Goal: Task Accomplishment & Management: Use online tool/utility

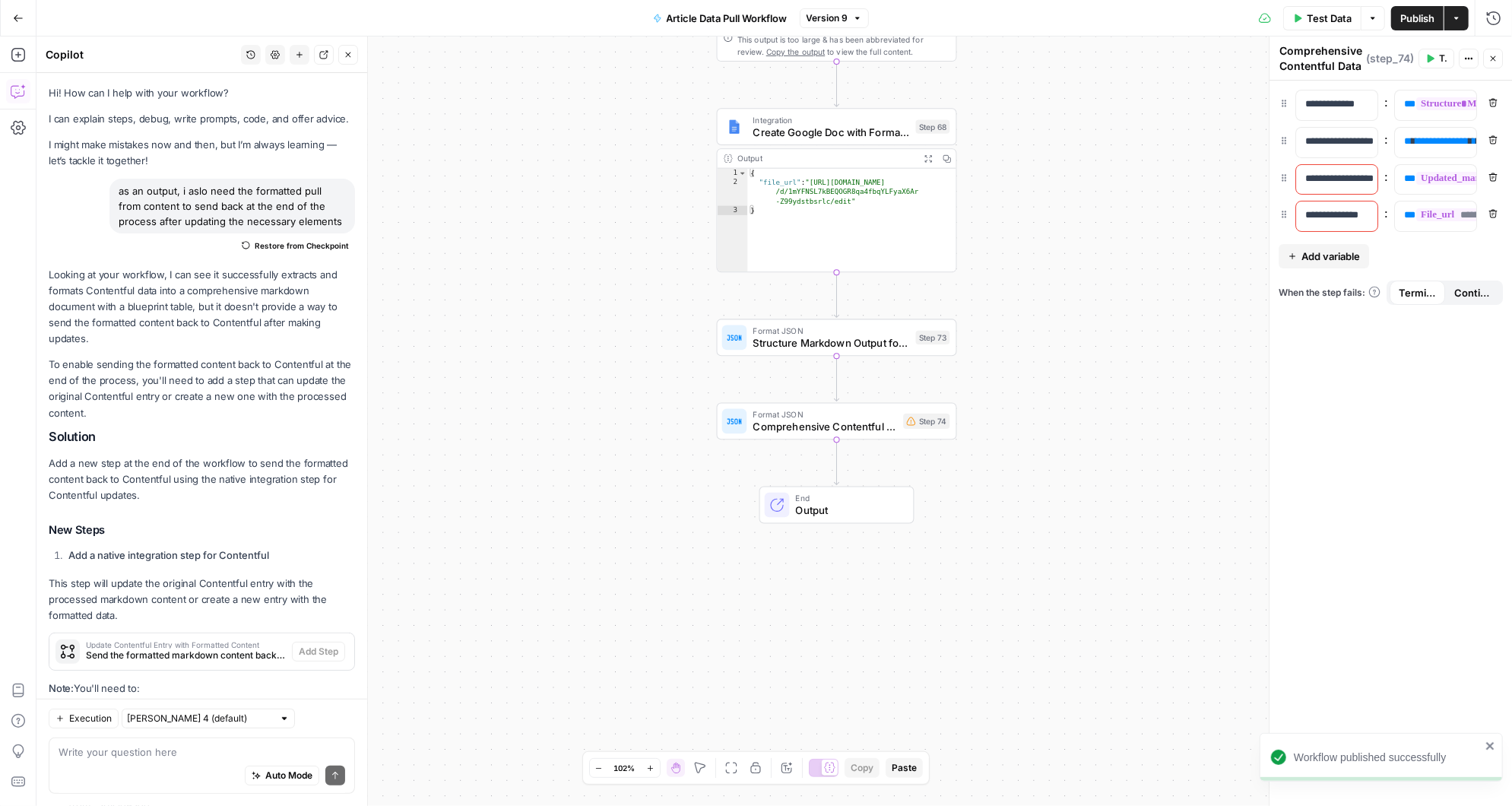
scroll to position [1936, 0]
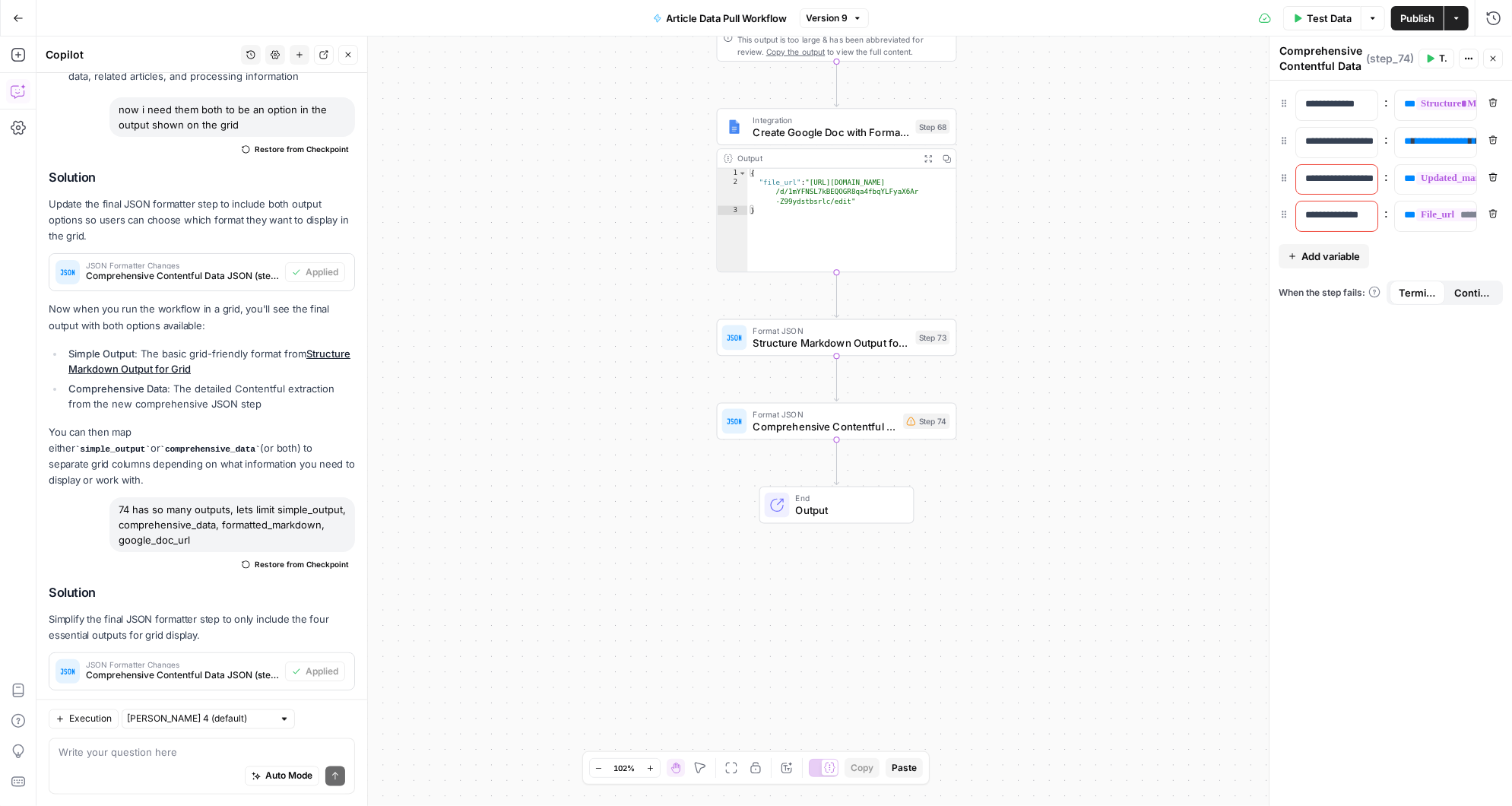
click at [861, 19] on icon "button" at bounding box center [857, 17] width 9 height 9
click at [1061, 423] on div "Workflow Input Settings Inputs Run Code · Python Fetch Contentful Entry with Py…" at bounding box center [774, 421] width 1475 height 769
click at [862, 424] on span "Comprehensive Contentful Data JSON" at bounding box center [826, 426] width 145 height 15
click at [193, 753] on textarea at bounding box center [202, 752] width 287 height 15
type textarea "s"
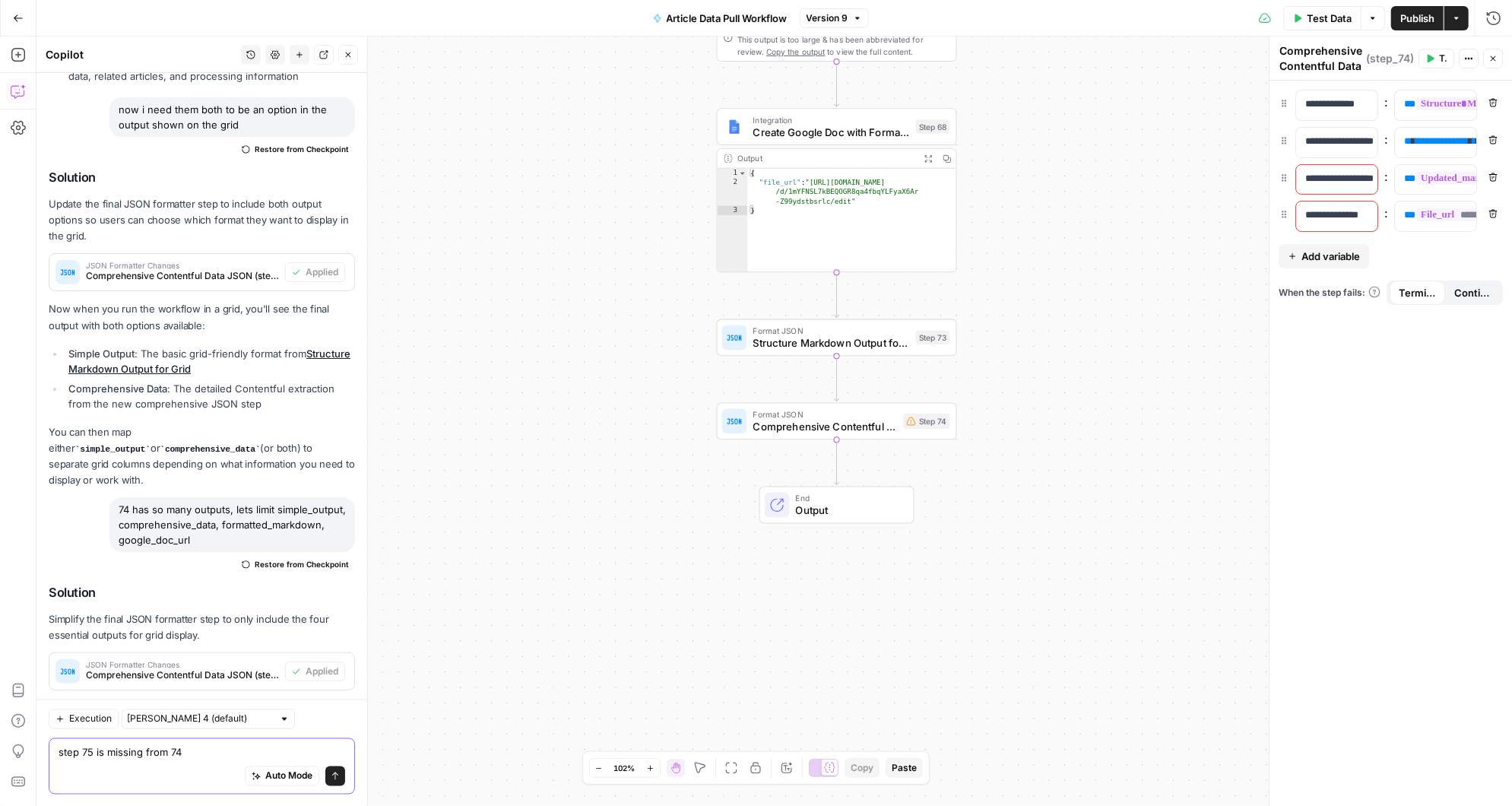
type textarea "step 75 is missing from 74?"
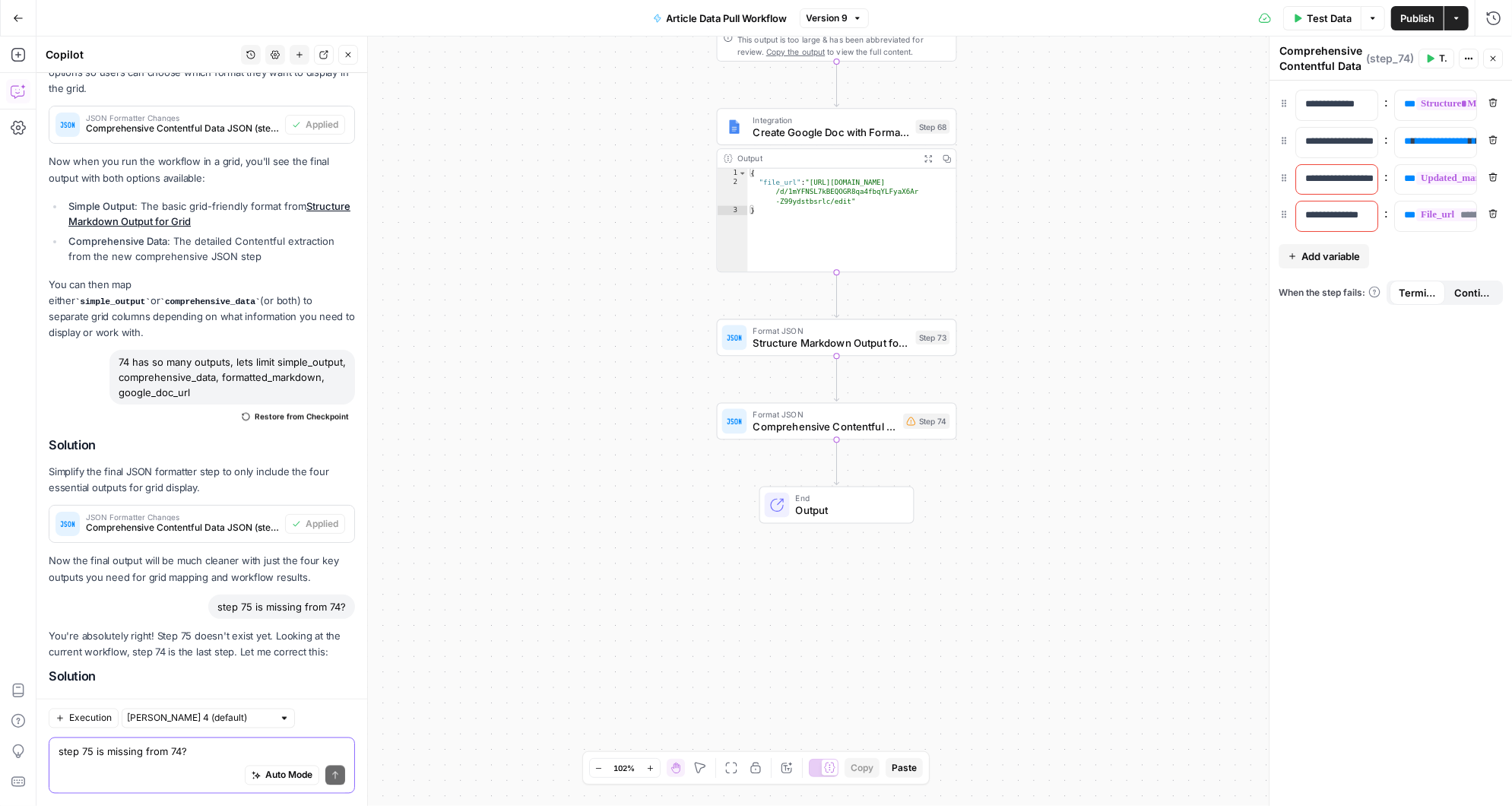
scroll to position [2291, 0]
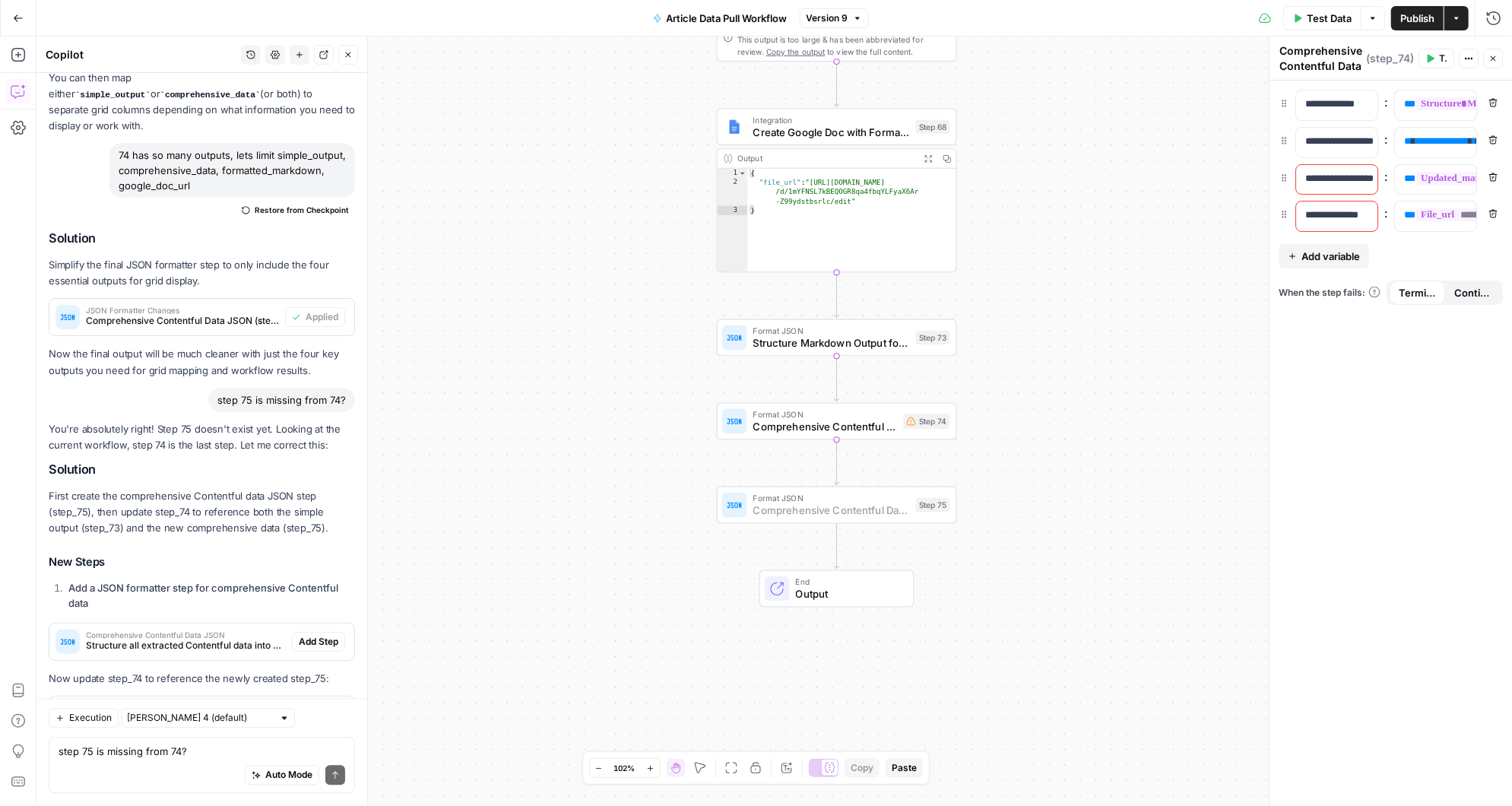
click at [323, 635] on span "Add Step" at bounding box center [319, 641] width 40 height 14
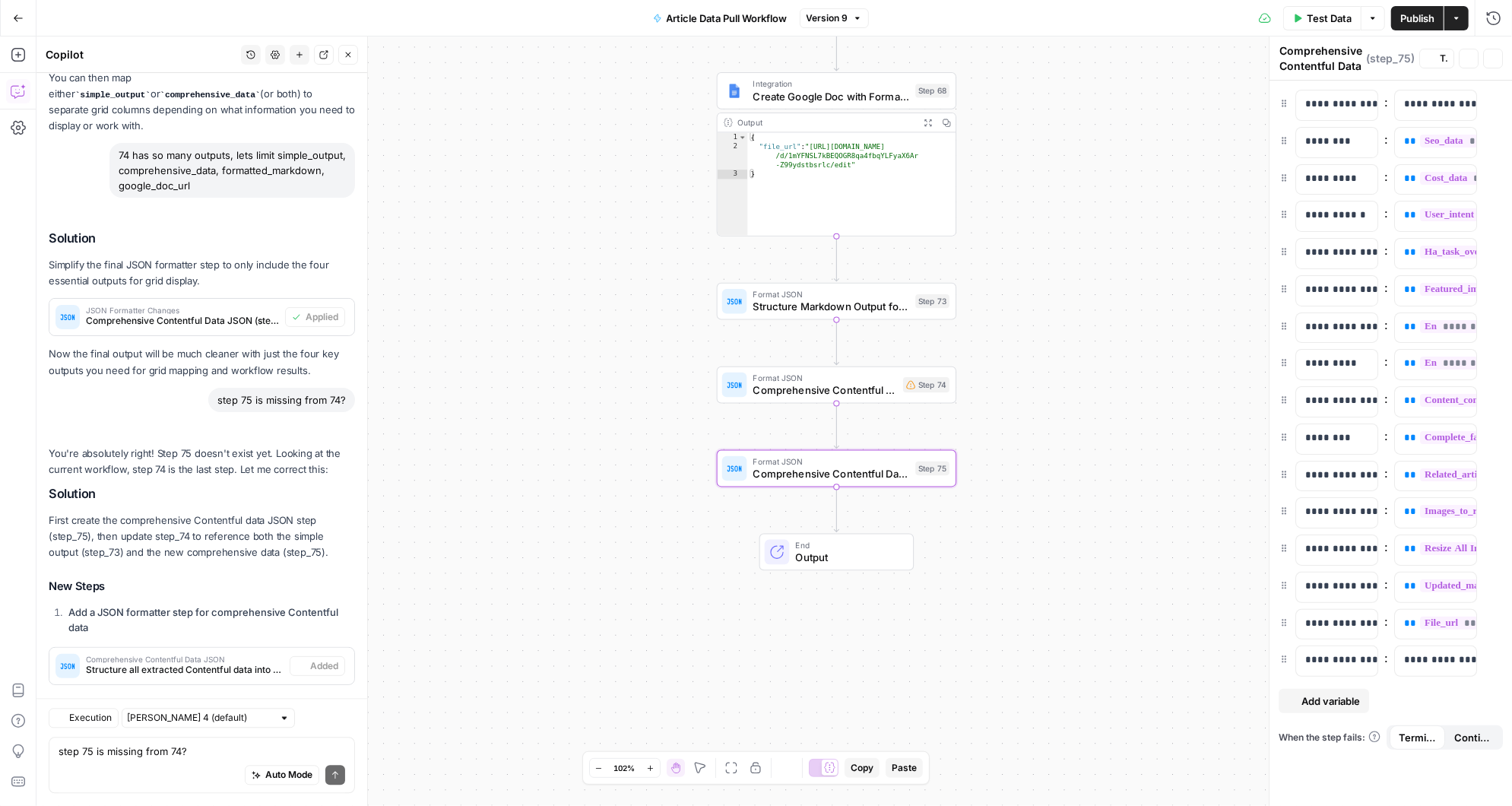
scroll to position [2315, 0]
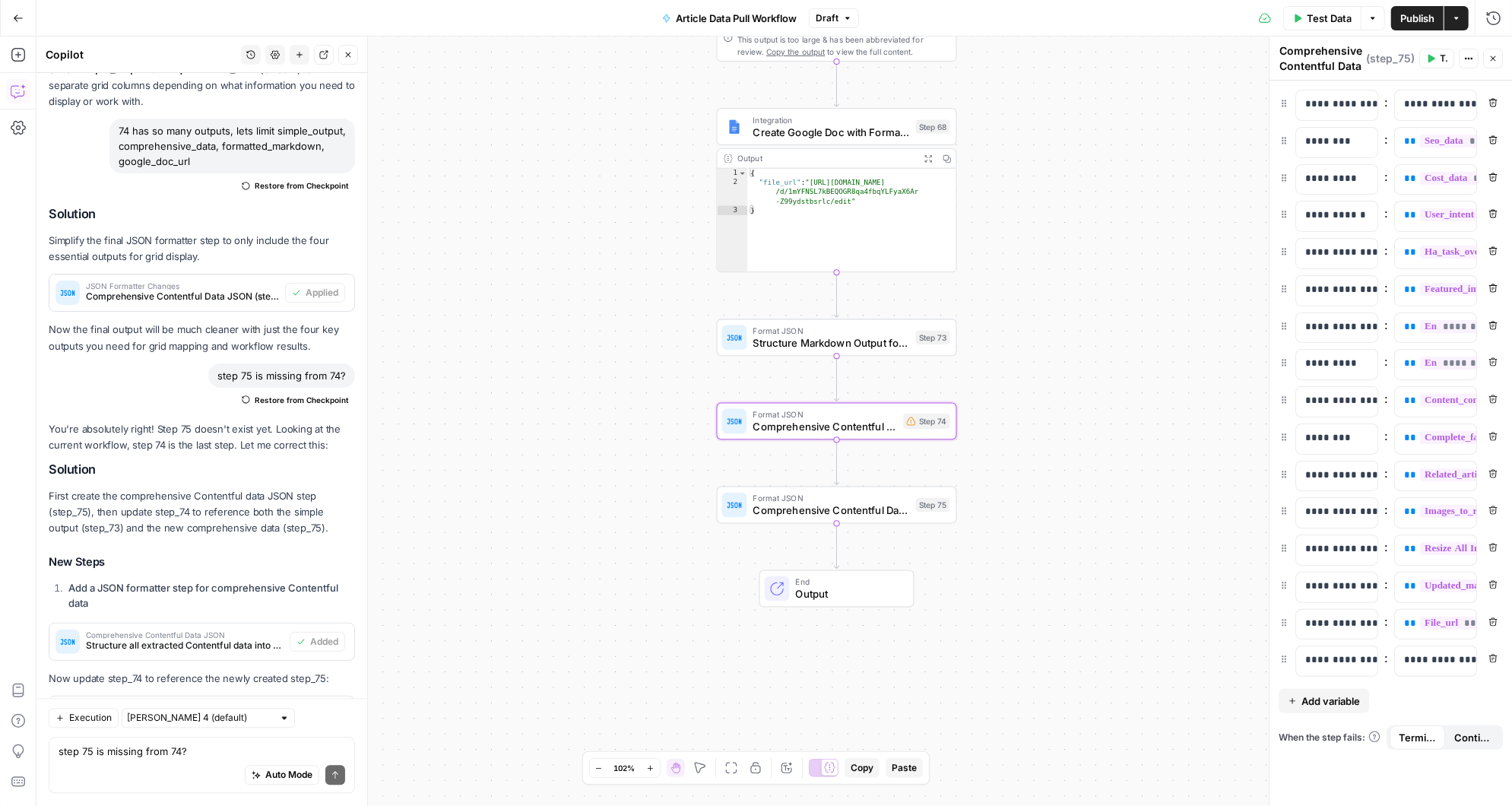
click at [326, 708] on span "Apply" at bounding box center [326, 715] width 25 height 14
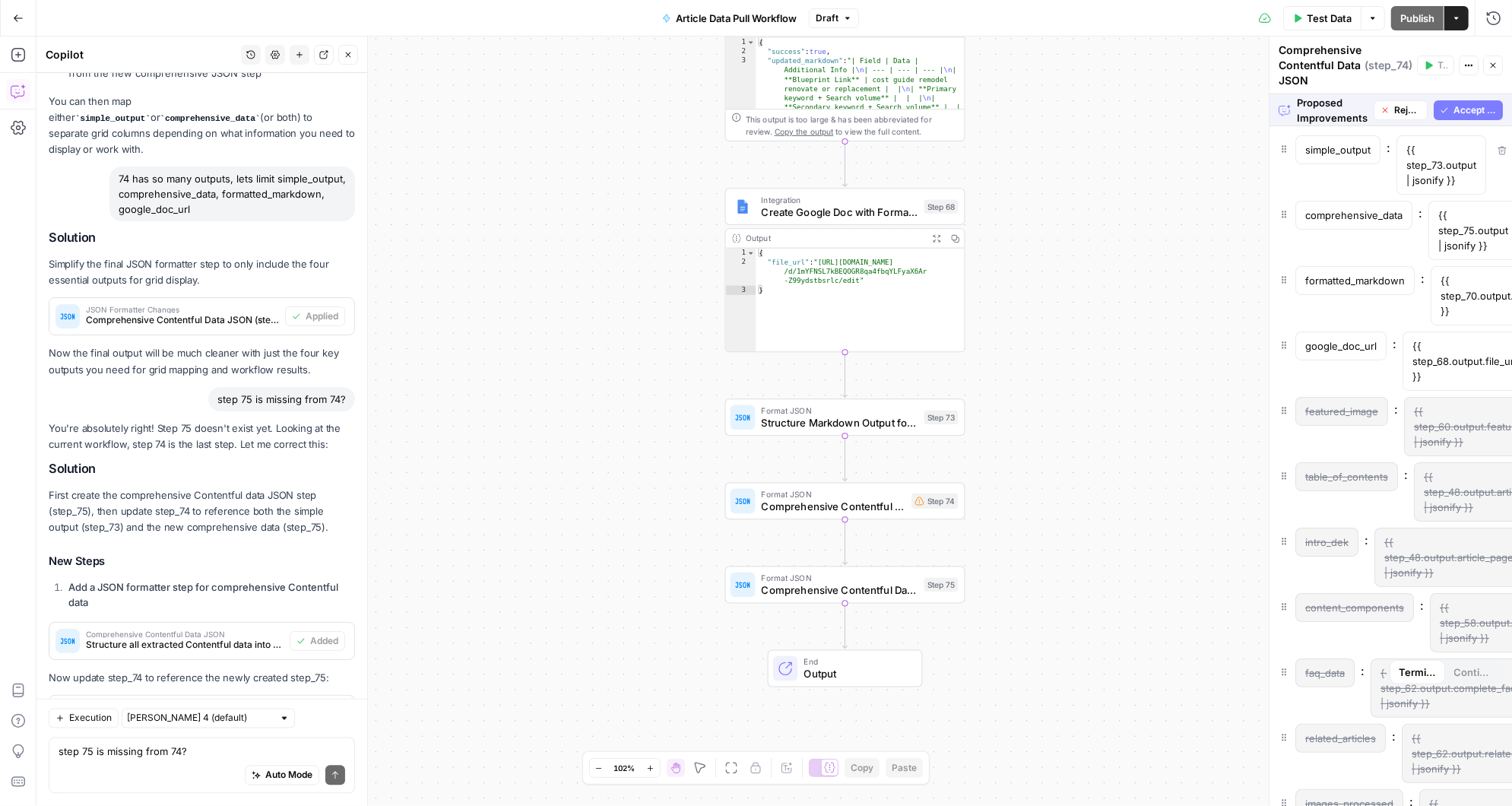
scroll to position [2145, 0]
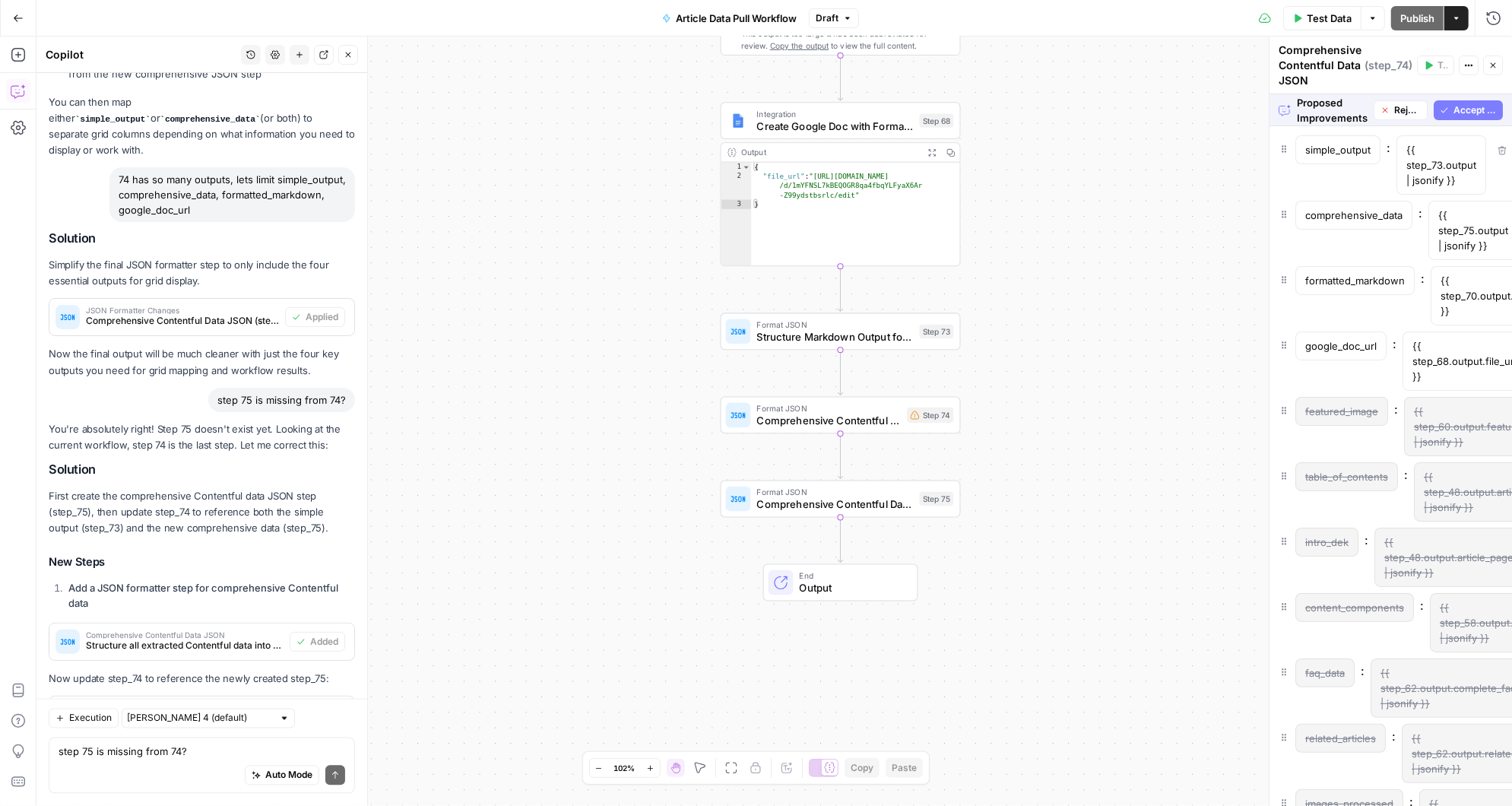
drag, startPoint x: 812, startPoint y: 415, endPoint x: 824, endPoint y: 532, distance: 117.6
click at [824, 532] on div "Workflow Input Settings Inputs Run Code · Python Fetch Contentful Entry with Py…" at bounding box center [774, 421] width 1475 height 769
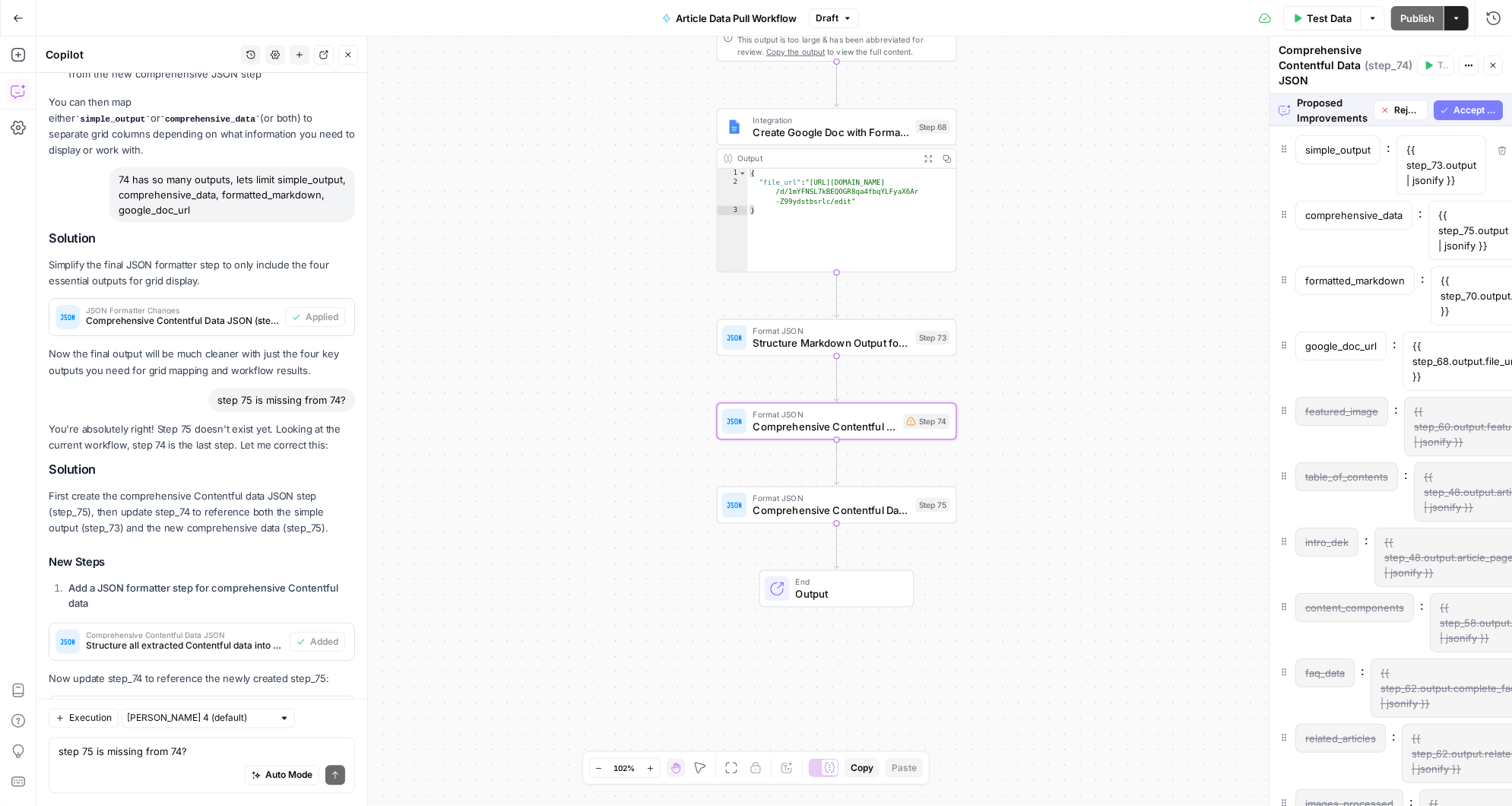
click at [325, 708] on span "Accept" at bounding box center [323, 715] width 31 height 14
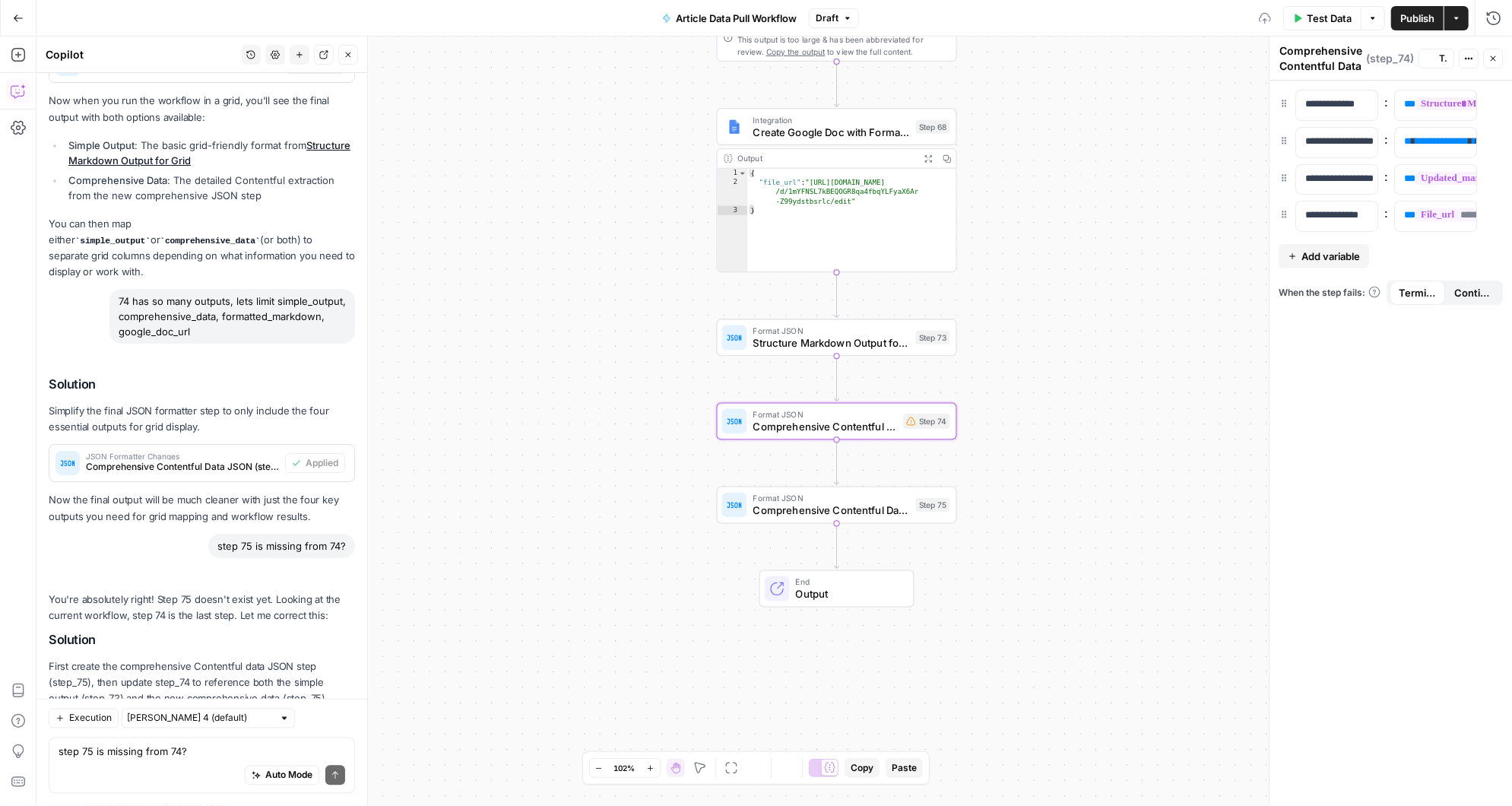
scroll to position [2315, 0]
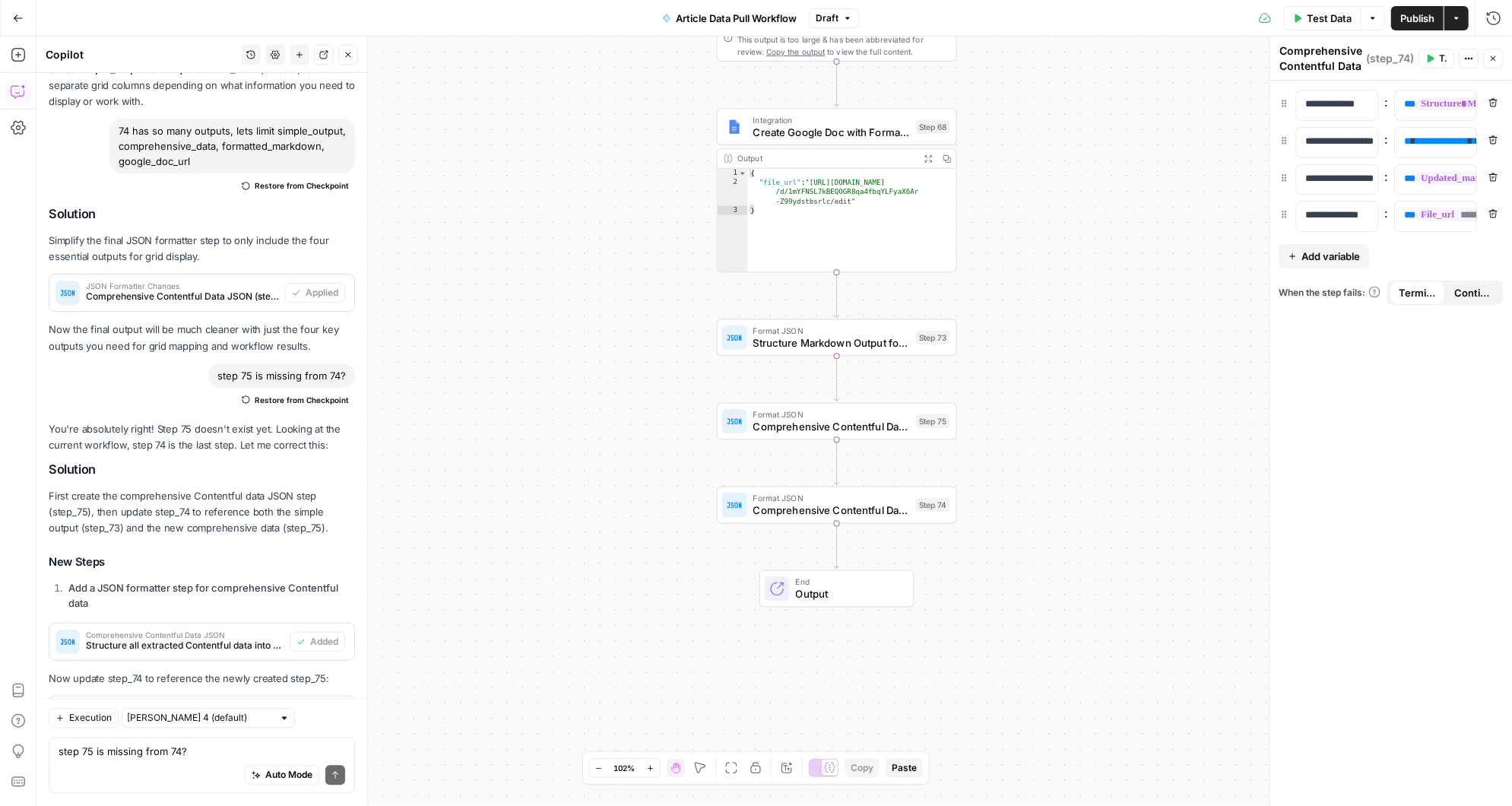
click at [1415, 11] on span "Publish" at bounding box center [1417, 17] width 34 height 15
click at [897, 511] on span "Comprehensive Contentful Data JSON" at bounding box center [831, 510] width 157 height 15
click at [887, 432] on span "Comprehensive Contentful Data JSON" at bounding box center [831, 426] width 157 height 15
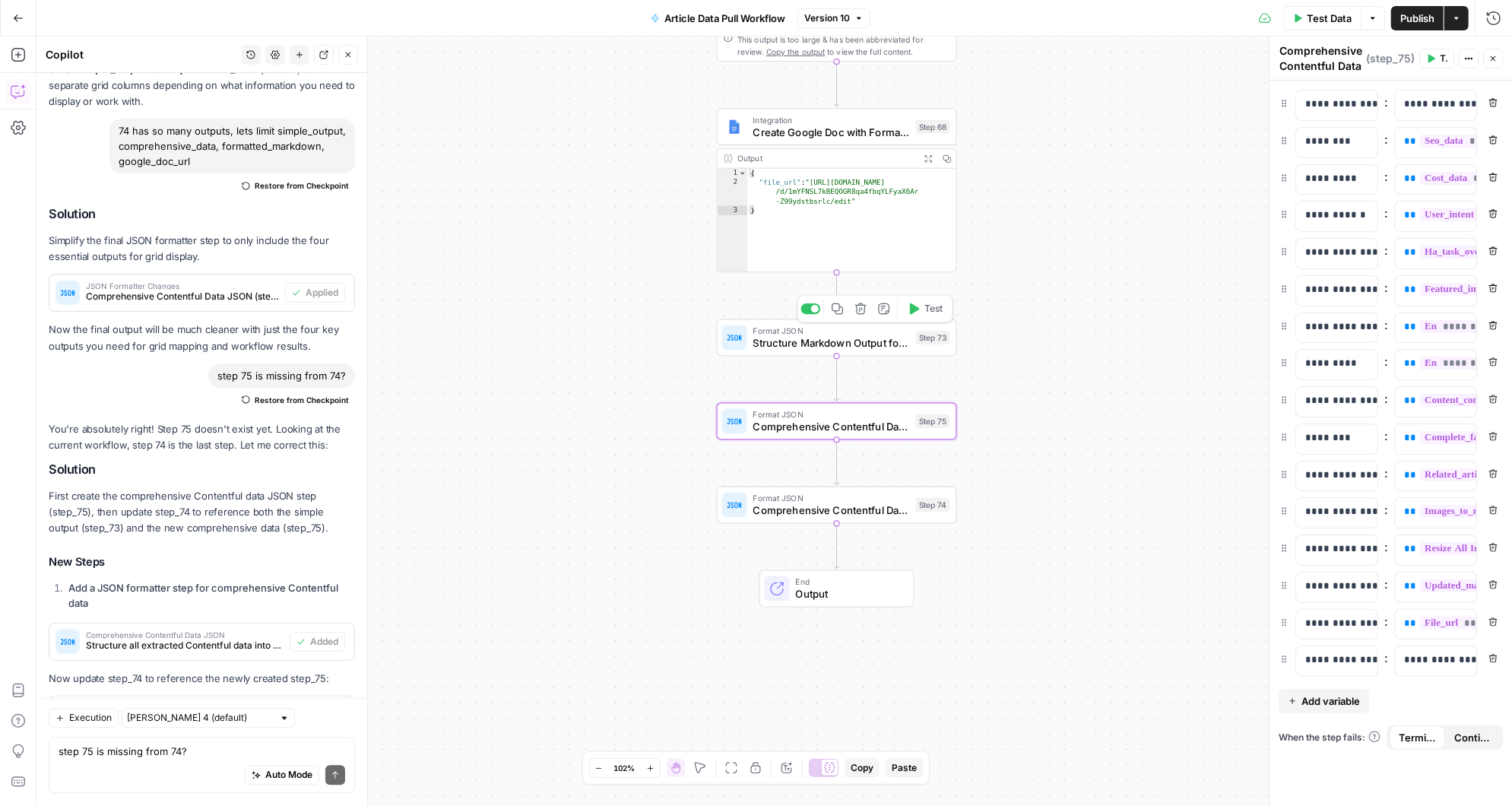
click at [854, 337] on span "Structure Markdown Output for Grid" at bounding box center [831, 343] width 157 height 15
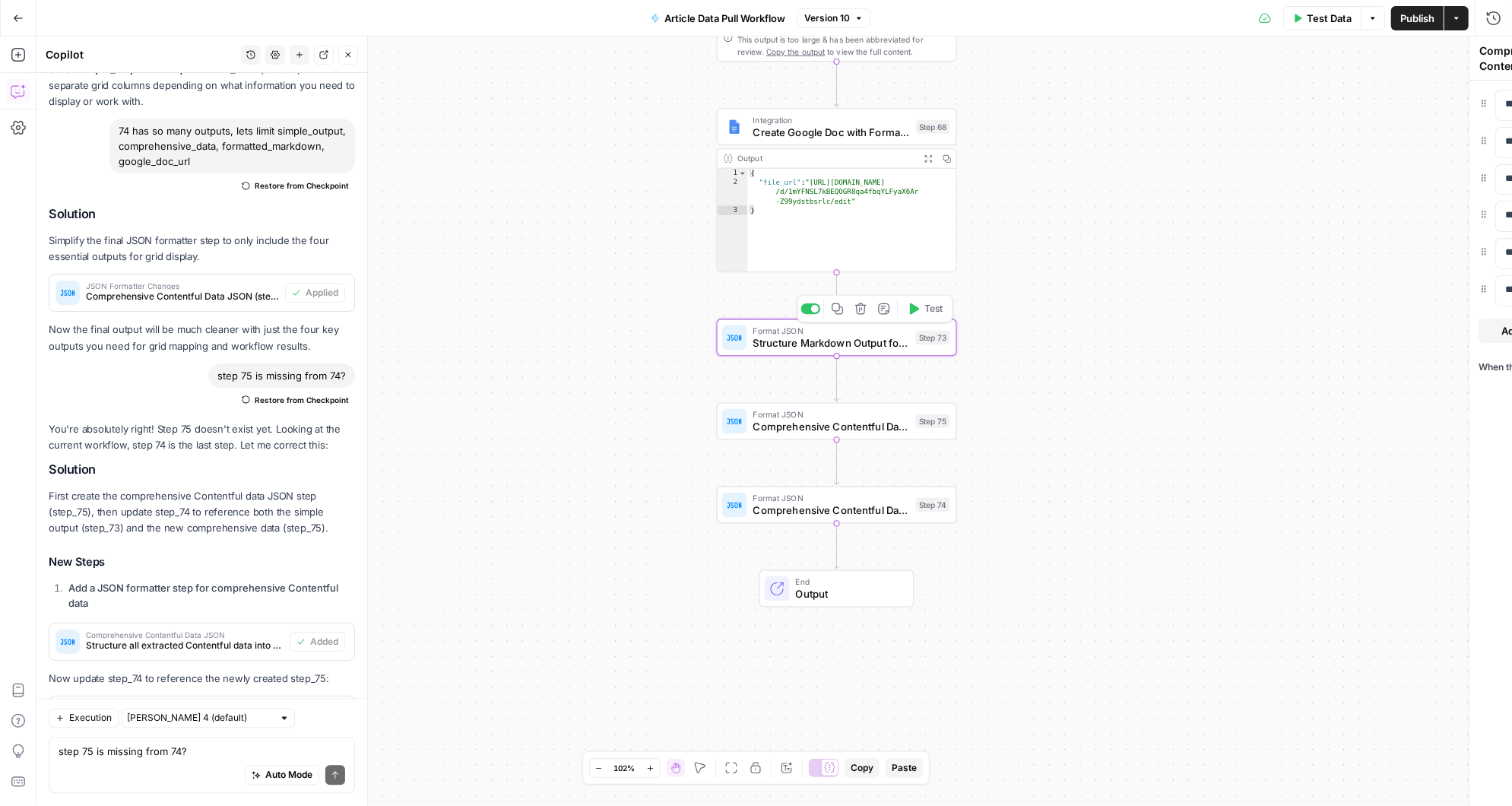
type textarea "Structure Markdown Output for Grid"
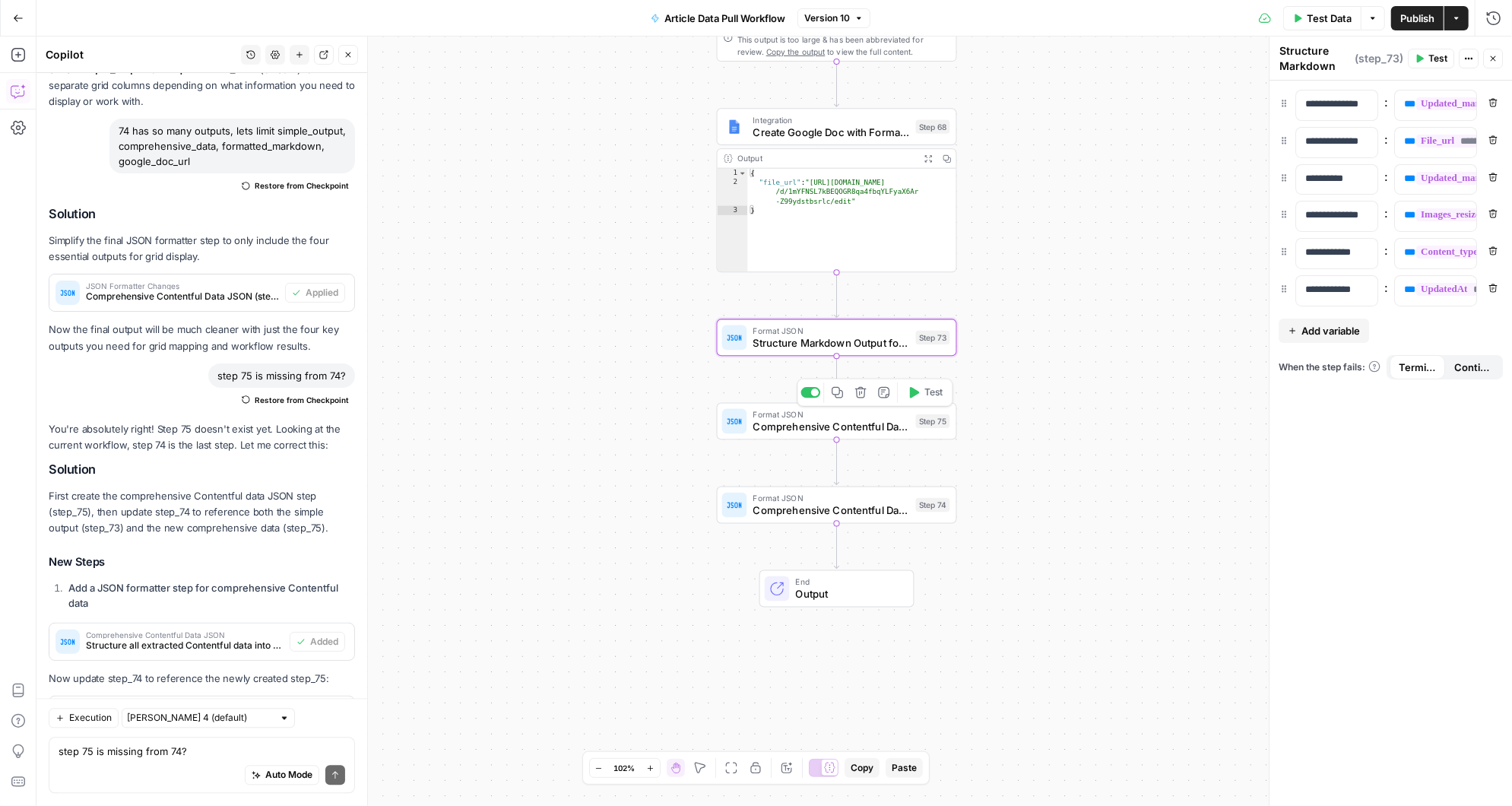
click at [836, 424] on span "Comprehensive Contentful Data JSON" at bounding box center [831, 426] width 157 height 15
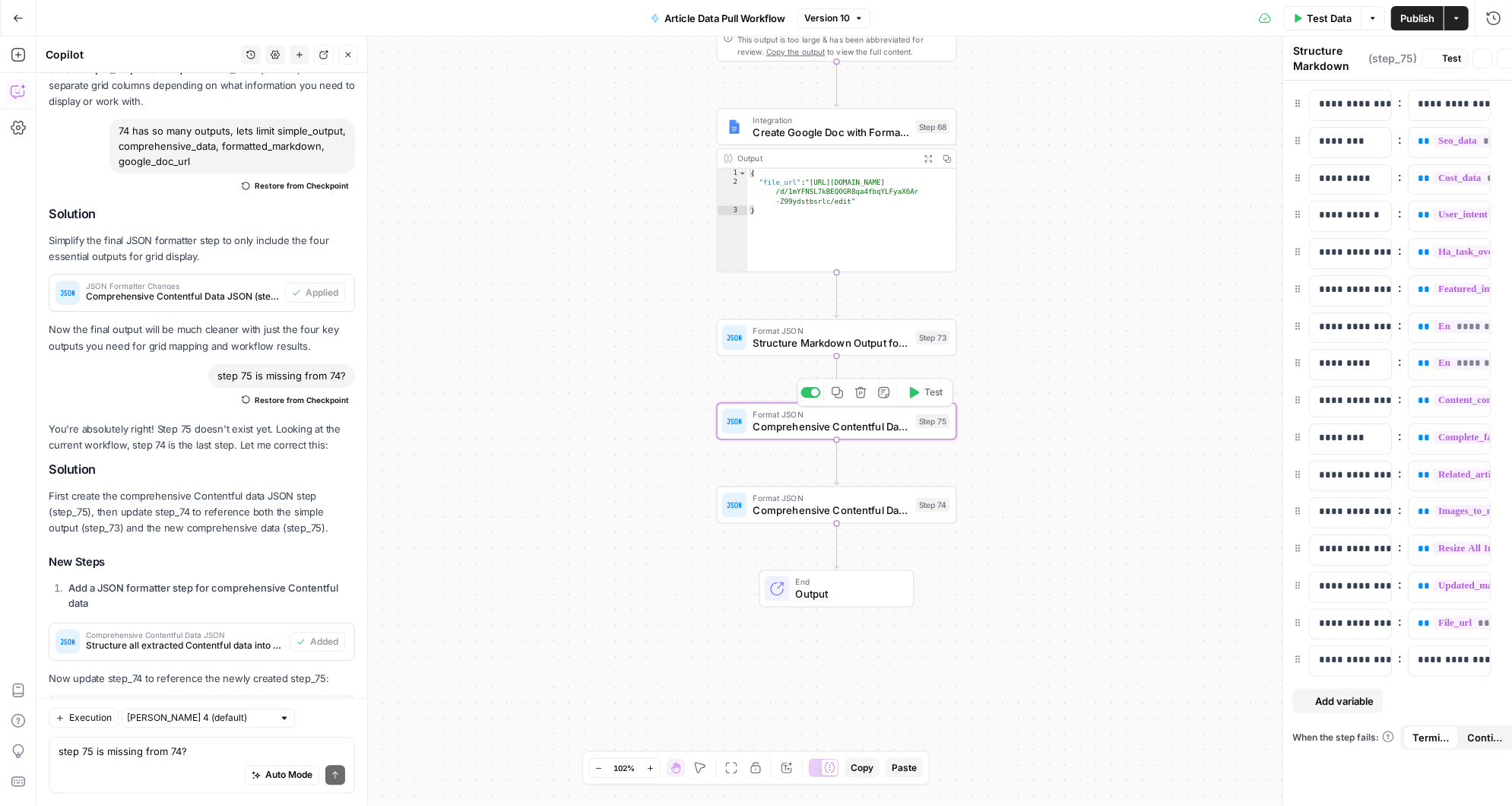
type textarea "Comprehensive Contentful Data JSON"
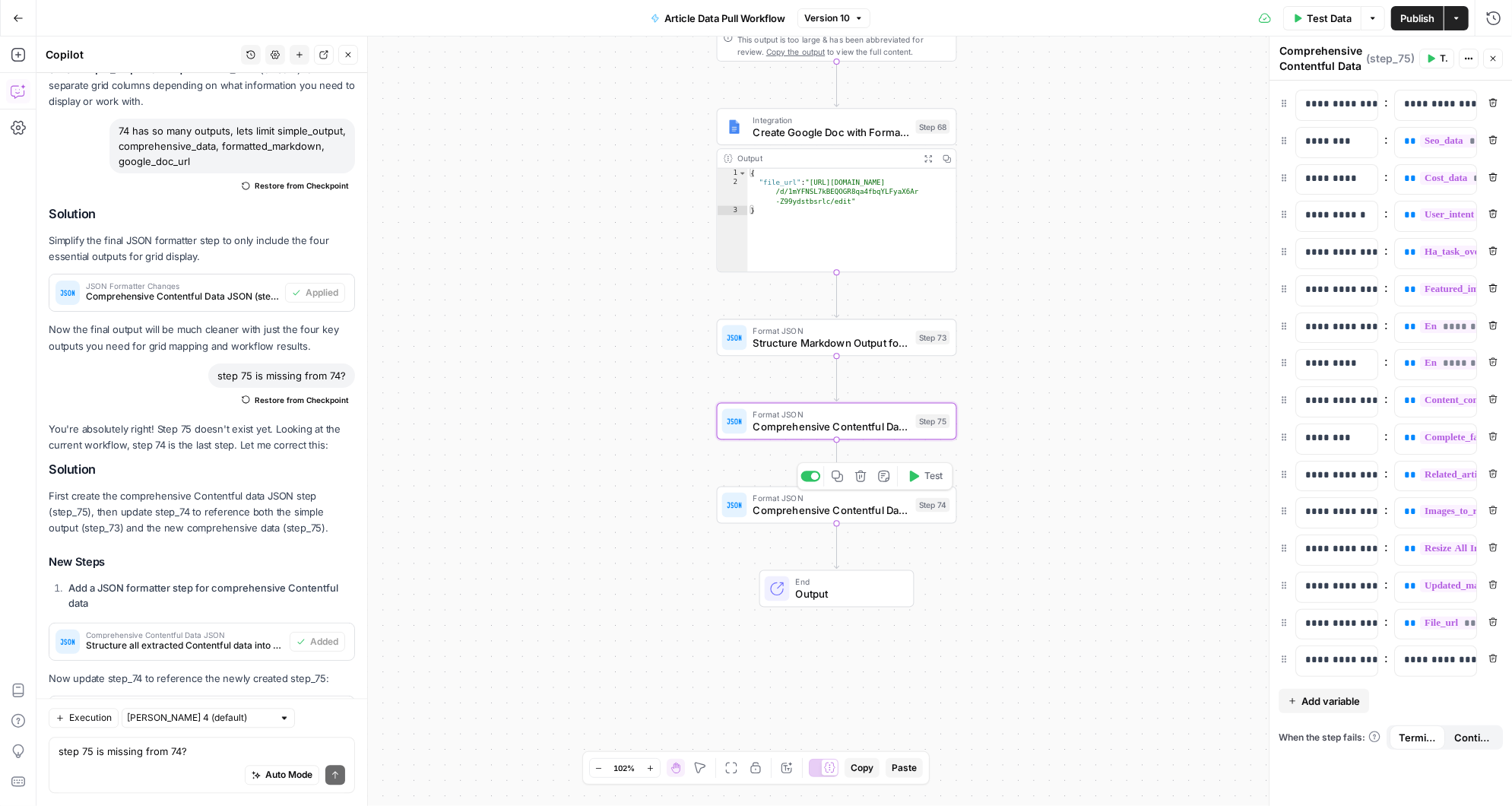
click at [835, 503] on span "Comprehensive Contentful Data JSON" at bounding box center [831, 510] width 157 height 15
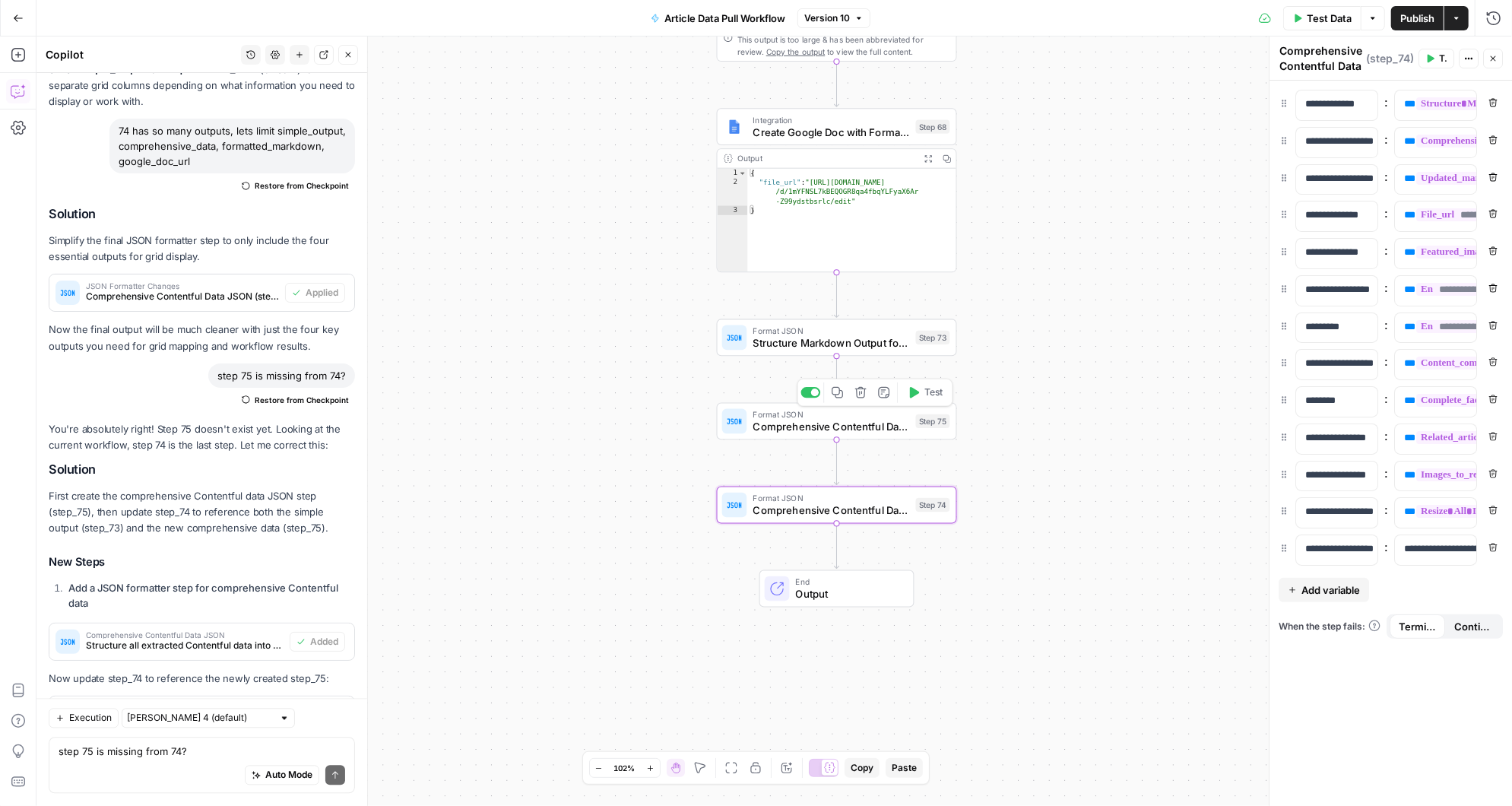
click at [867, 426] on span "Comprehensive Contentful Data JSON" at bounding box center [831, 426] width 157 height 15
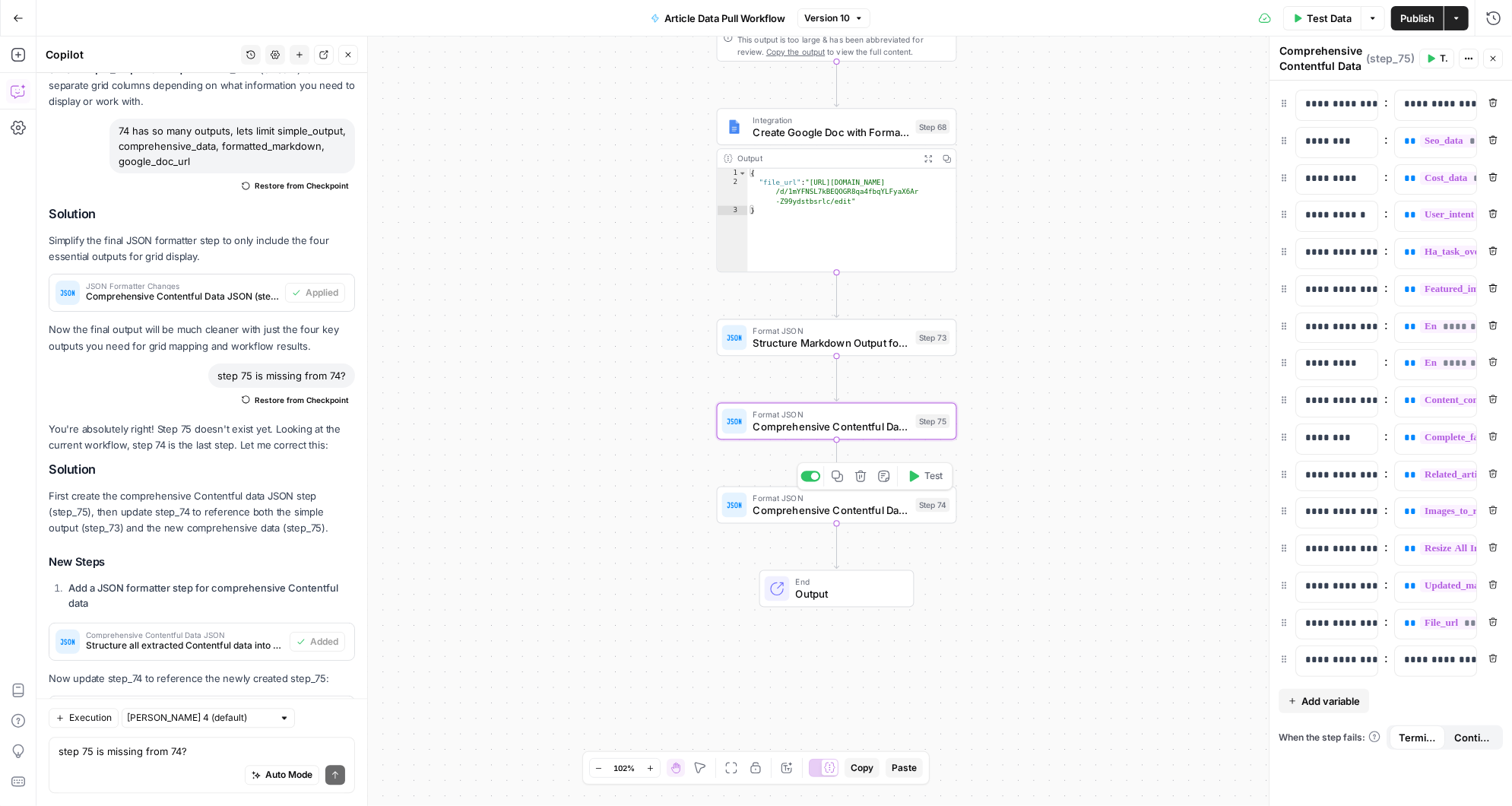
click at [846, 507] on span "Comprehensive Contentful Data JSON" at bounding box center [831, 510] width 157 height 15
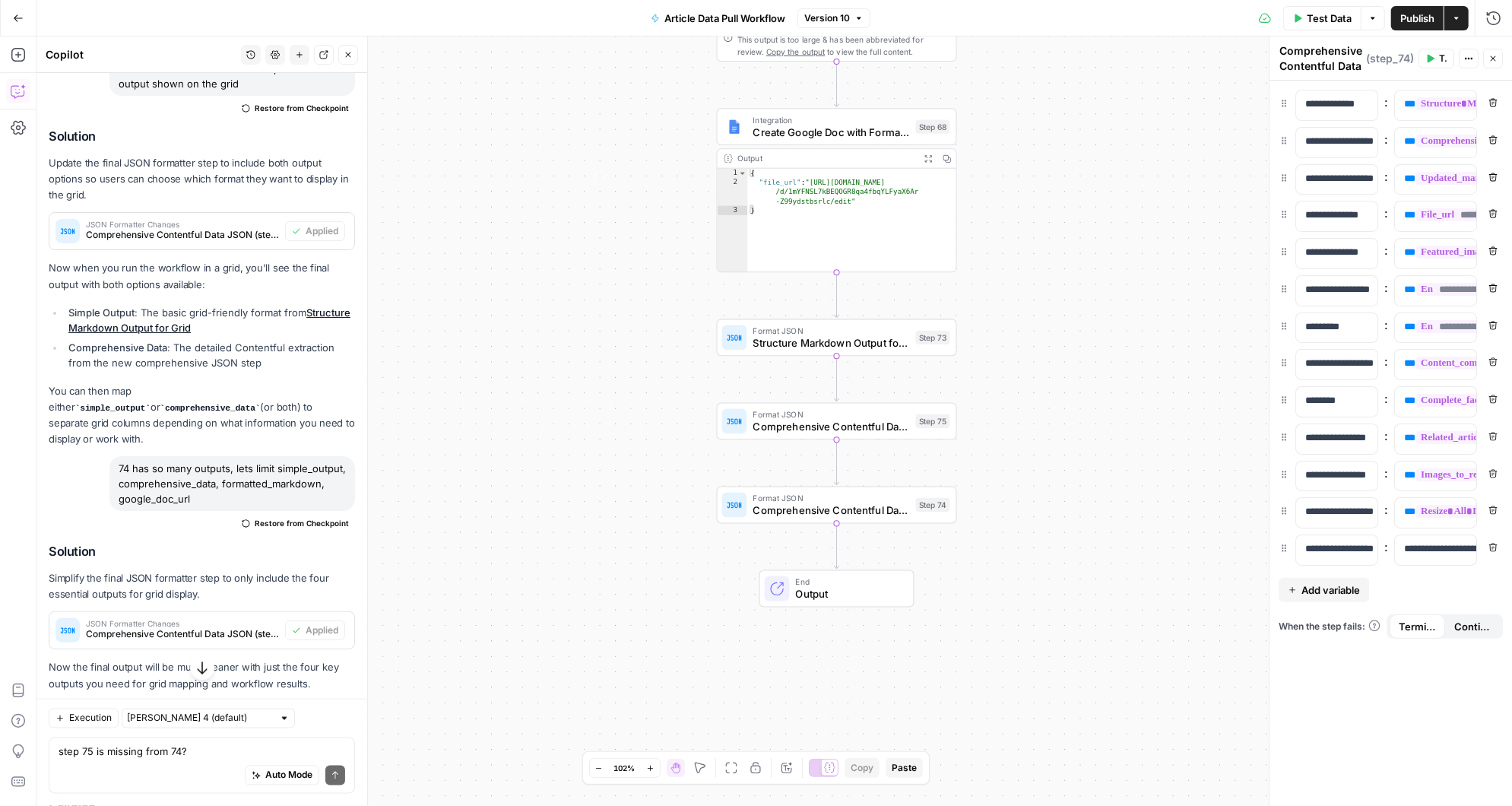
scroll to position [1983, 0]
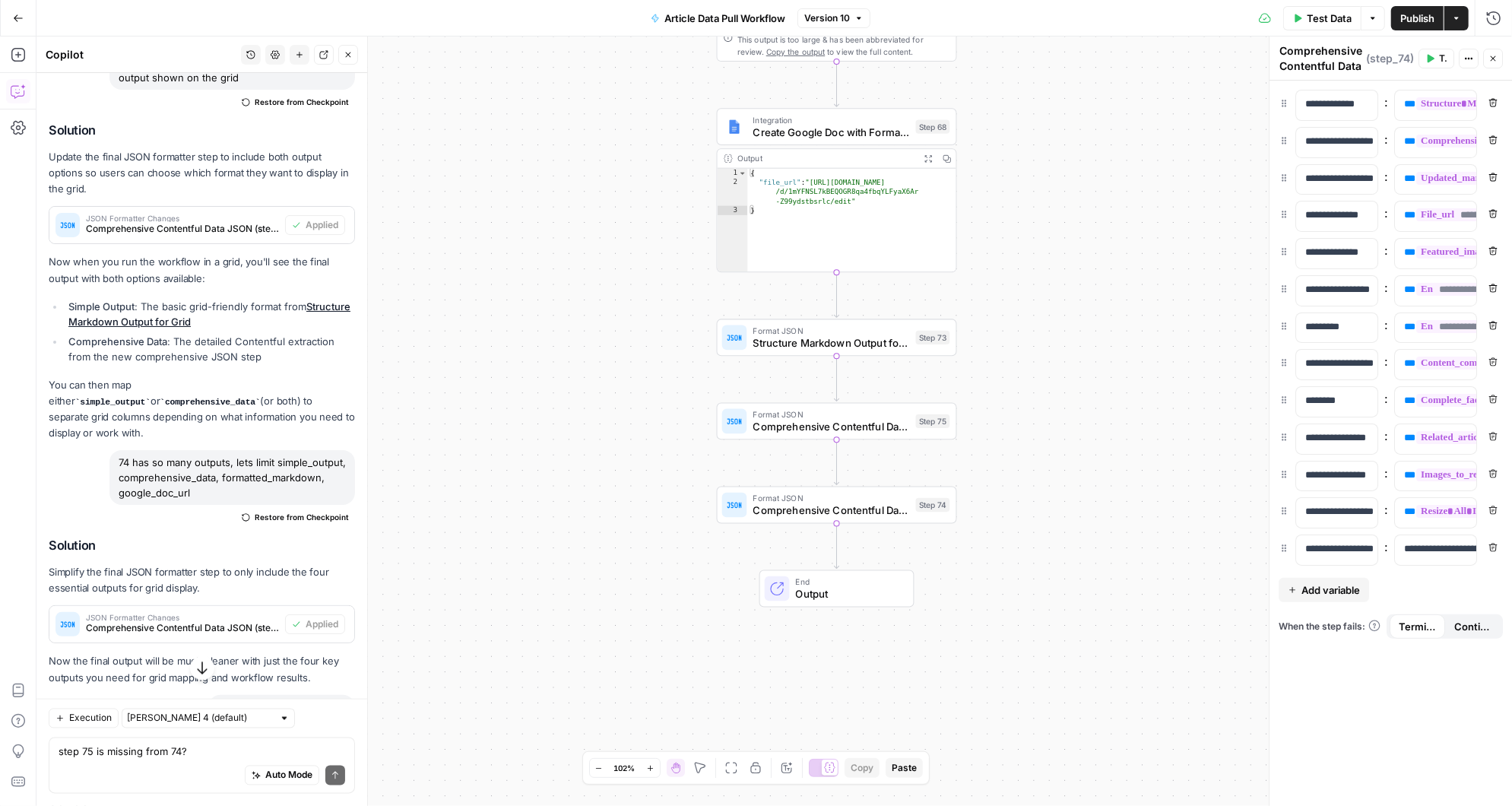
drag, startPoint x: 201, startPoint y: 424, endPoint x: 115, endPoint y: 388, distance: 93.2
click at [115, 450] on div "74 has so many outputs, lets limit simple_output, comprehensive_data, formatted…" at bounding box center [232, 477] width 246 height 55
copy div "74 has so many outputs, lets limit simple_output, comprehensive_data, formatted…"
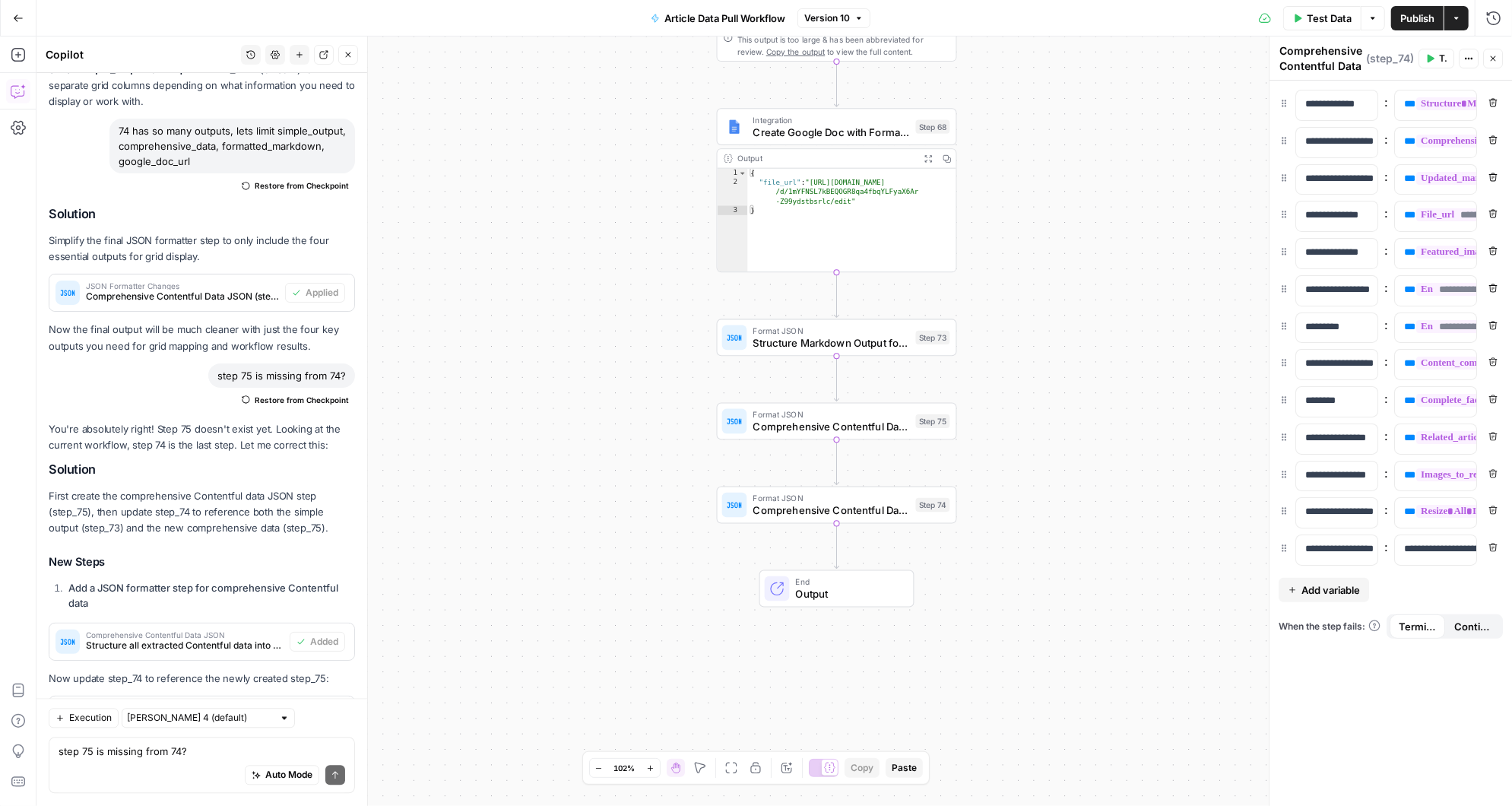
click at [114, 766] on div "Auto Mode Send" at bounding box center [202, 777] width 287 height 33
paste textarea "74 has so many outputs, lets limit simple_output, comprehensive_data, formatted…"
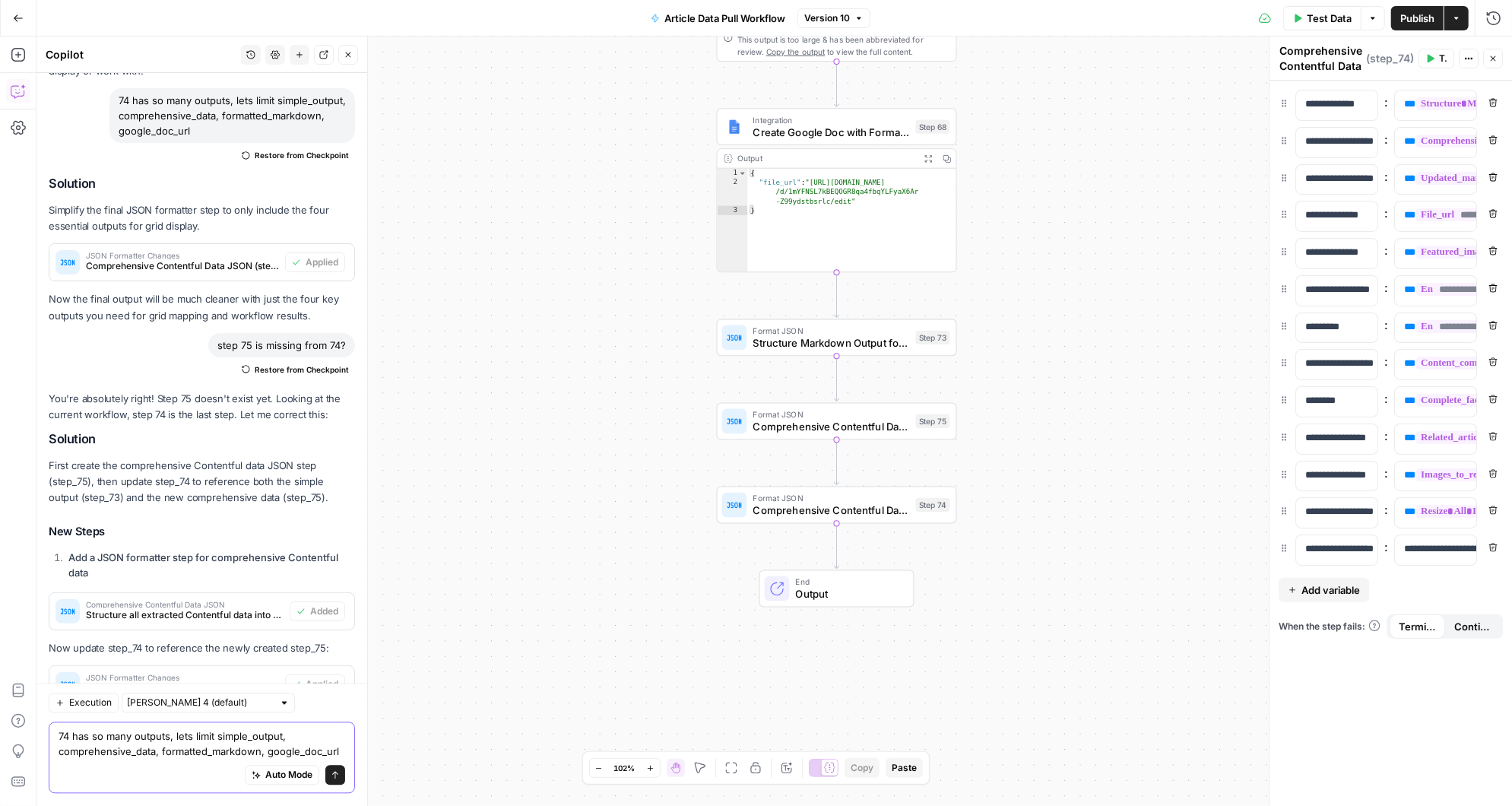
scroll to position [2361, 0]
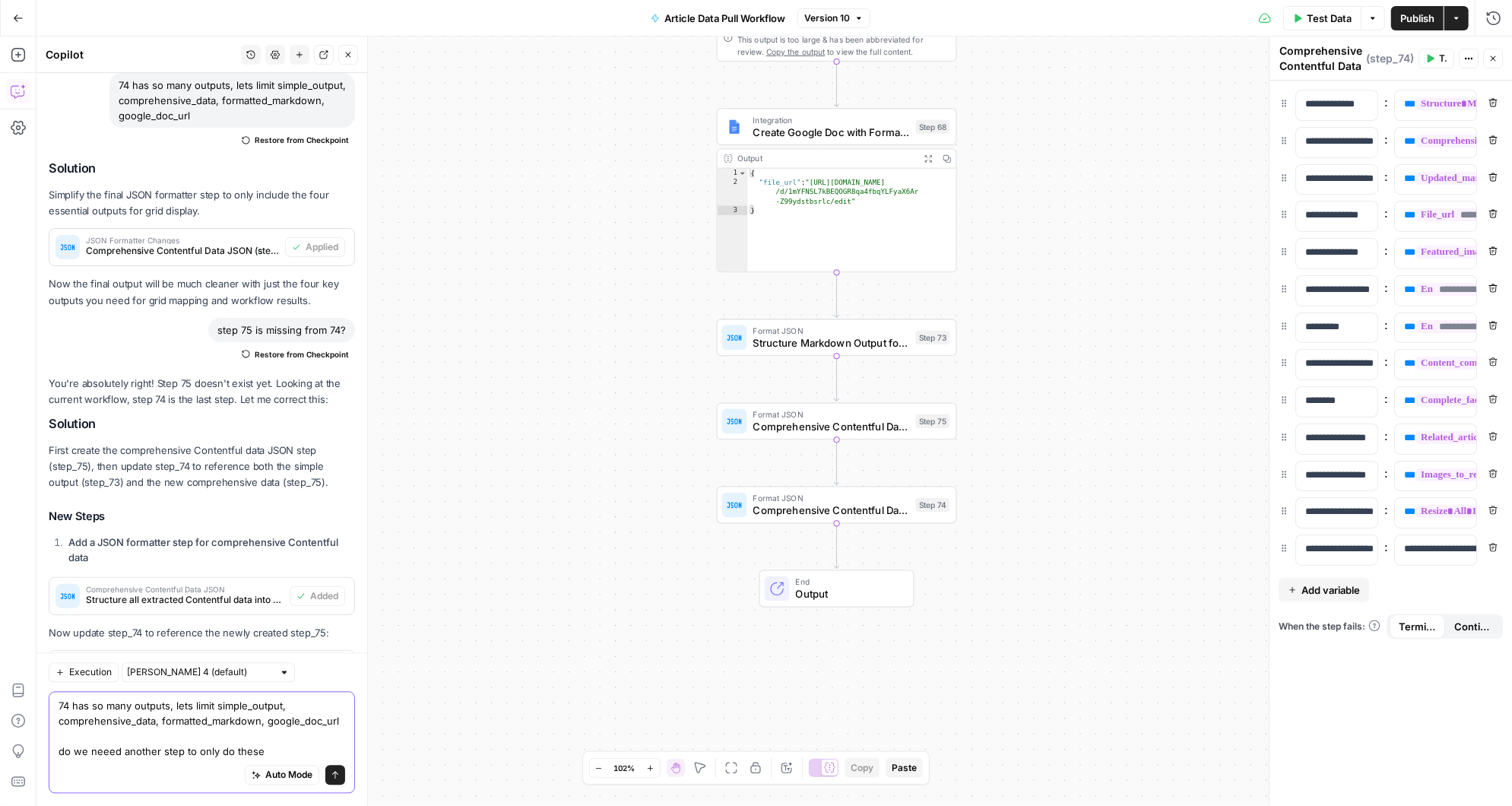
type textarea "74 has so many outputs, lets limit simple_output, comprehensive_data, formatted…"
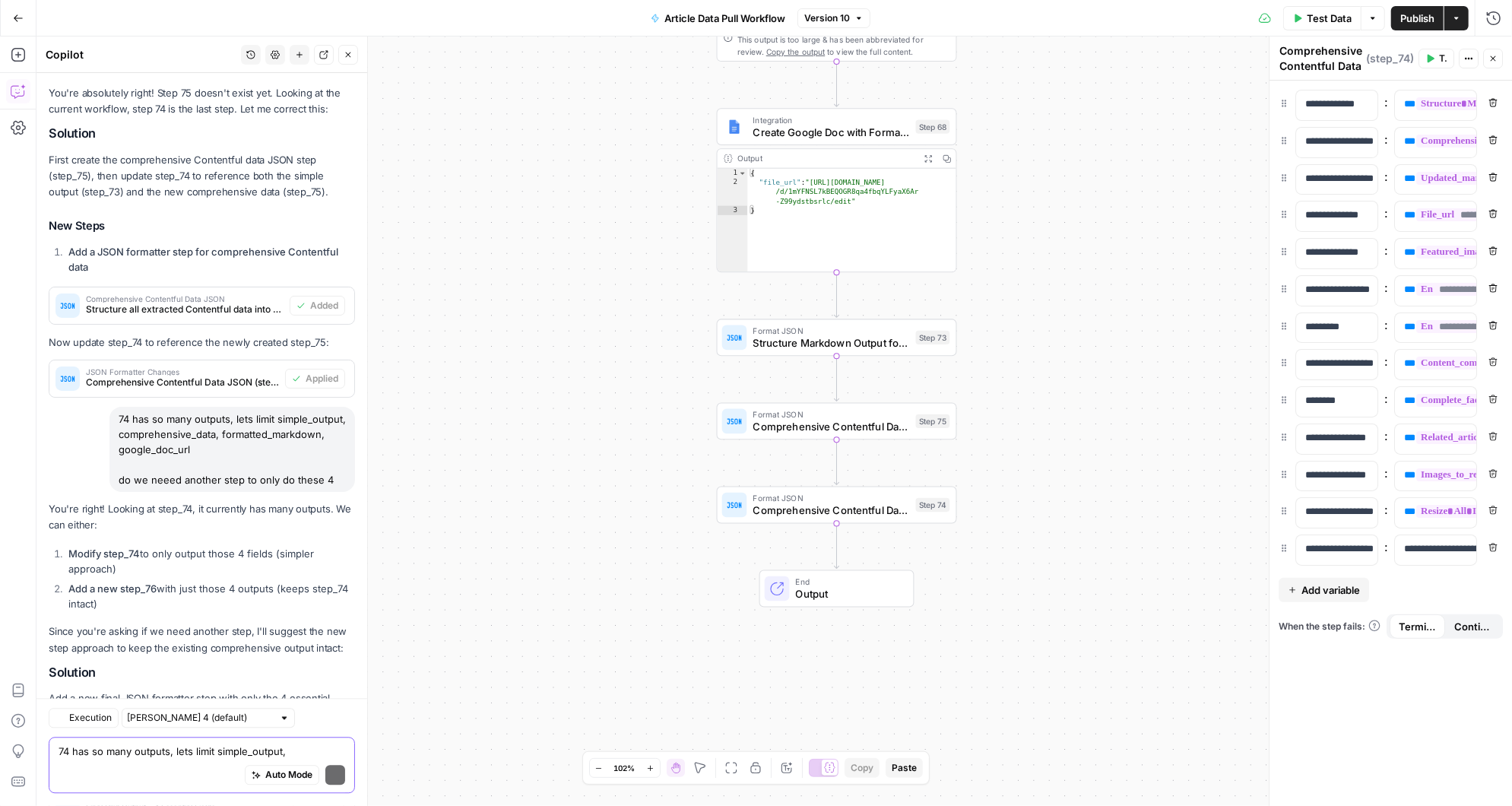
scroll to position [2887, 0]
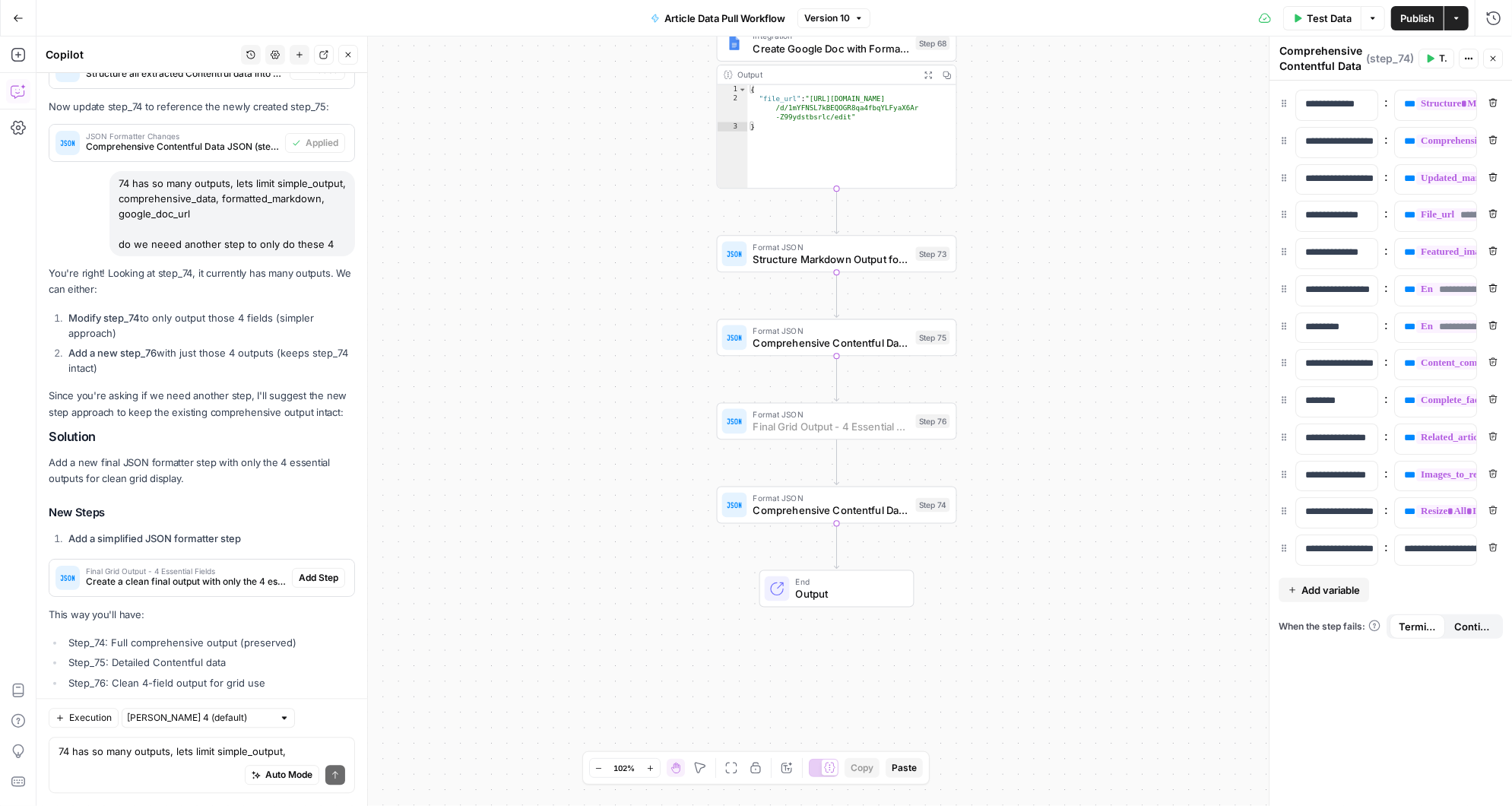
click at [309, 572] on span "Add Step" at bounding box center [319, 578] width 40 height 14
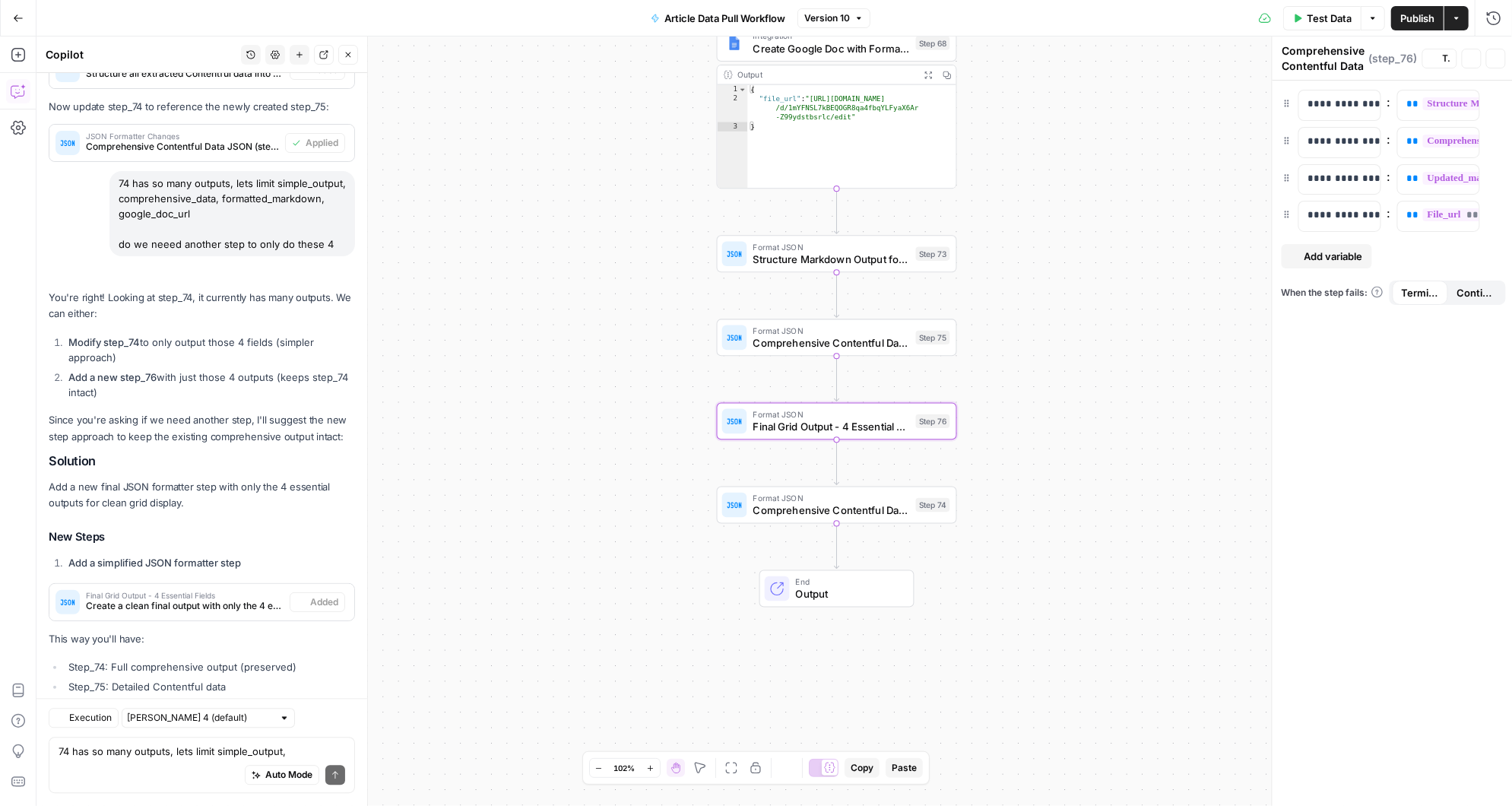
type textarea "Final Grid Output - 4 Essential Fields"
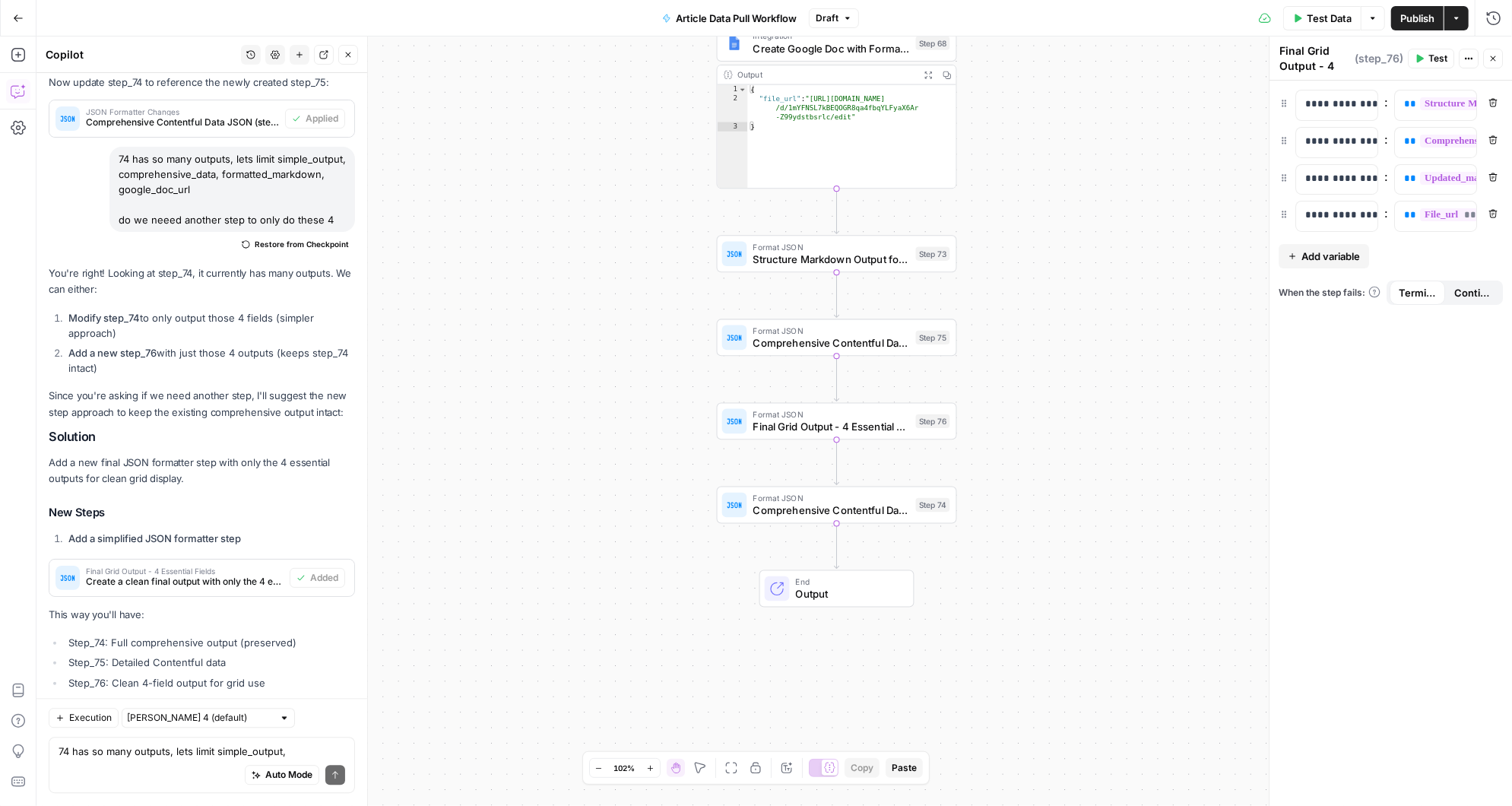
click at [1415, 17] on span "Publish" at bounding box center [1417, 17] width 34 height 15
click at [1405, 8] on button "Publish" at bounding box center [1417, 18] width 52 height 25
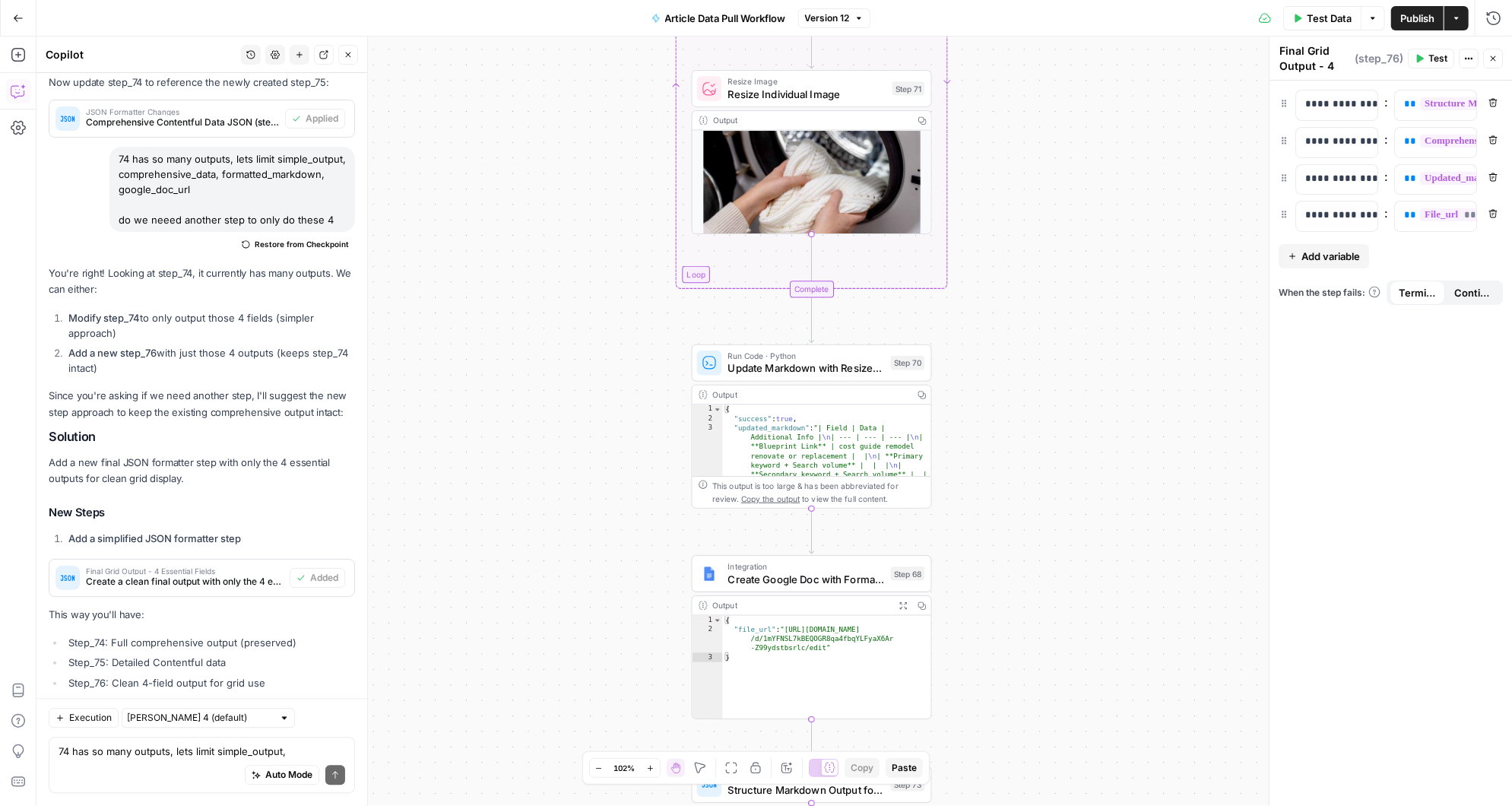
drag, startPoint x: 1012, startPoint y: 94, endPoint x: 988, endPoint y: 670, distance: 576.5
click at [988, 670] on div "Workflow Input Settings Inputs Run Code · Python Fetch Contentful Entry with Py…" at bounding box center [774, 421] width 1475 height 769
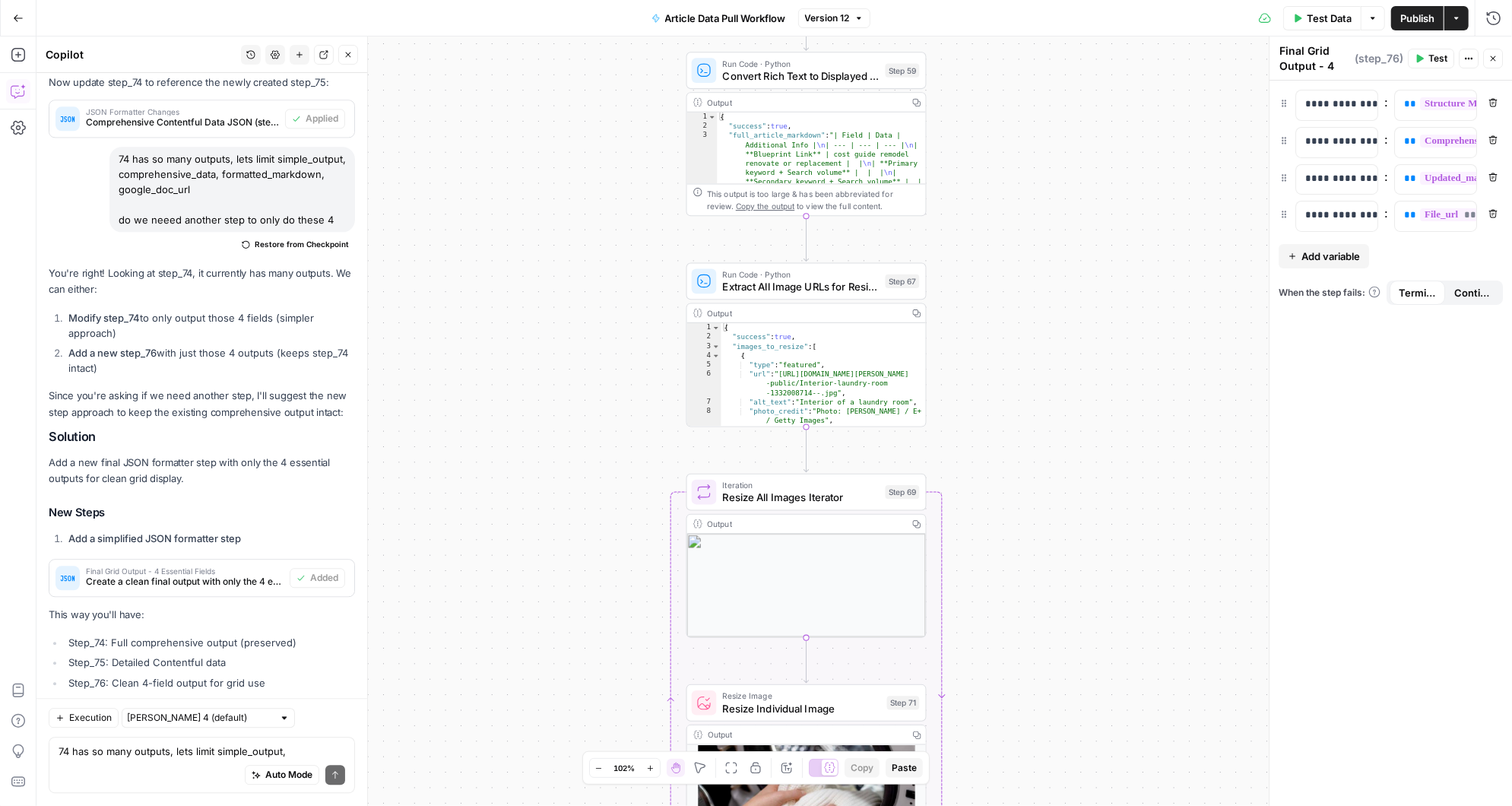
drag, startPoint x: 994, startPoint y: 300, endPoint x: 987, endPoint y: 861, distance: 561.0
click at [987, 805] on html "Angi New Home Browse Insights Opportunities Your Data Recent Grids AirOps <> Co…" at bounding box center [756, 403] width 1512 height 806
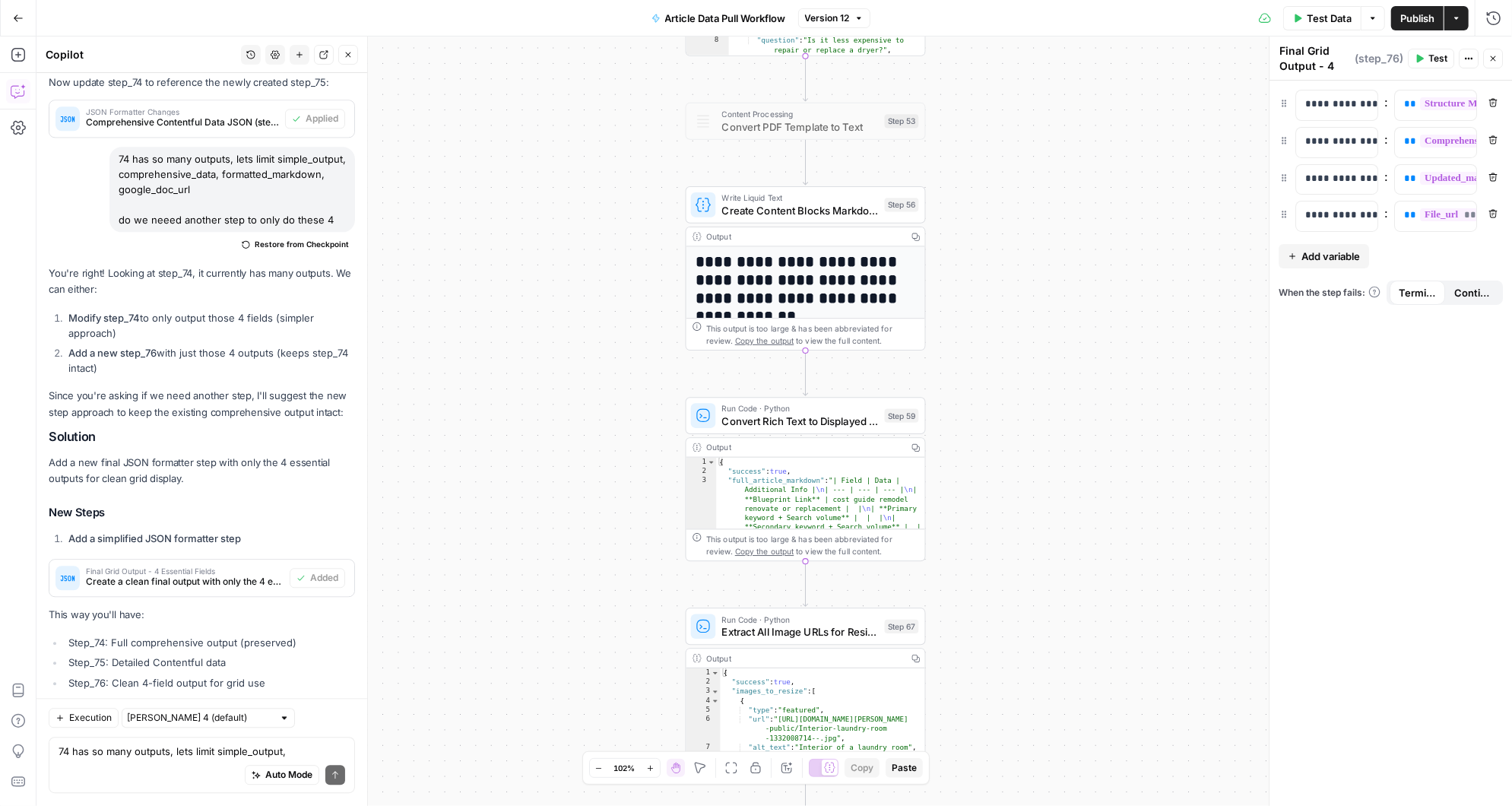
drag, startPoint x: 992, startPoint y: 207, endPoint x: 992, endPoint y: 561, distance: 354.0
click at [992, 561] on div "Workflow Input Settings Inputs Run Code · Python Fetch Contentful Entry with Py…" at bounding box center [774, 421] width 1475 height 769
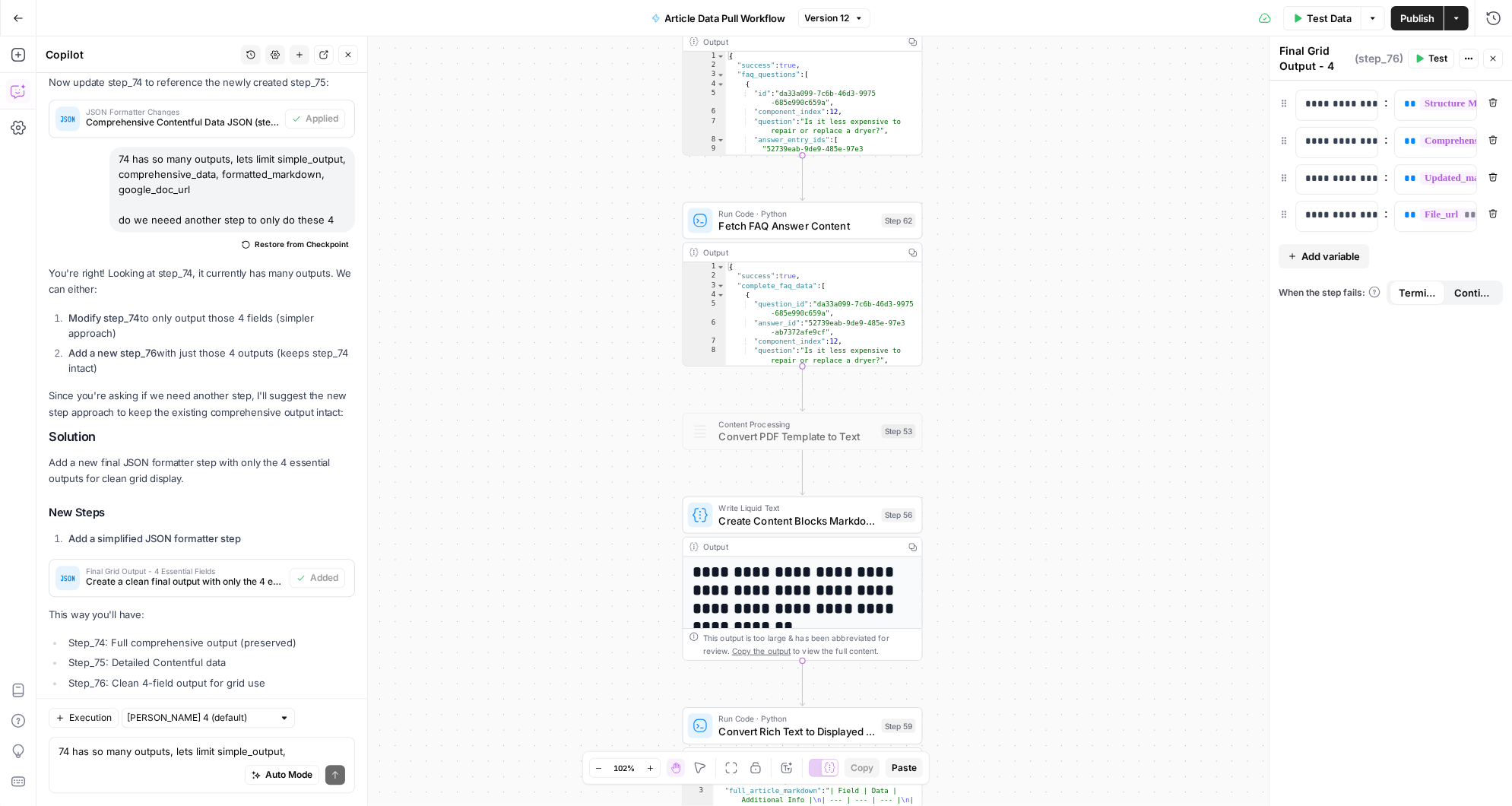
drag, startPoint x: 988, startPoint y: 220, endPoint x: 986, endPoint y: 530, distance: 310.0
click at [986, 530] on div "Workflow Input Settings Inputs Run Code · Python Fetch Contentful Entry with Py…" at bounding box center [774, 421] width 1475 height 769
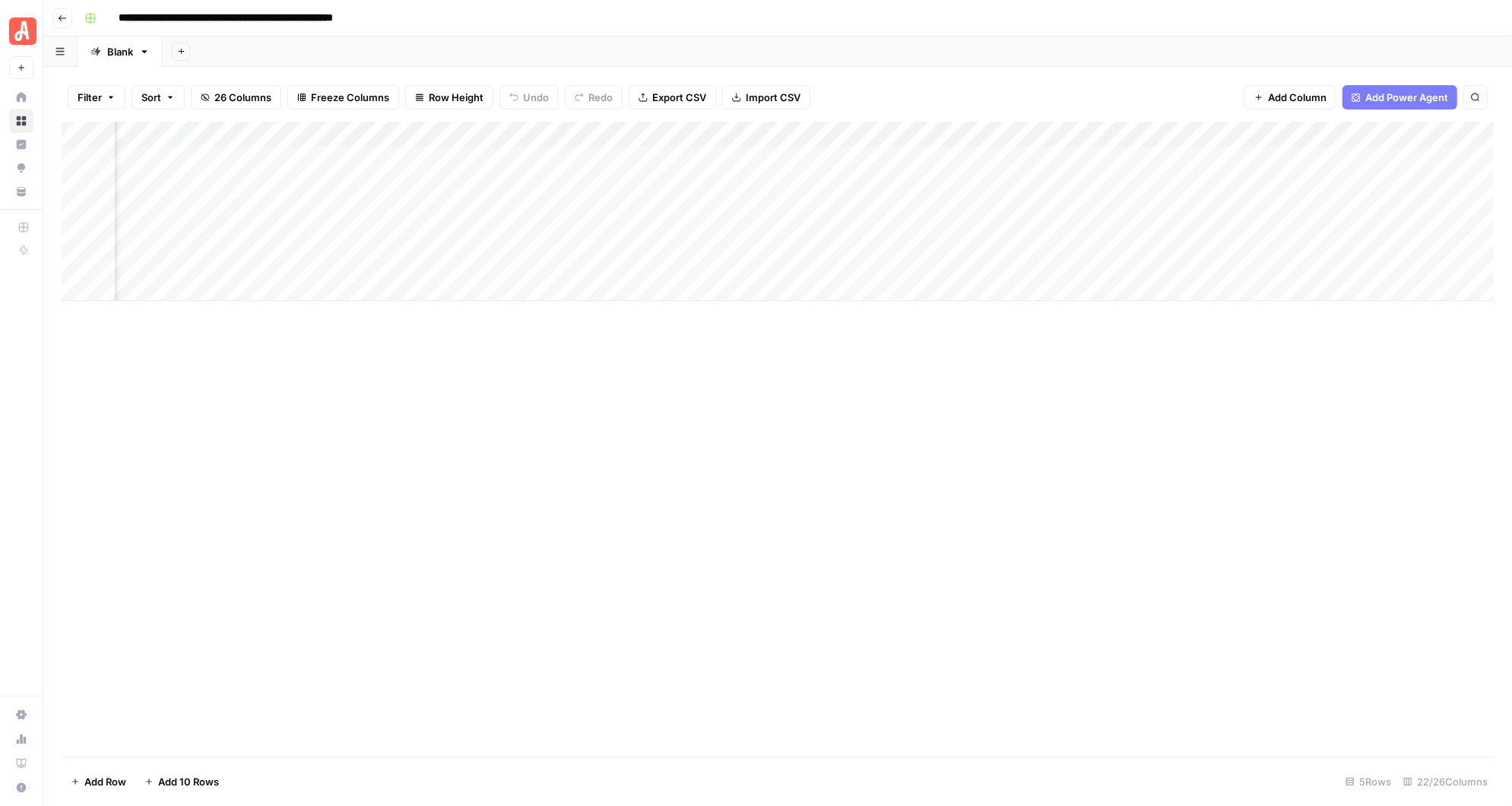
scroll to position [0, 373]
click at [787, 160] on div "Add Column" at bounding box center [778, 211] width 1433 height 180
click at [1100, 133] on div "Add Column" at bounding box center [778, 211] width 1433 height 180
click at [946, 132] on div "Add Column" at bounding box center [778, 211] width 1433 height 180
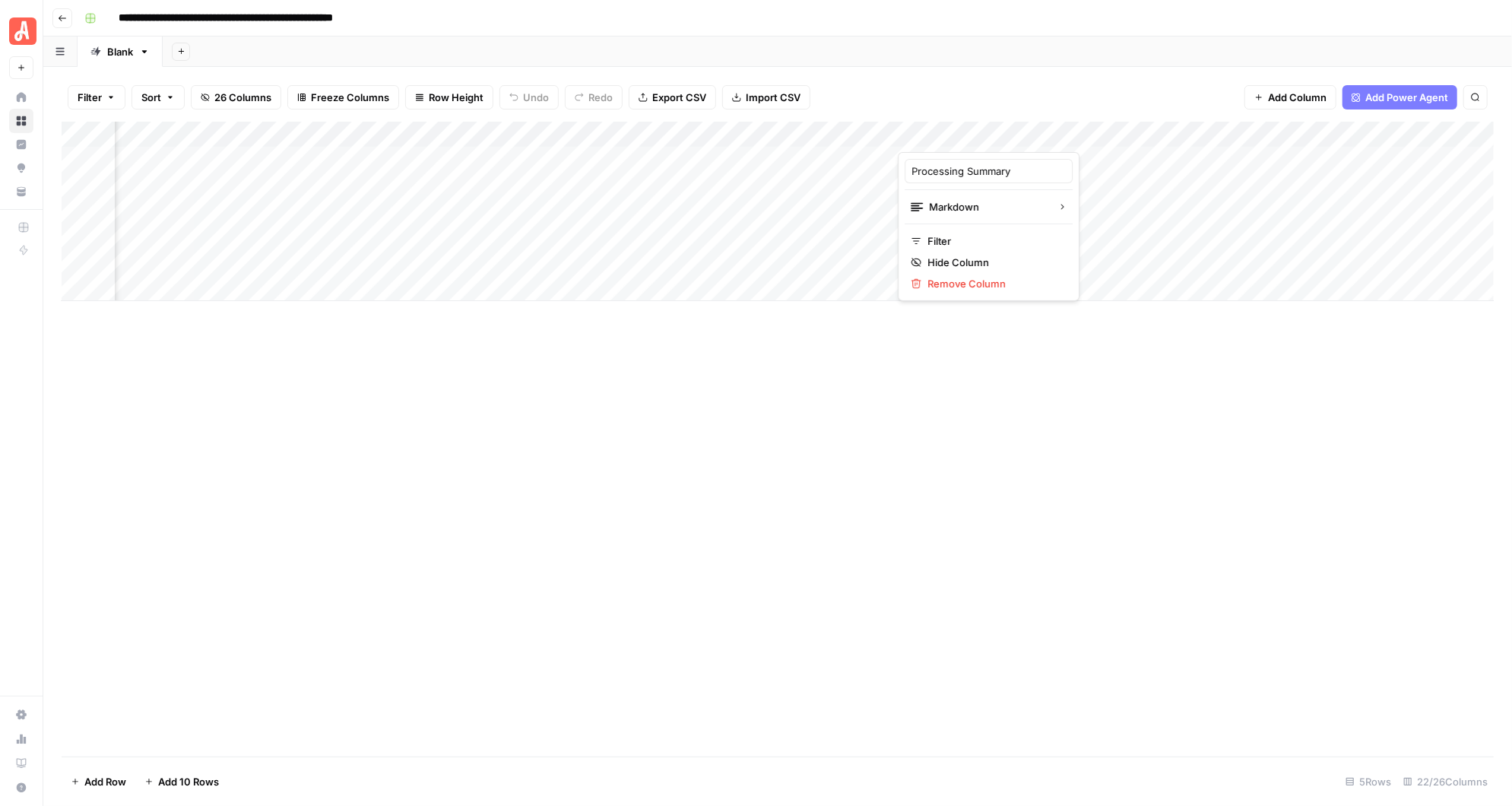
click at [822, 130] on div "Add Column" at bounding box center [778, 211] width 1433 height 180
click at [683, 130] on div "Add Column" at bounding box center [778, 211] width 1433 height 180
click at [555, 138] on div "Add Column" at bounding box center [778, 211] width 1433 height 180
click at [423, 133] on div "Add Column" at bounding box center [778, 211] width 1433 height 180
click at [296, 132] on div "Add Column" at bounding box center [778, 211] width 1433 height 180
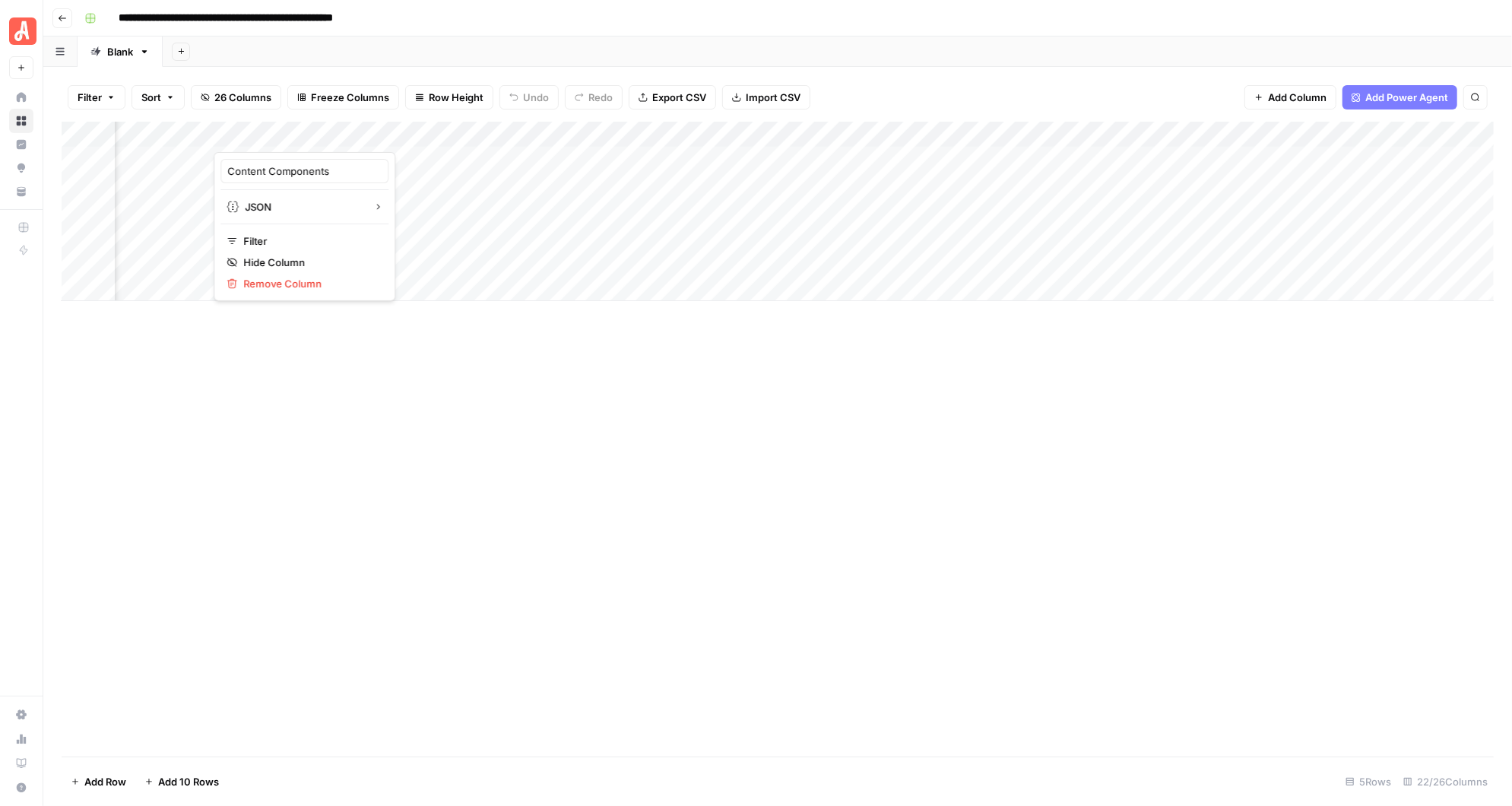
click at [153, 134] on div "Add Column" at bounding box center [778, 211] width 1433 height 180
click at [567, 131] on div "Add Column" at bounding box center [778, 211] width 1433 height 180
click at [431, 129] on div "Add Column" at bounding box center [778, 211] width 1433 height 180
click at [302, 130] on div "Add Column" at bounding box center [778, 211] width 1433 height 180
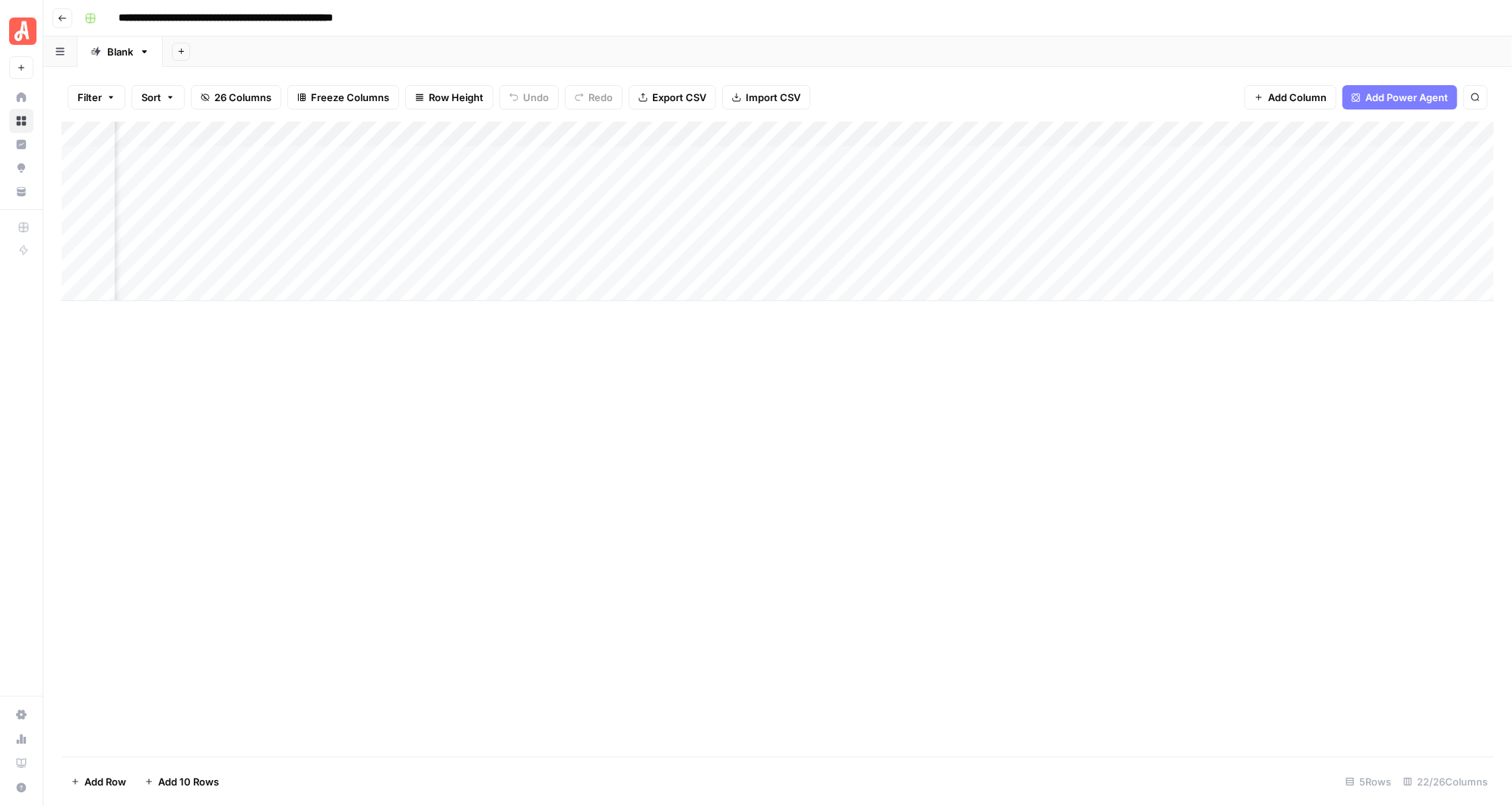
scroll to position [0, 584]
click at [559, 132] on div "Add Column" at bounding box center [778, 211] width 1433 height 180
click at [426, 130] on div "Add Column" at bounding box center [778, 211] width 1433 height 180
click at [443, 282] on span "Remove Column" at bounding box center [454, 283] width 133 height 15
click at [711, 154] on span "Delete" at bounding box center [702, 157] width 33 height 15
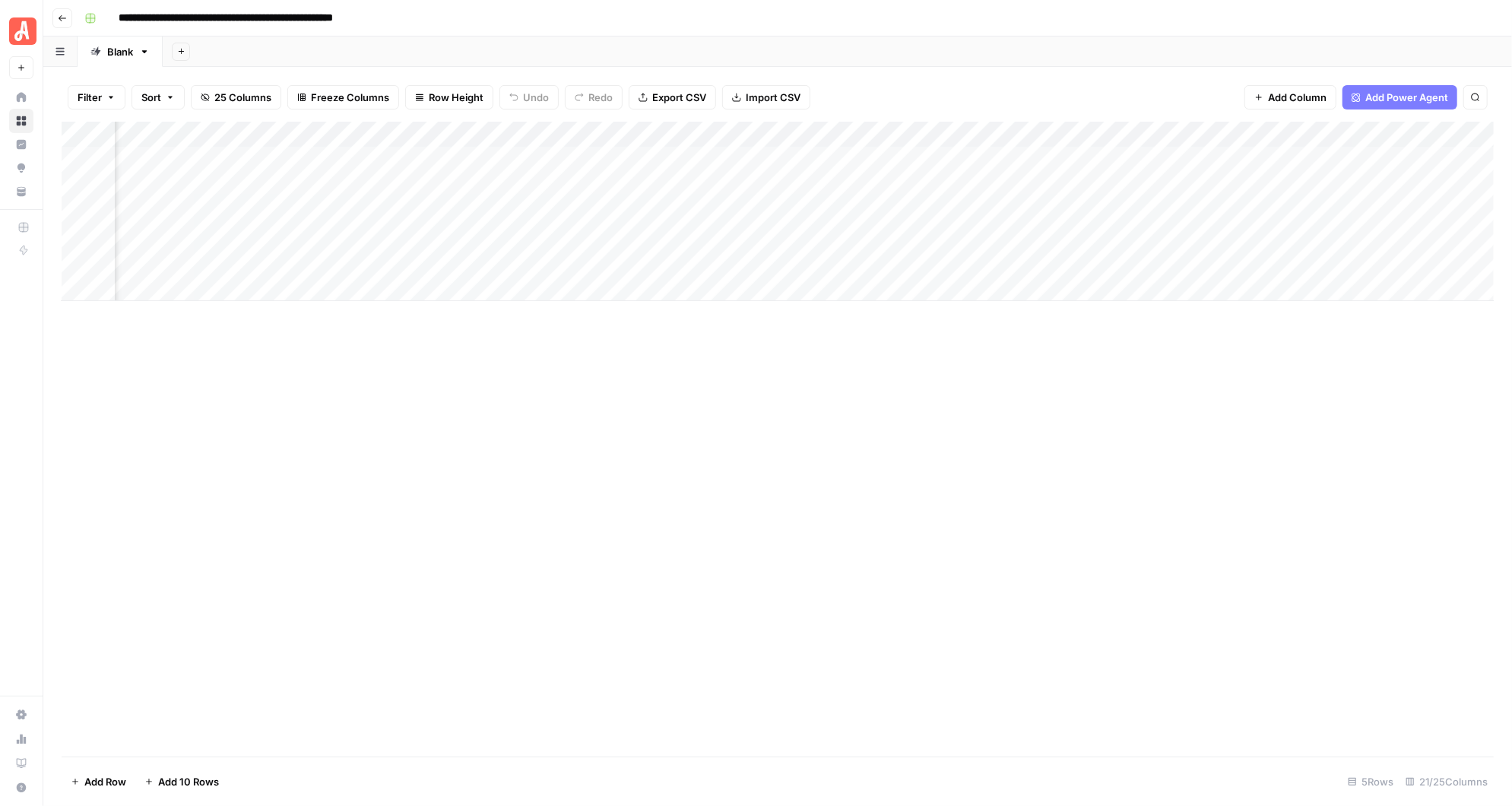
click at [408, 165] on div "Add Column" at bounding box center [778, 211] width 1433 height 180
click at [1344, 134] on div "Add Column" at bounding box center [778, 211] width 1433 height 180
click at [251, 134] on div "Add Column" at bounding box center [778, 211] width 1433 height 180
click at [238, 279] on span "Remove Column" at bounding box center [221, 283] width 133 height 15
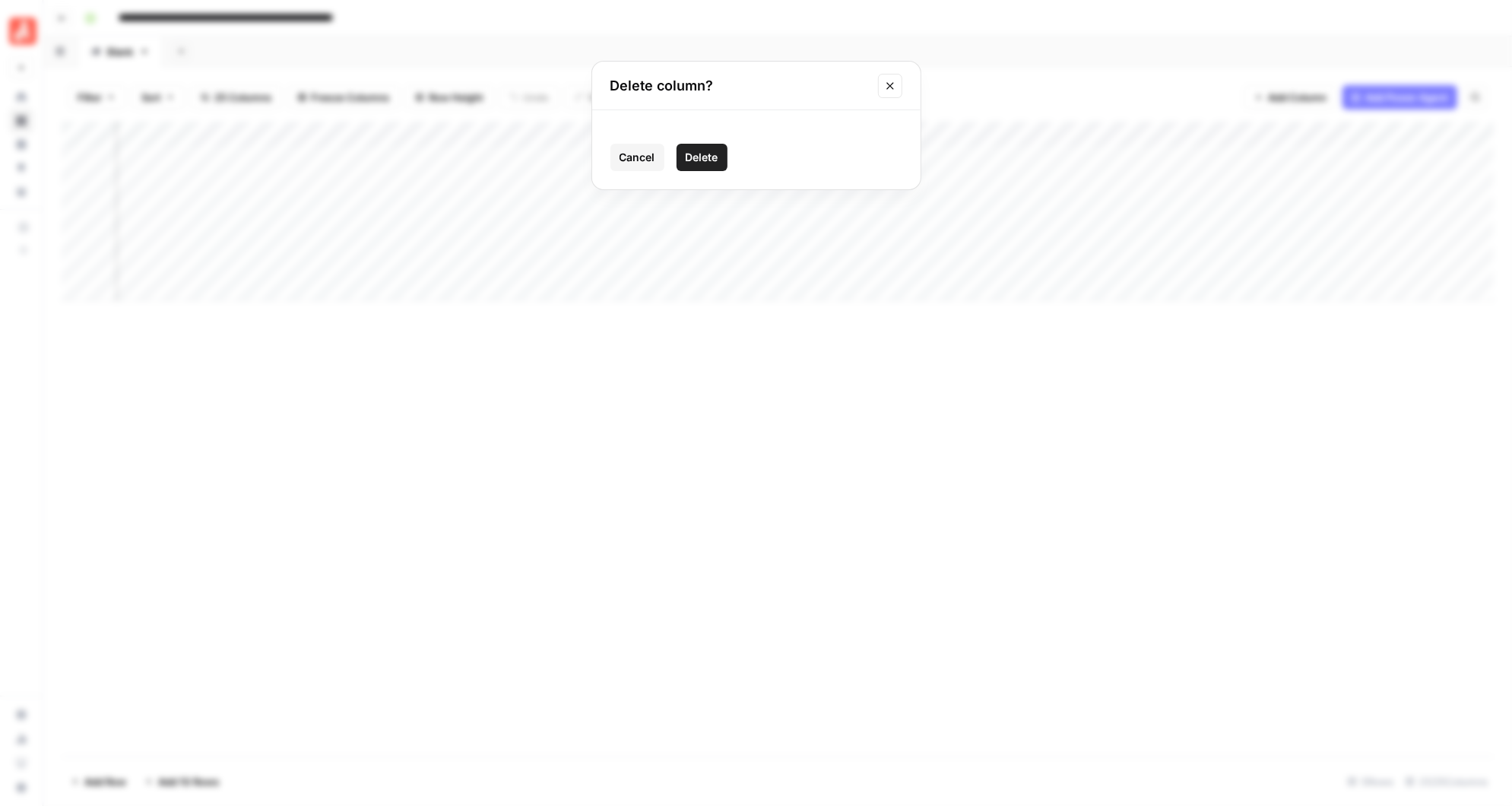
click at [699, 152] on span "Delete" at bounding box center [702, 157] width 33 height 15
click at [252, 137] on div "Add Column" at bounding box center [778, 211] width 1433 height 180
click at [227, 280] on span "Remove Column" at bounding box center [221, 283] width 133 height 15
click at [694, 154] on span "Delete" at bounding box center [702, 157] width 33 height 15
click at [390, 130] on div "Add Column" at bounding box center [778, 211] width 1433 height 180
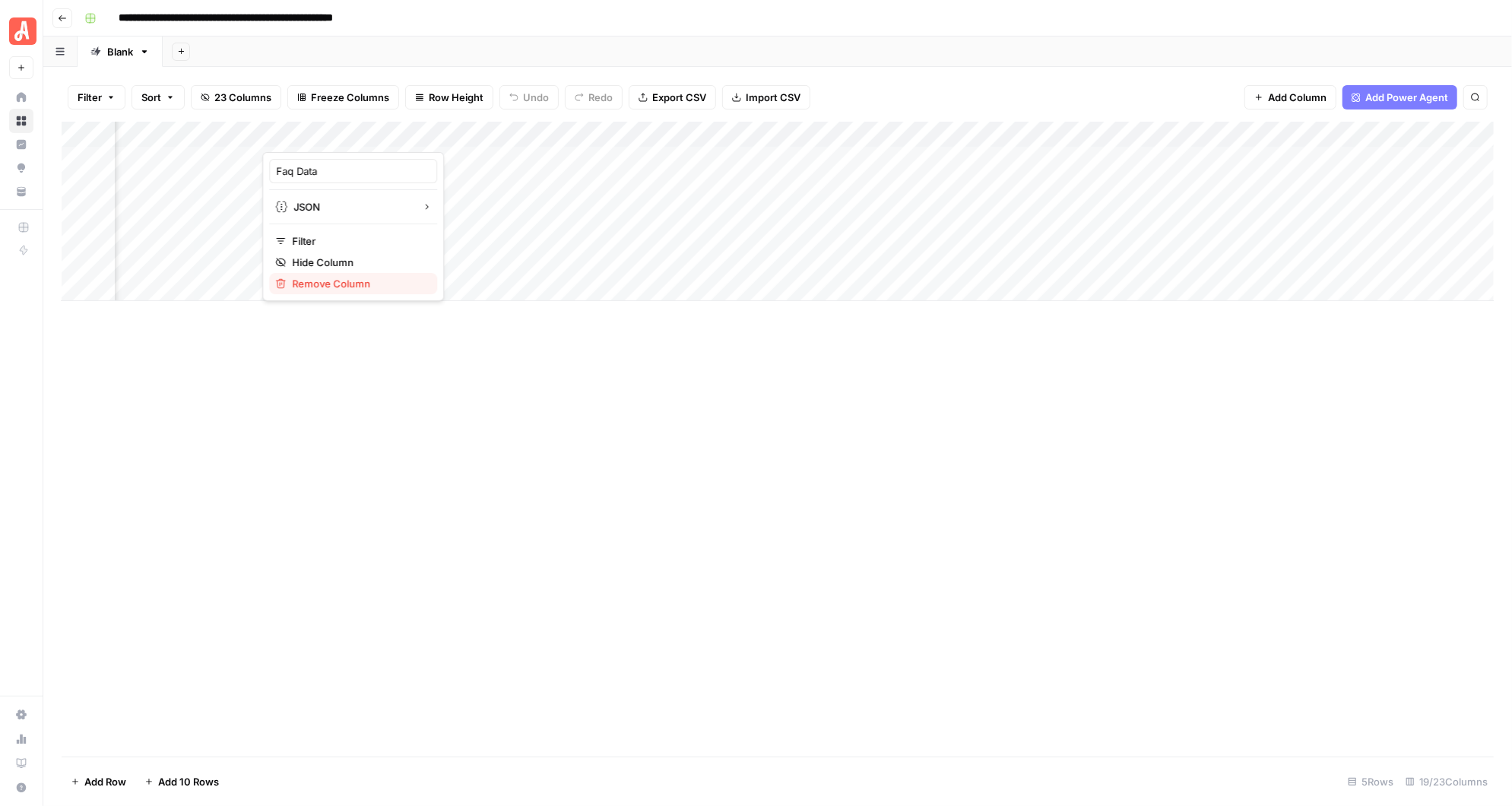
click at [365, 278] on span "Remove Column" at bounding box center [358, 283] width 133 height 15
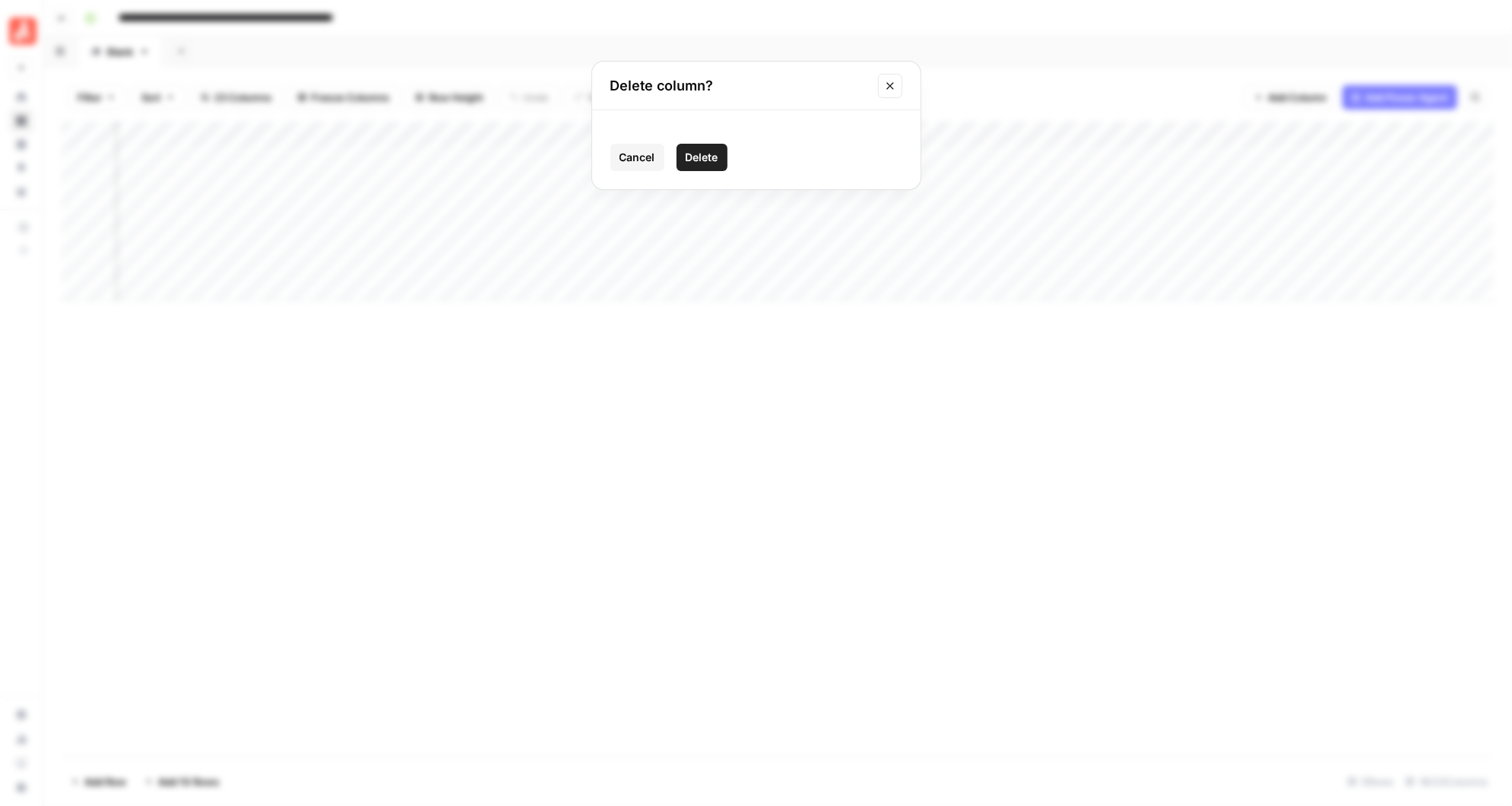
click at [699, 160] on span "Delete" at bounding box center [702, 157] width 33 height 15
click at [525, 135] on div "Add Column" at bounding box center [778, 211] width 1433 height 180
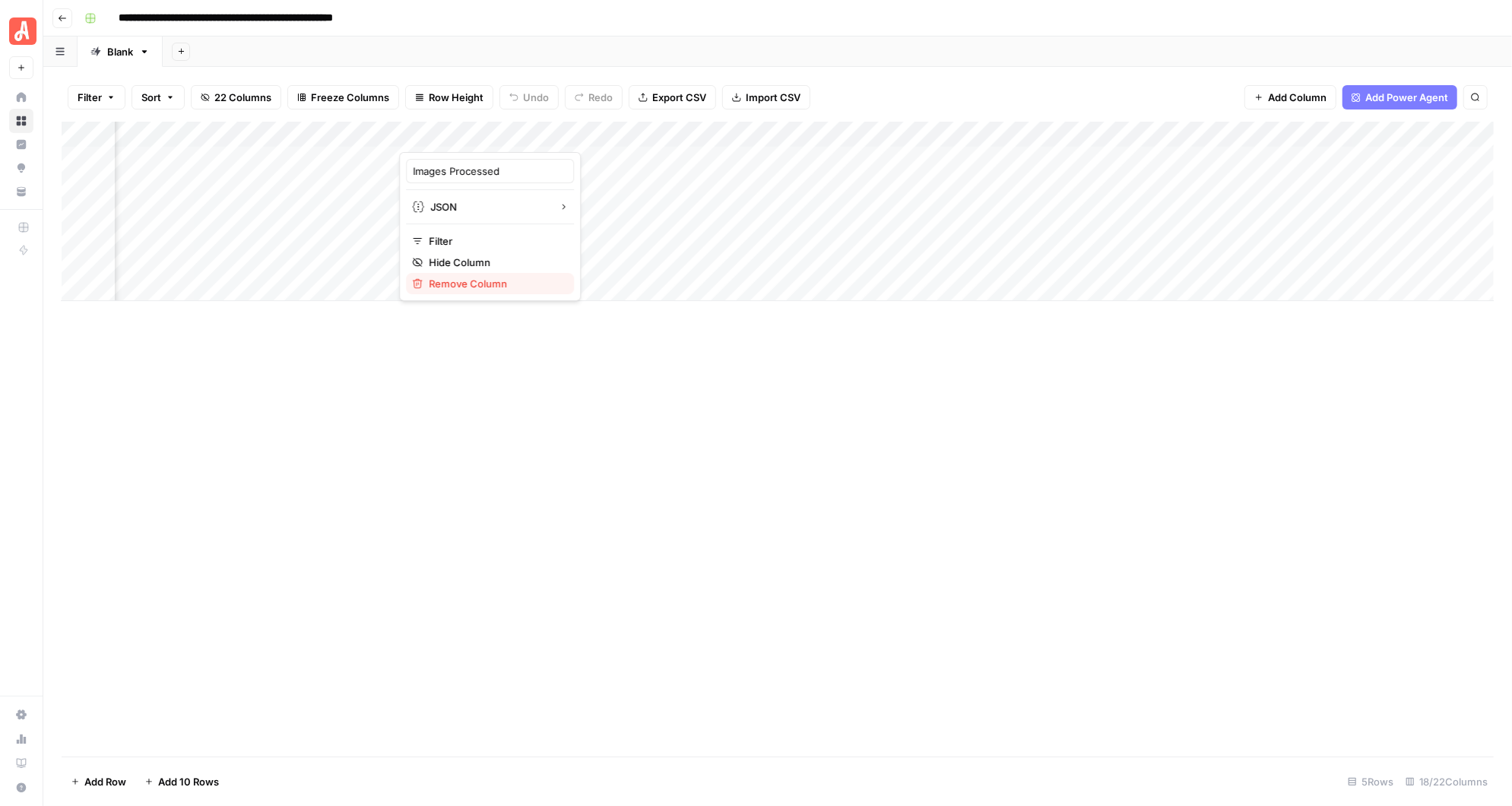
click at [509, 281] on span "Remove Column" at bounding box center [495, 283] width 133 height 15
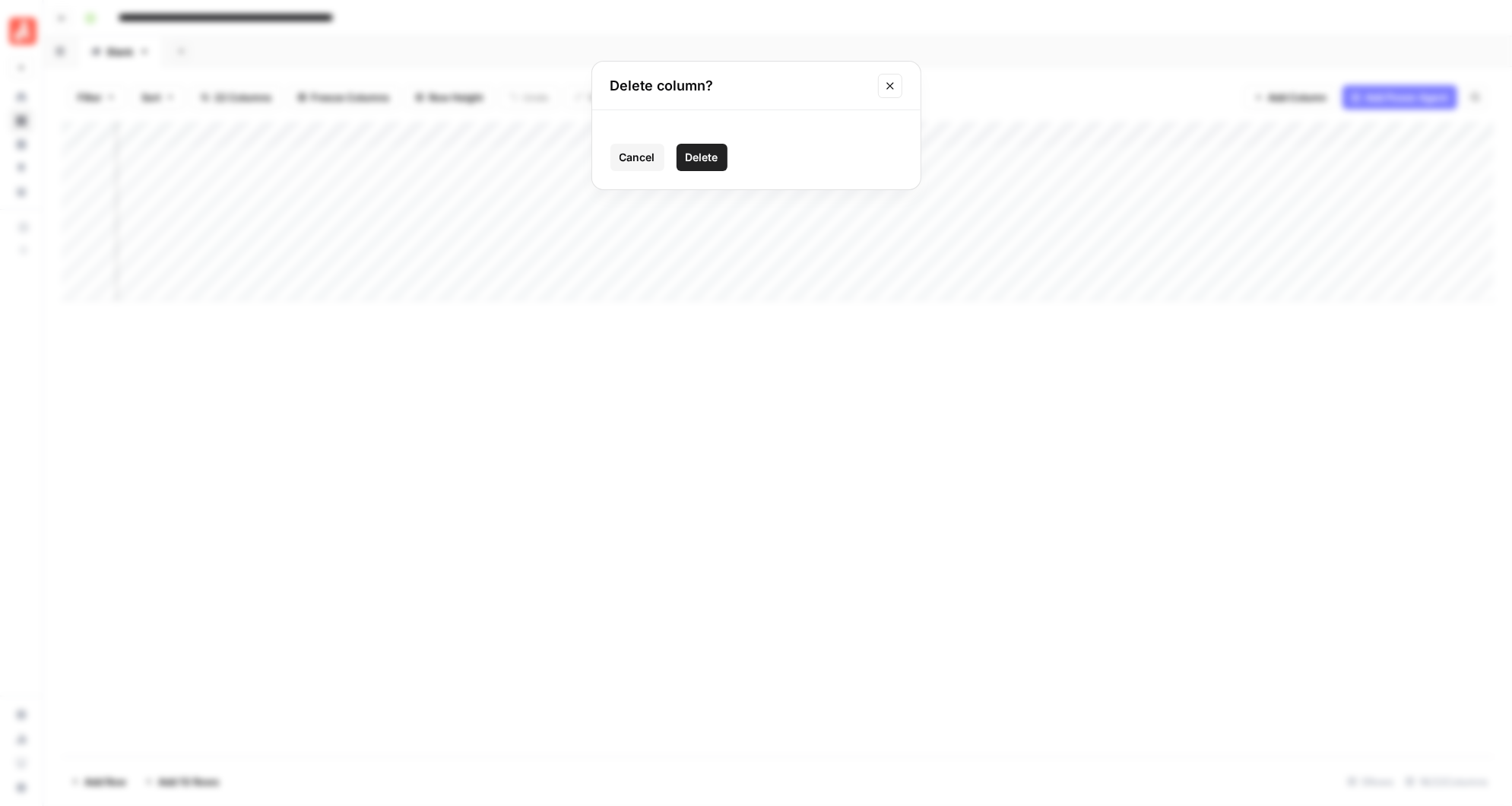
click at [711, 157] on span "Delete" at bounding box center [702, 157] width 33 height 15
click at [528, 134] on div "Add Column" at bounding box center [778, 211] width 1433 height 180
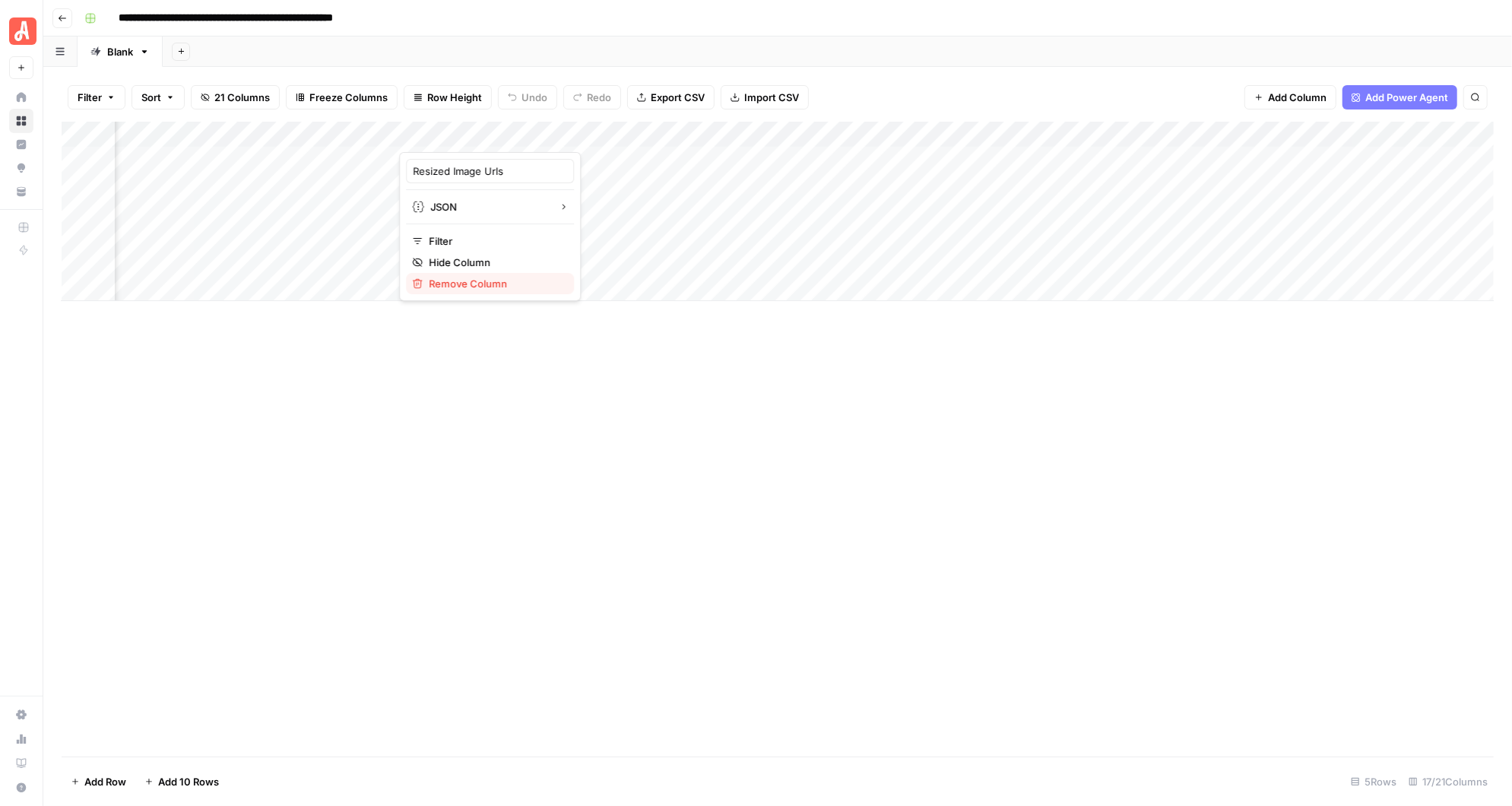
click at [503, 273] on button "Remove Column" at bounding box center [489, 283] width 168 height 21
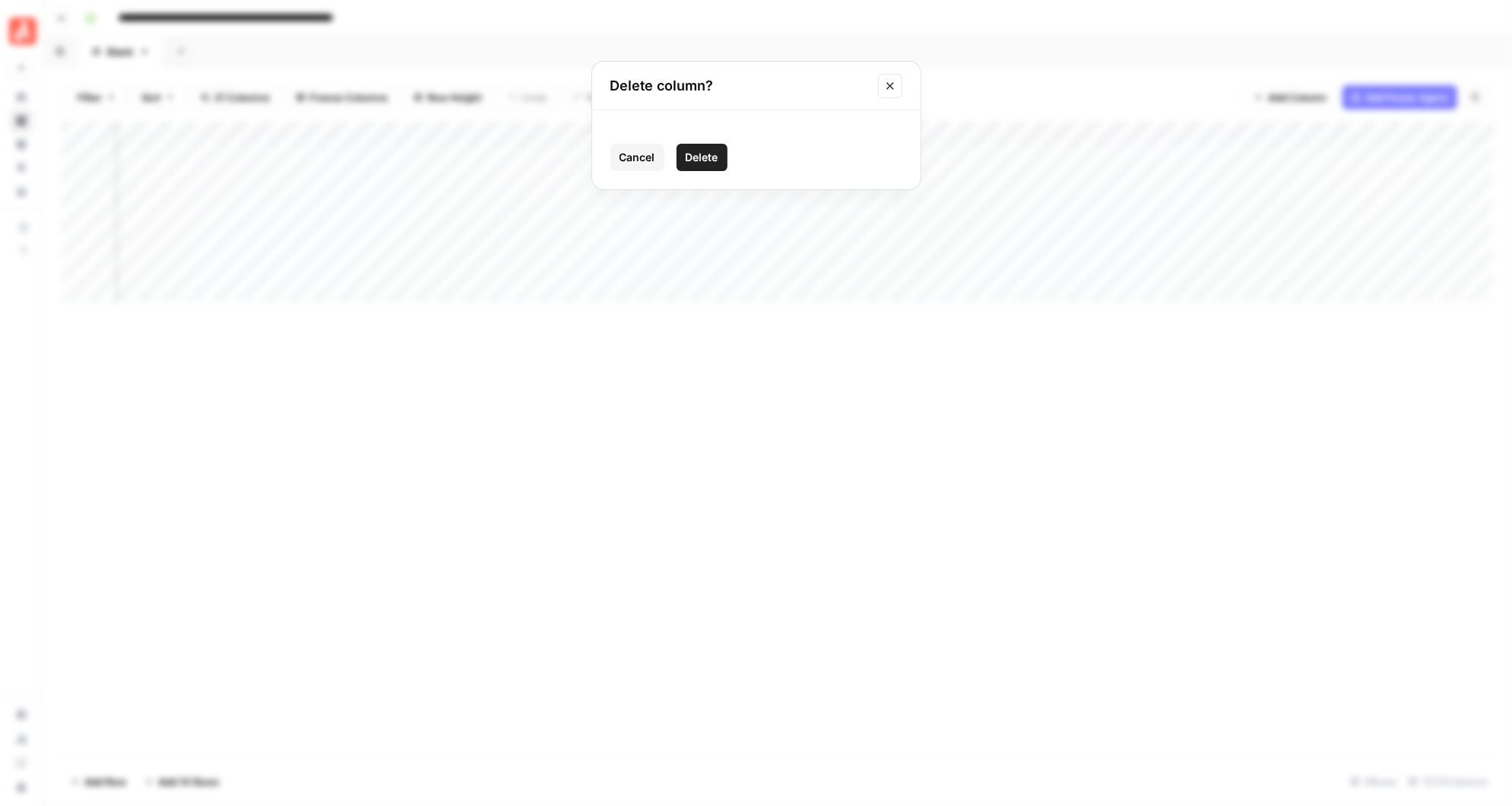
click at [702, 151] on span "Delete" at bounding box center [702, 157] width 33 height 15
click at [572, 134] on div "Add Column" at bounding box center [778, 211] width 1433 height 180
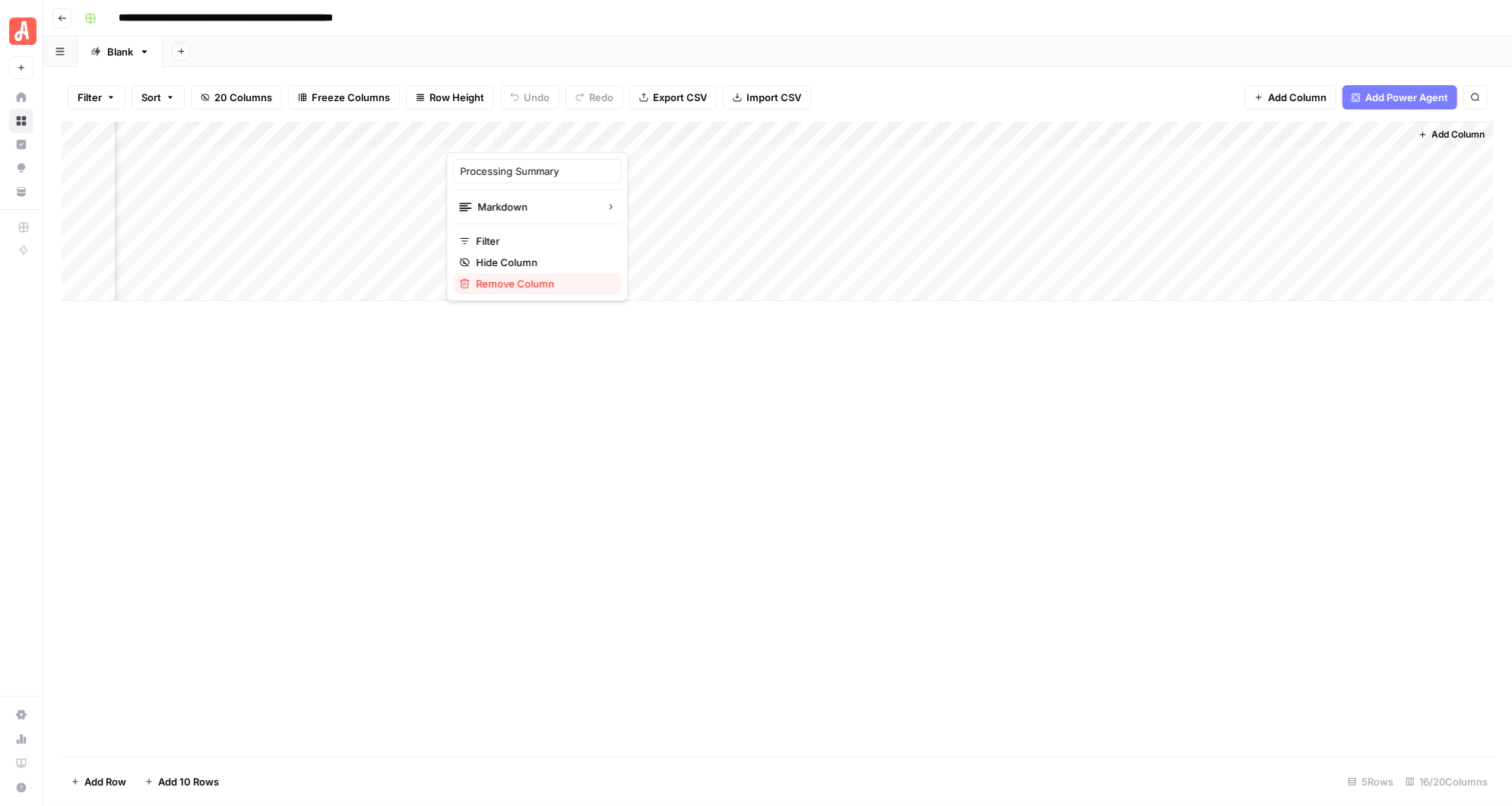
click at [538, 278] on span "Remove Column" at bounding box center [542, 283] width 133 height 15
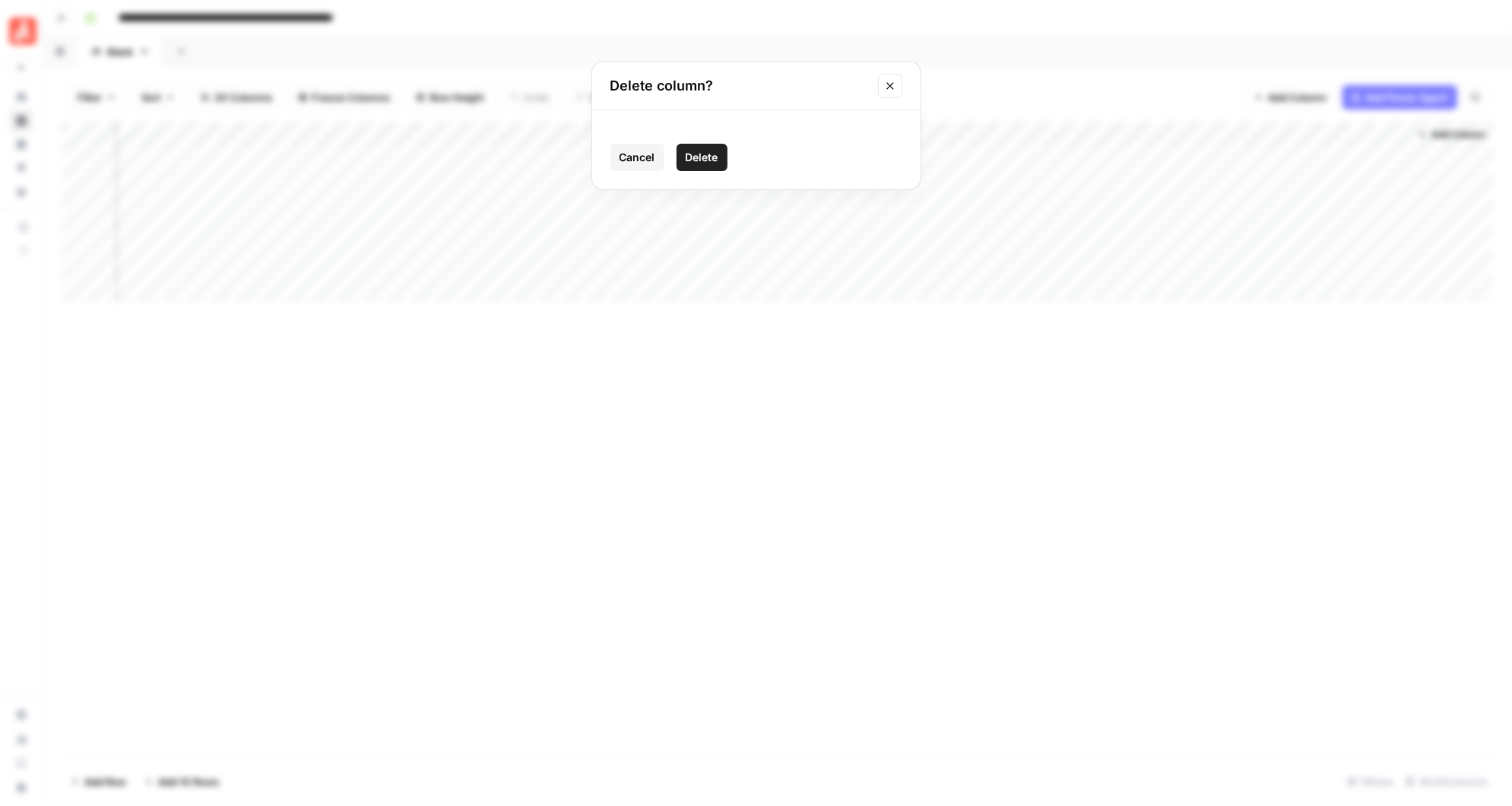
click at [706, 149] on span "Delete" at bounding box center [702, 157] width 33 height 15
click at [572, 133] on div "Add Column" at bounding box center [778, 211] width 1433 height 180
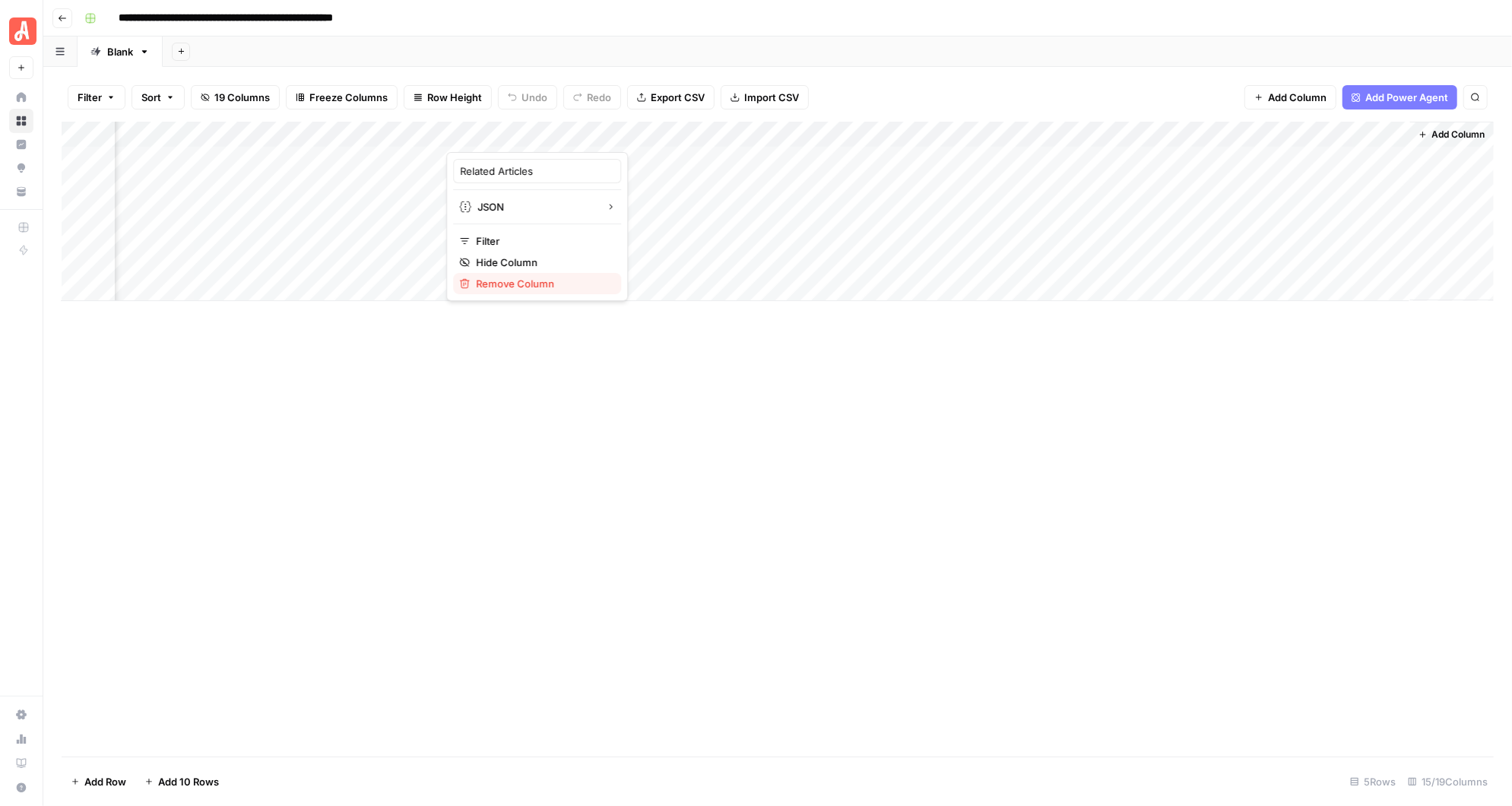
click at [522, 278] on span "Remove Column" at bounding box center [542, 283] width 133 height 15
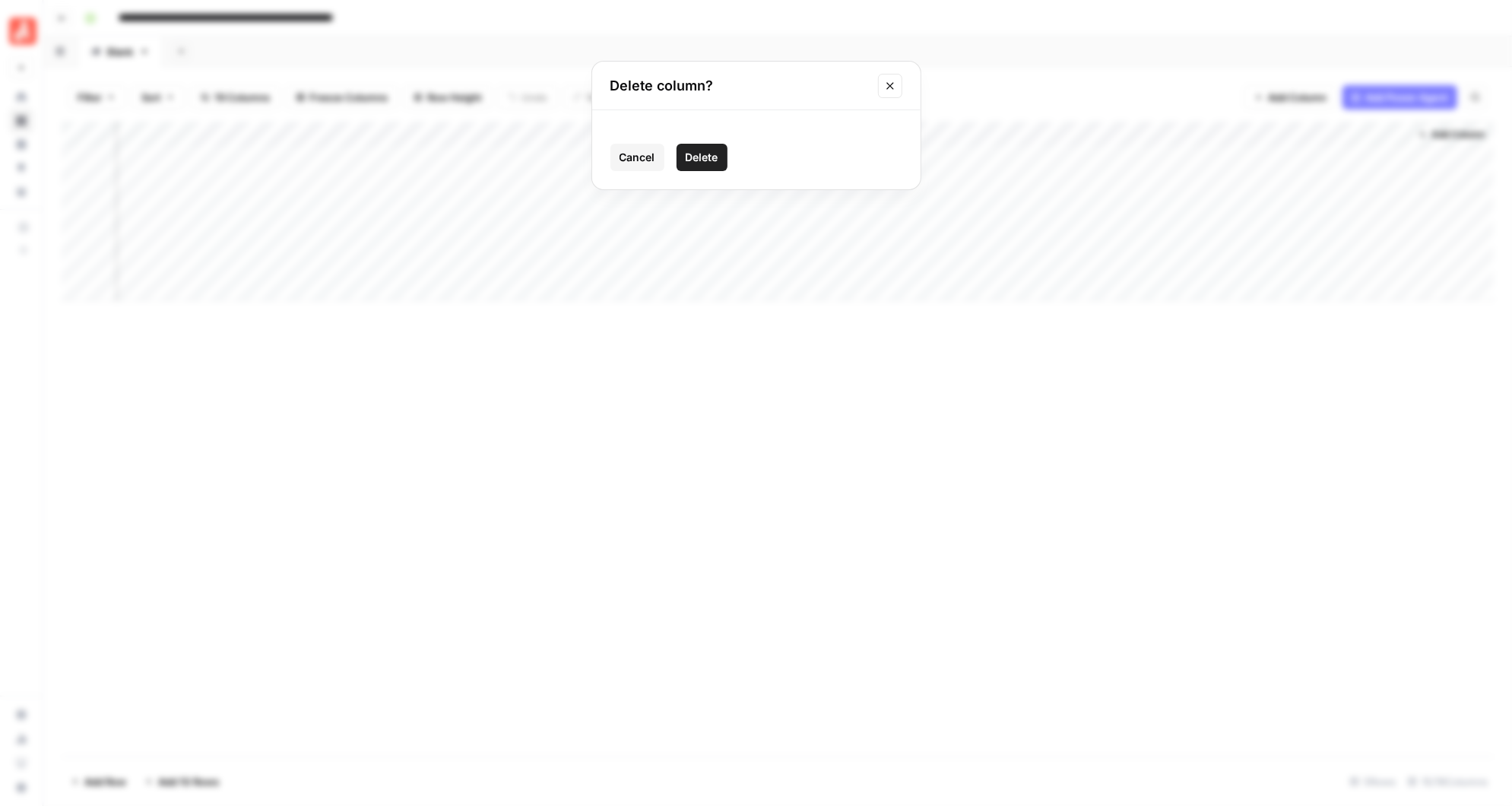
click at [711, 151] on span "Delete" at bounding box center [702, 157] width 33 height 15
click at [572, 134] on div "Add Column" at bounding box center [778, 211] width 1433 height 180
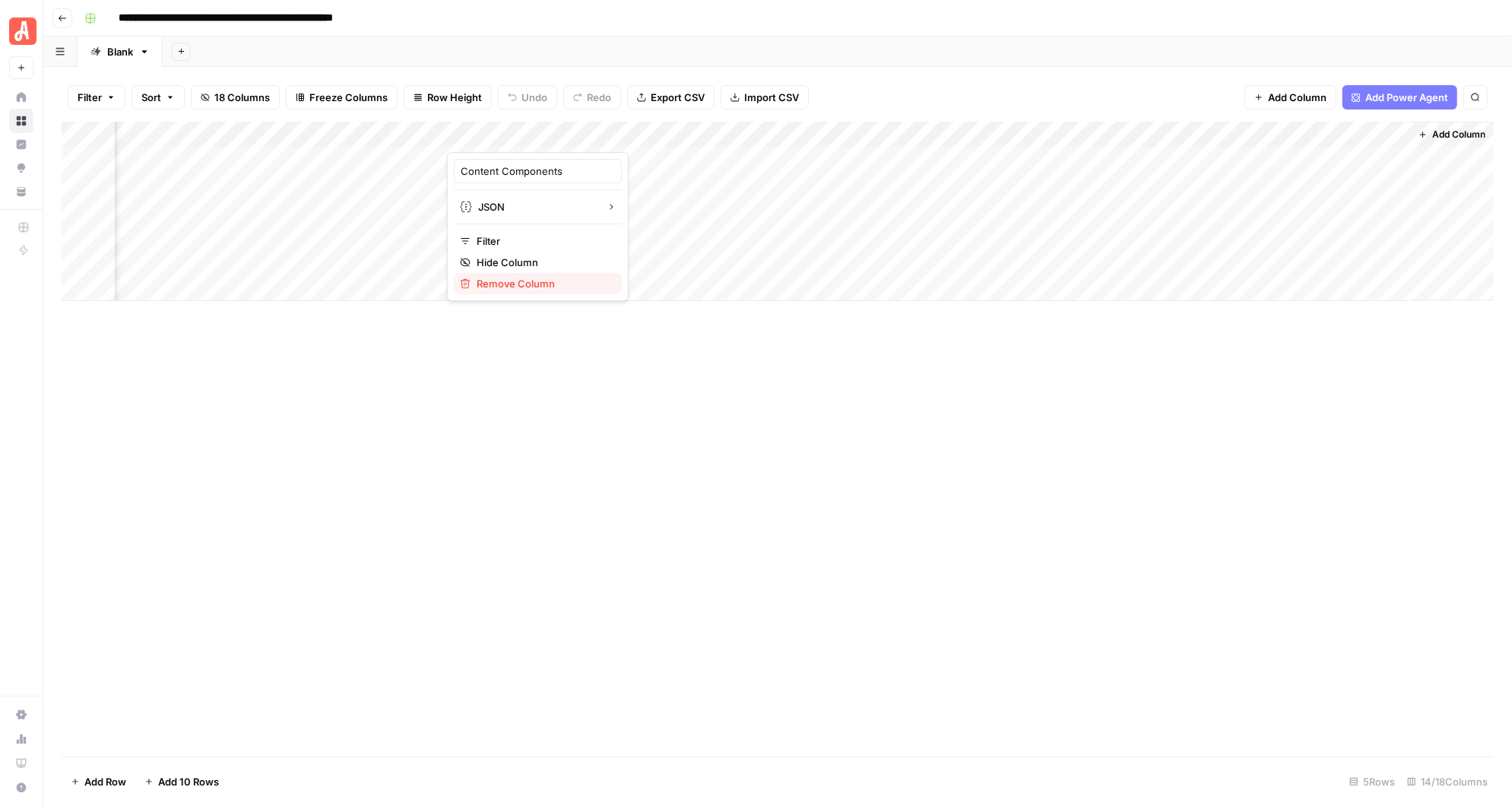
drag, startPoint x: 538, startPoint y: 261, endPoint x: 533, endPoint y: 281, distance: 20.6
click at [533, 281] on div "Content Components JSON Filter Hide Column Remove Column" at bounding box center [538, 227] width 182 height 149
click at [531, 281] on span "Remove Column" at bounding box center [543, 283] width 133 height 15
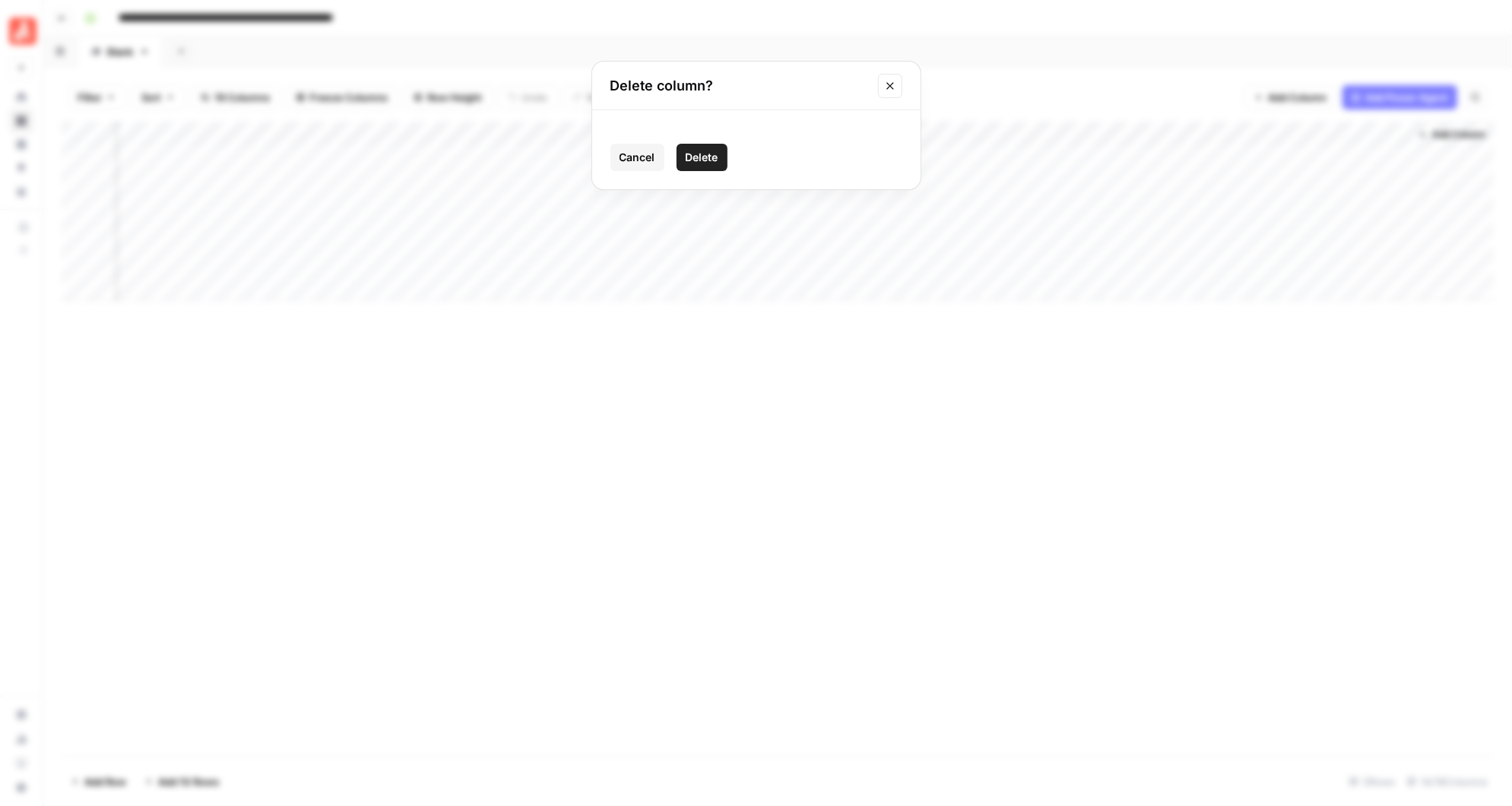
click at [697, 145] on button "Delete" at bounding box center [702, 157] width 51 height 27
click at [572, 134] on div "Add Column" at bounding box center [778, 211] width 1433 height 180
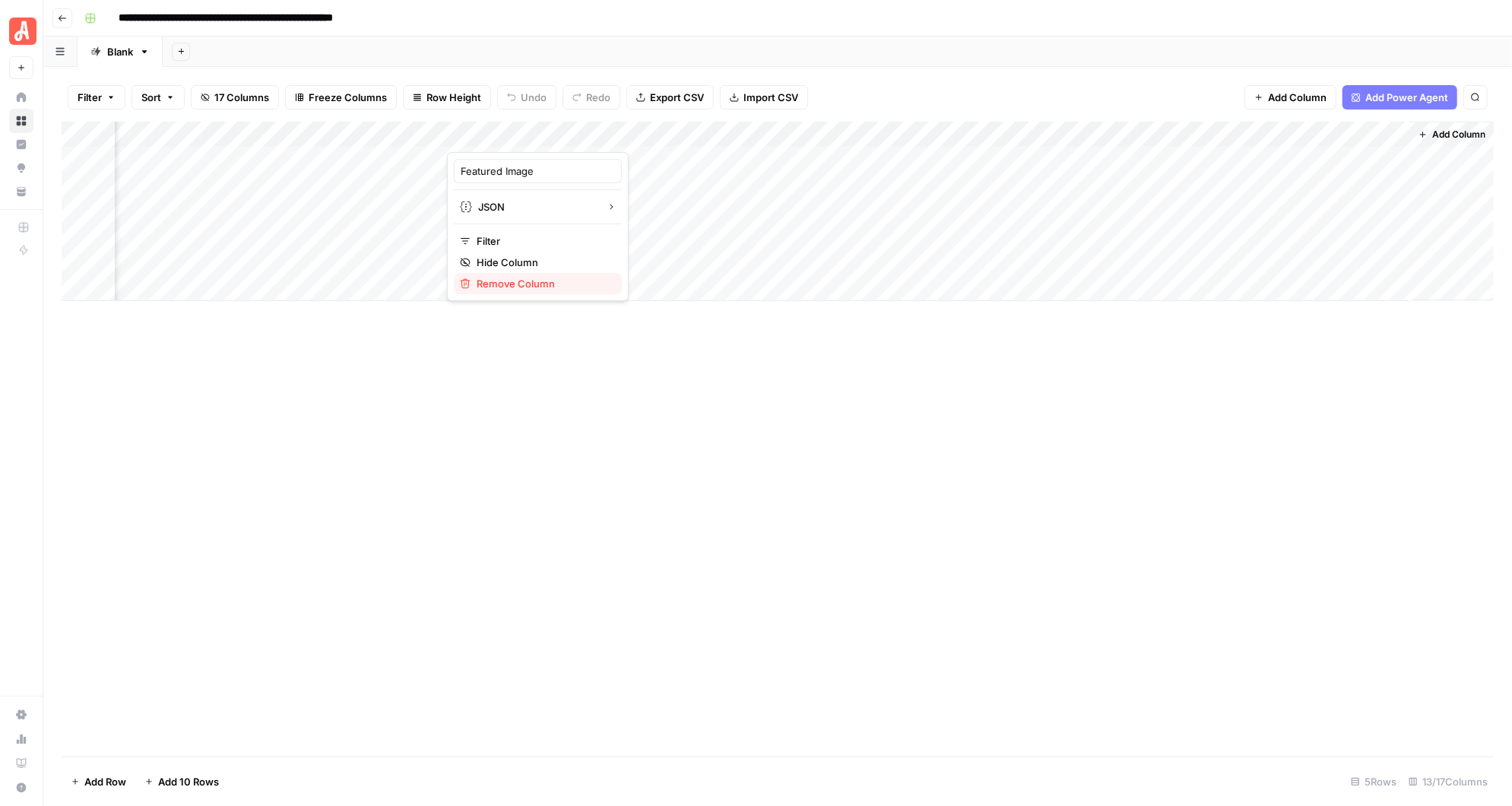
click at [534, 280] on span "Remove Column" at bounding box center [543, 283] width 133 height 15
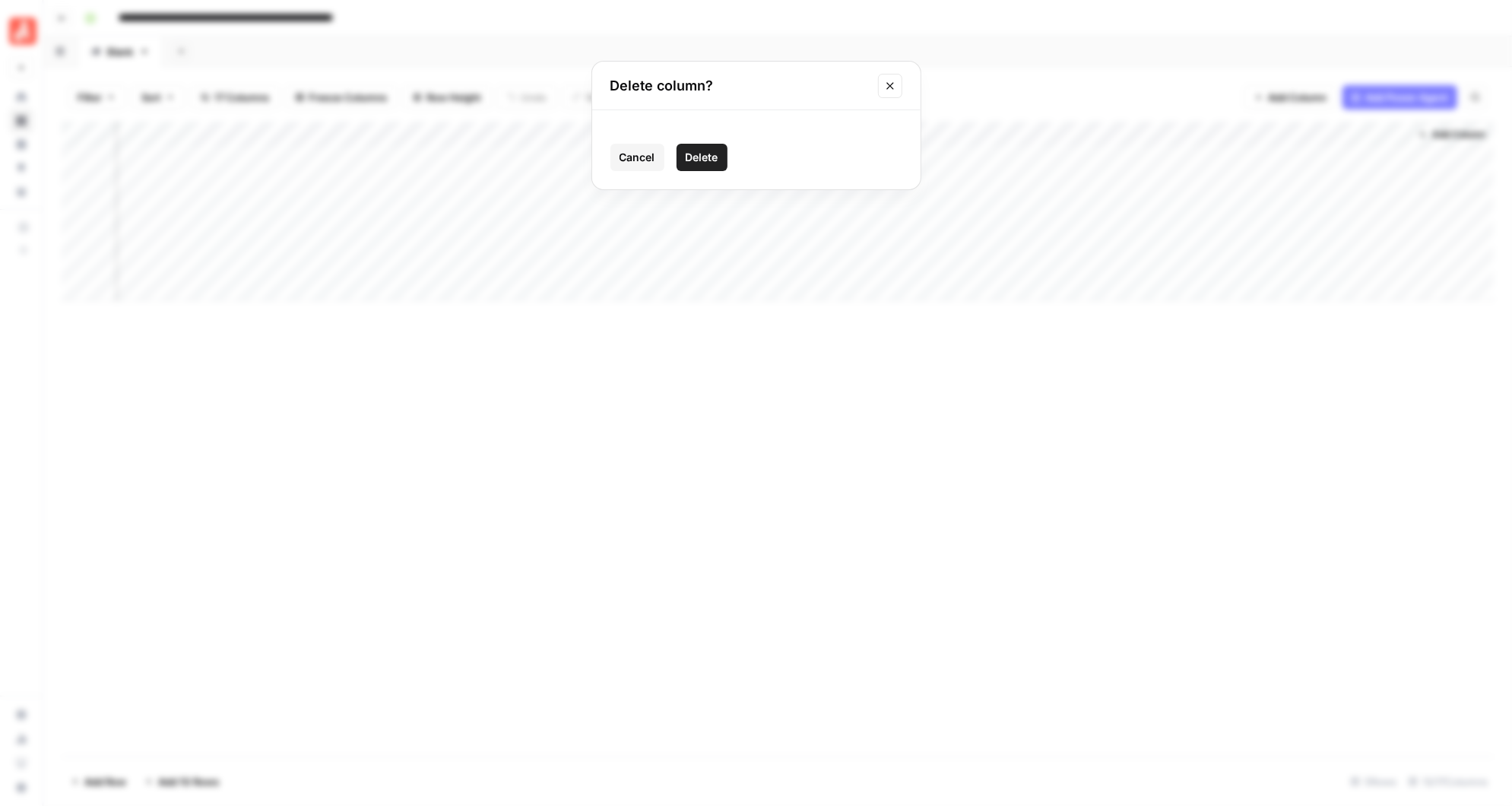
click at [705, 153] on span "Delete" at bounding box center [702, 157] width 33 height 15
click at [709, 154] on div "Add Column" at bounding box center [778, 211] width 1433 height 180
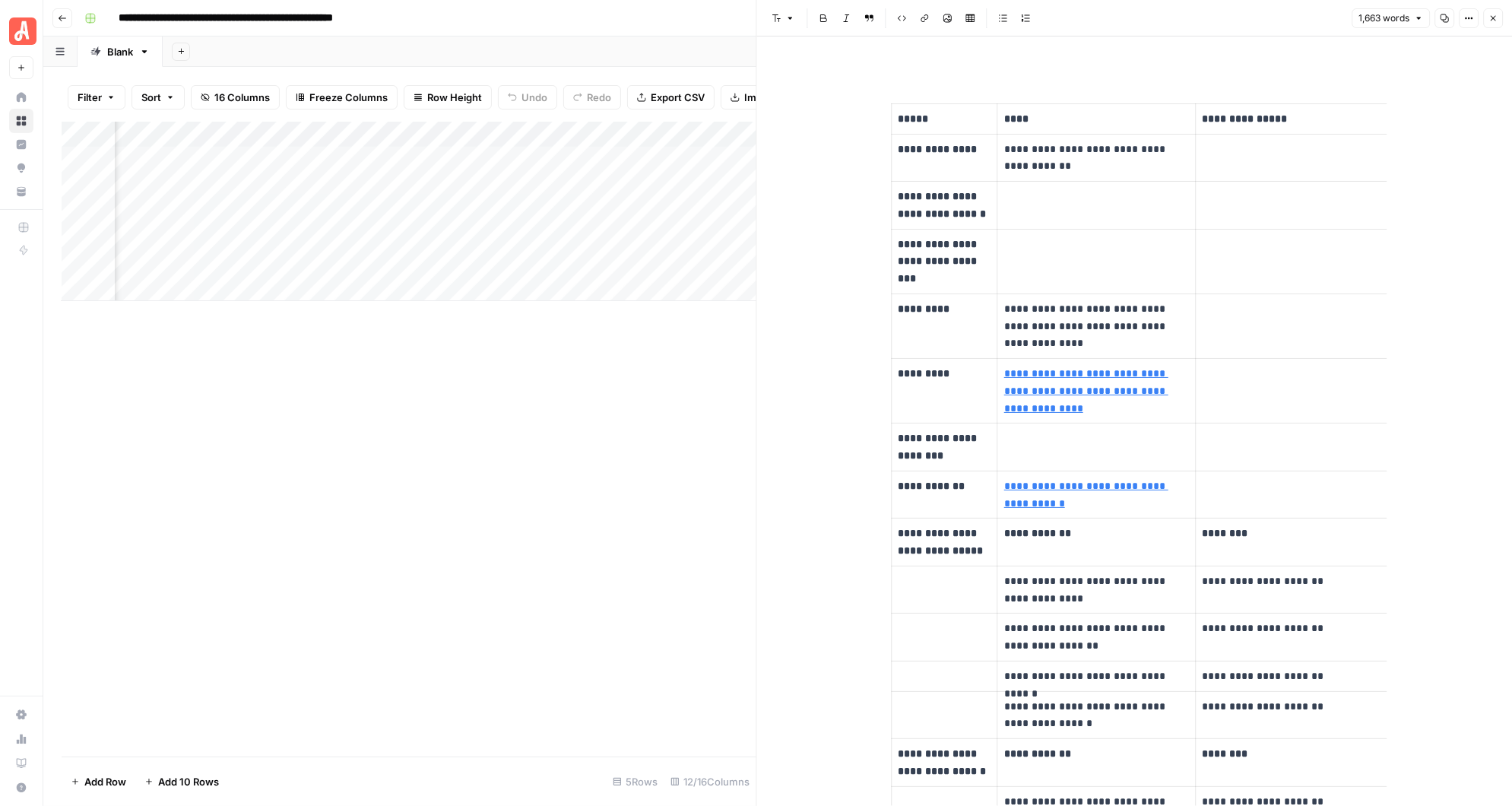
click at [1495, 18] on icon "button" at bounding box center [1492, 17] width 9 height 9
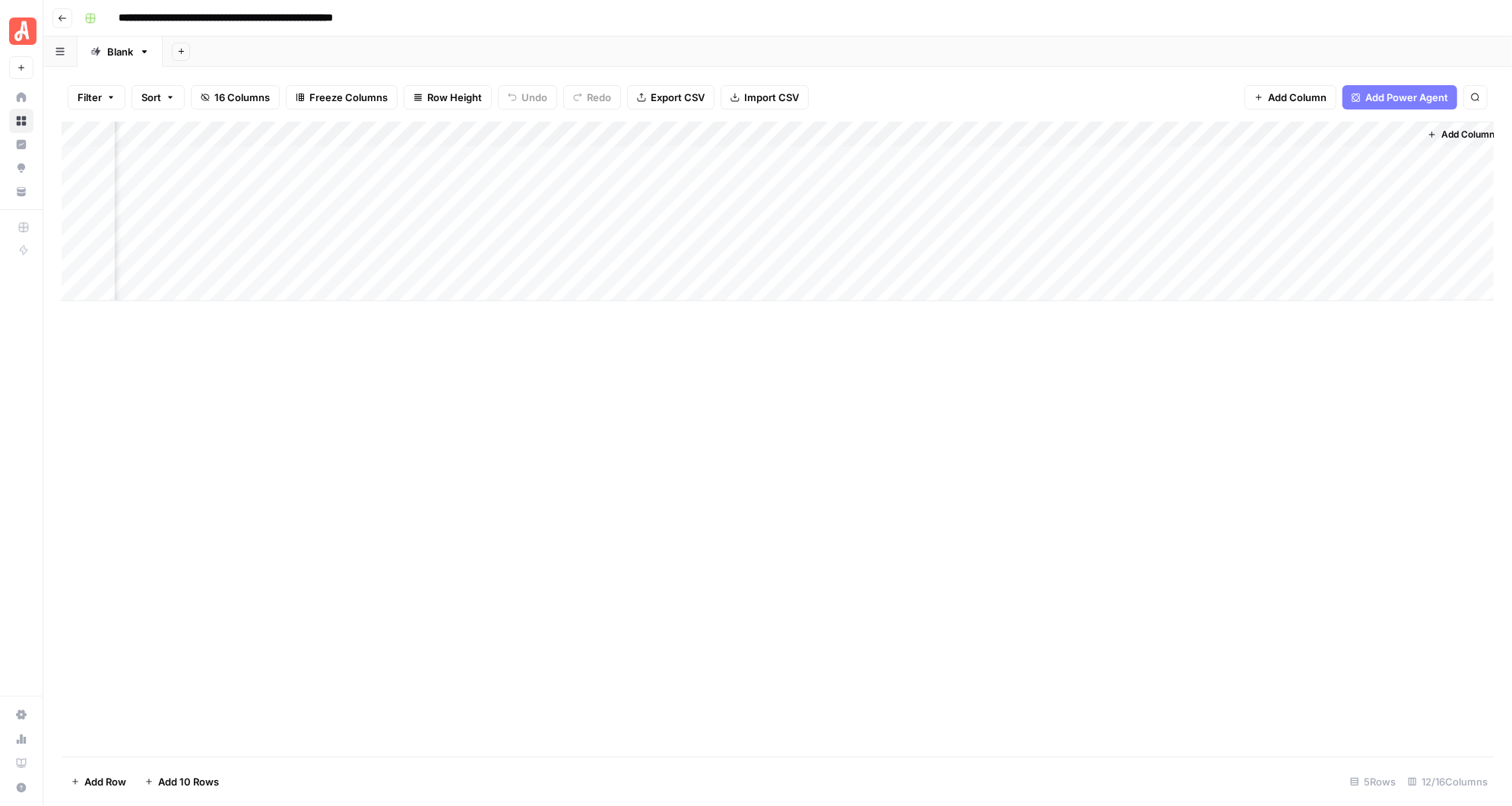
scroll to position [0, 477]
click at [727, 131] on div "Add Column" at bounding box center [778, 211] width 1433 height 180
click at [675, 281] on span "Remove Column" at bounding box center [698, 283] width 133 height 15
click at [710, 158] on span "Delete" at bounding box center [702, 157] width 33 height 15
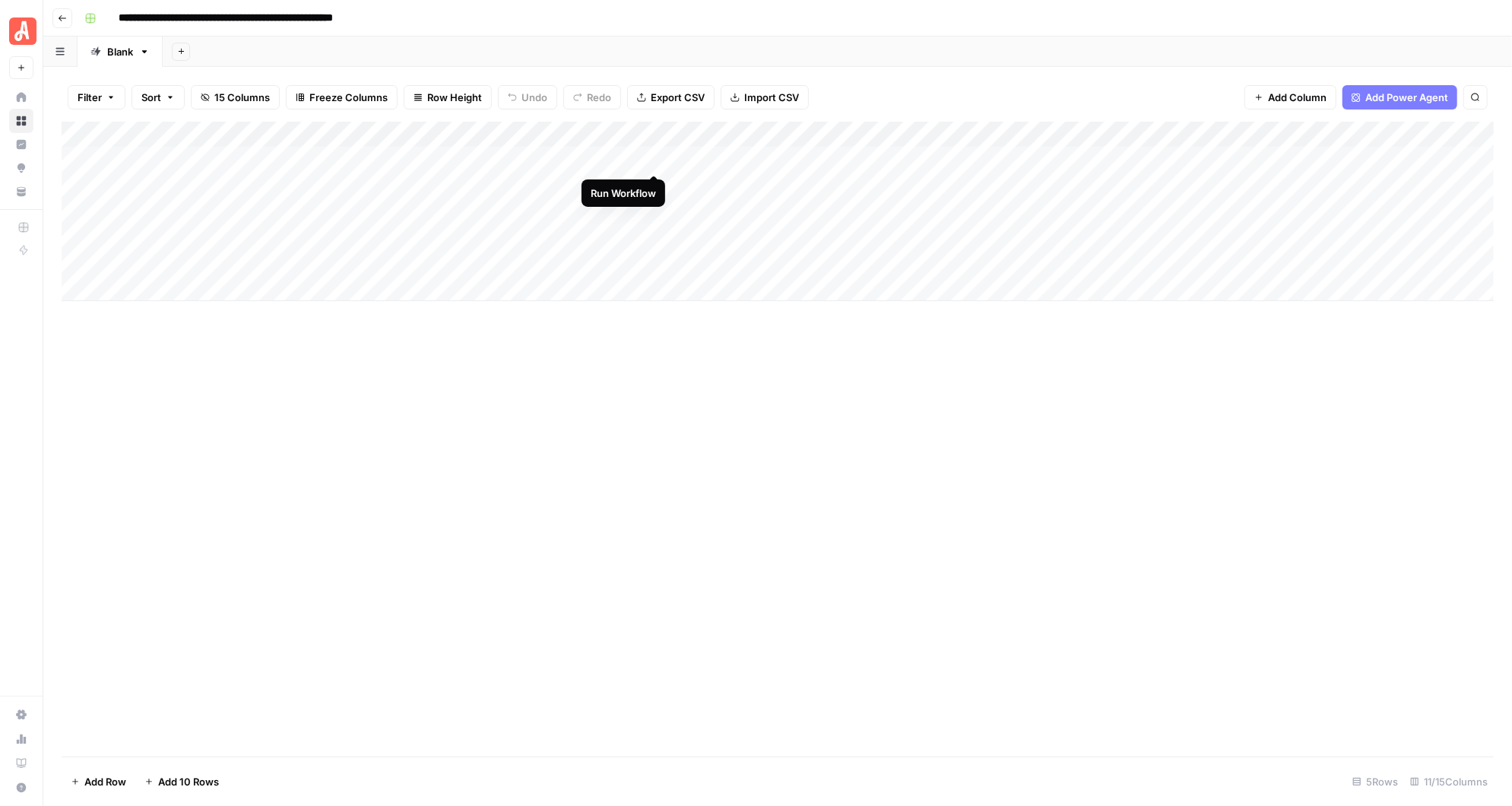
click at [652, 156] on div "Add Column" at bounding box center [778, 211] width 1433 height 180
click at [652, 157] on div "Add Column" at bounding box center [778, 211] width 1433 height 180
click at [640, 134] on div "Add Column" at bounding box center [778, 211] width 1433 height 180
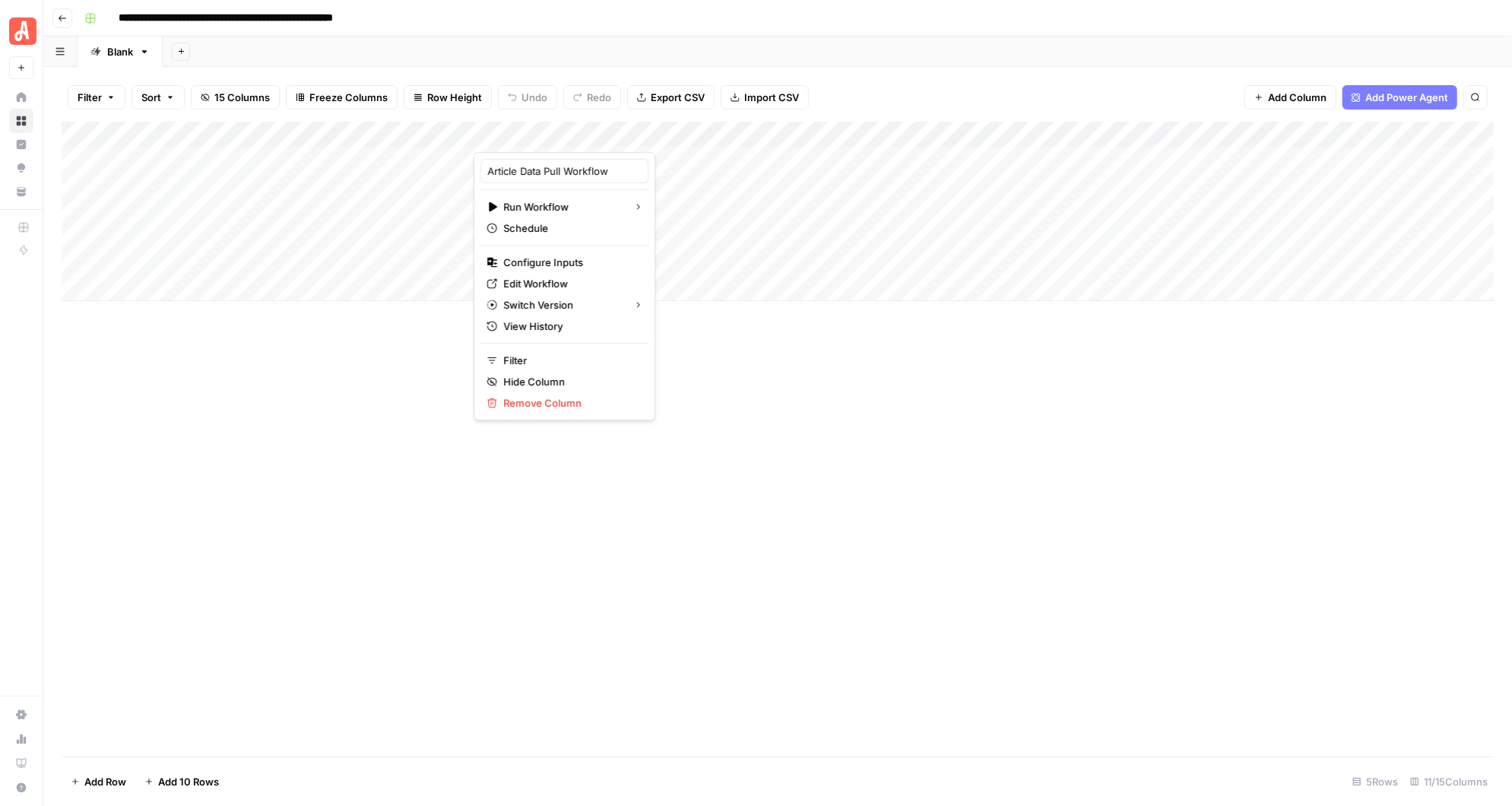
click at [443, 350] on div "Add Column" at bounding box center [778, 439] width 1433 height 635
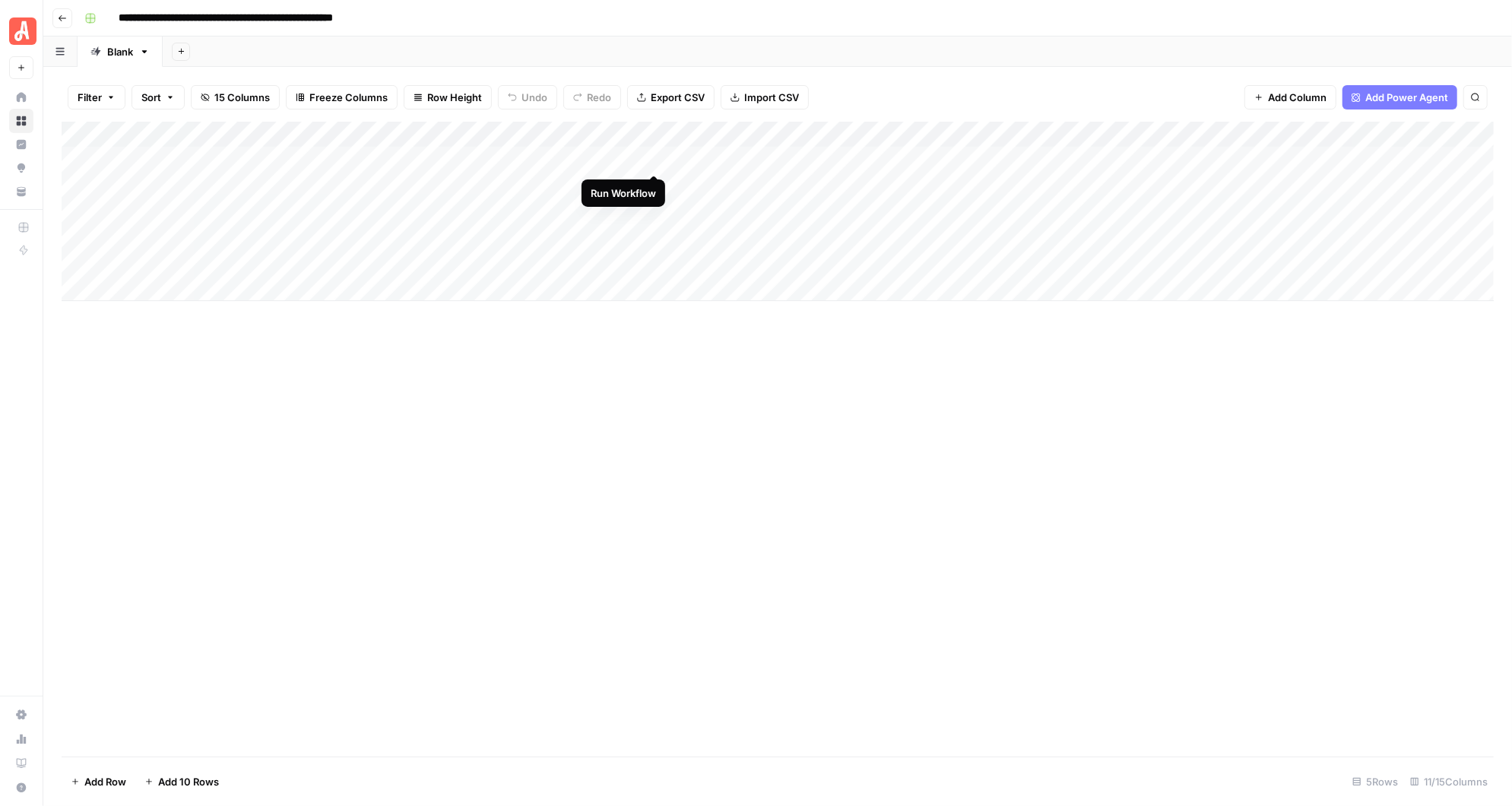
click at [653, 156] on div "Add Column" at bounding box center [778, 211] width 1433 height 180
click at [638, 160] on div "Add Column" at bounding box center [778, 211] width 1433 height 180
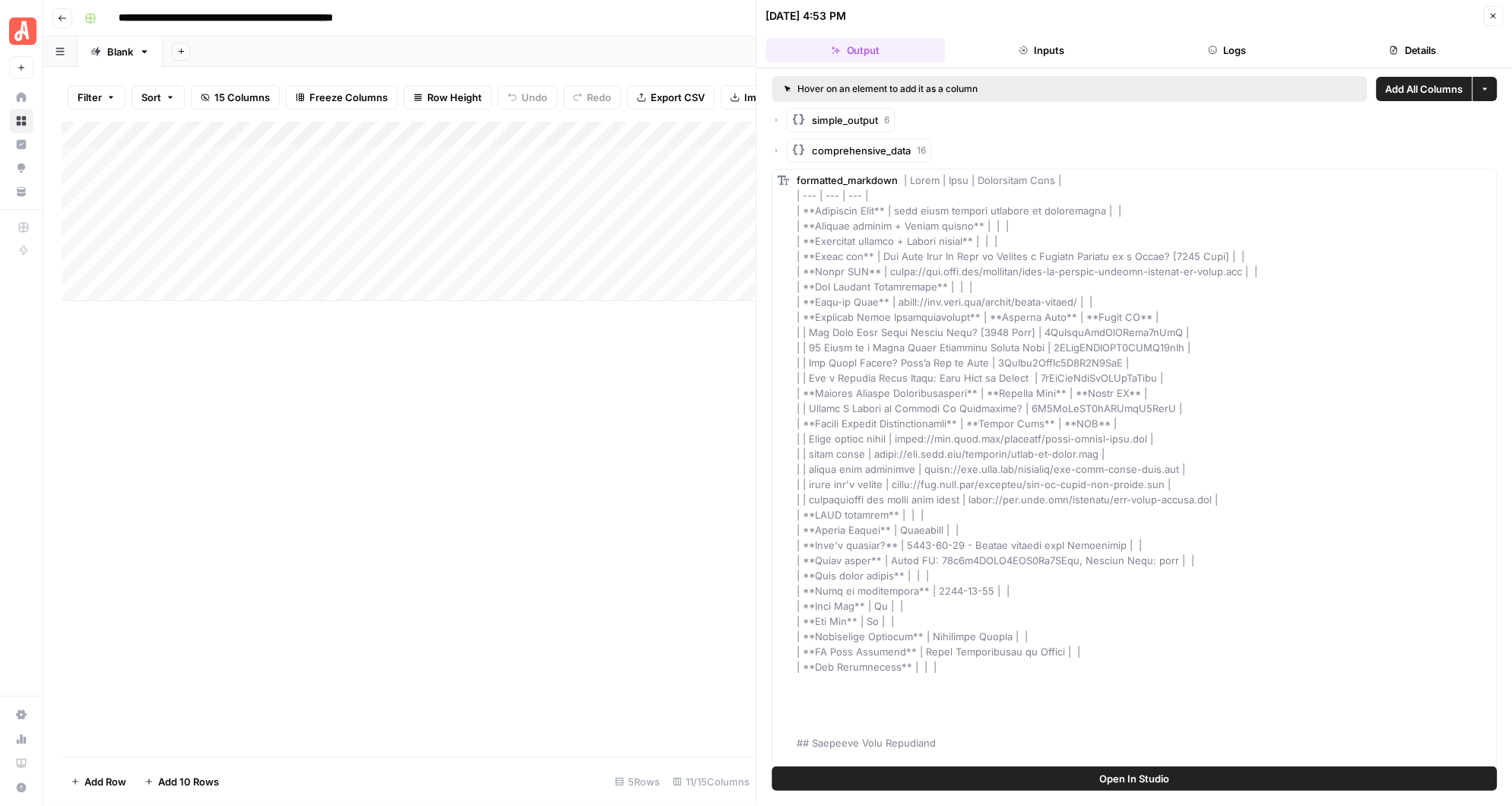
click at [1229, 50] on button "Logs" at bounding box center [1227, 50] width 180 height 25
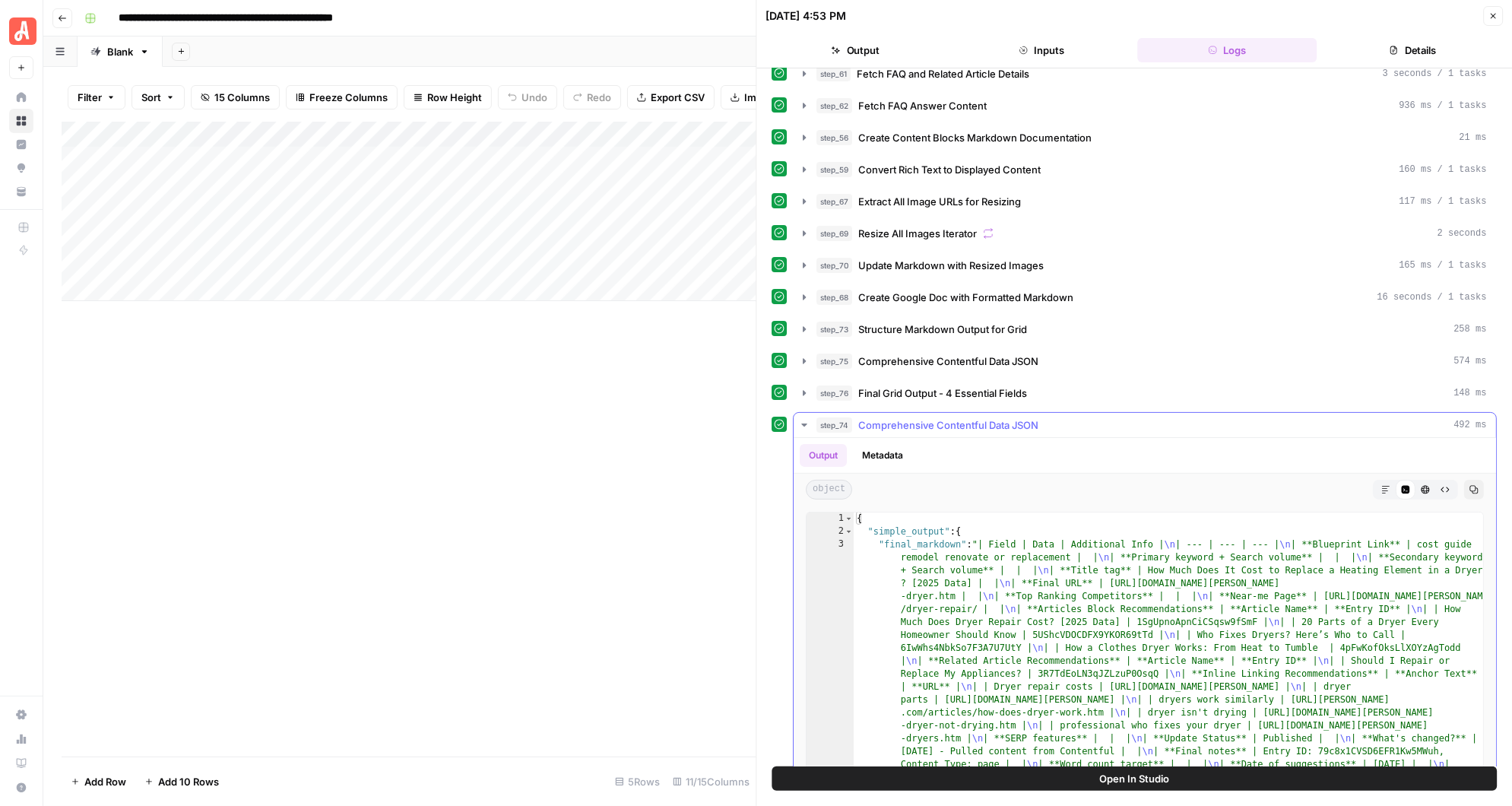
scroll to position [193, 0]
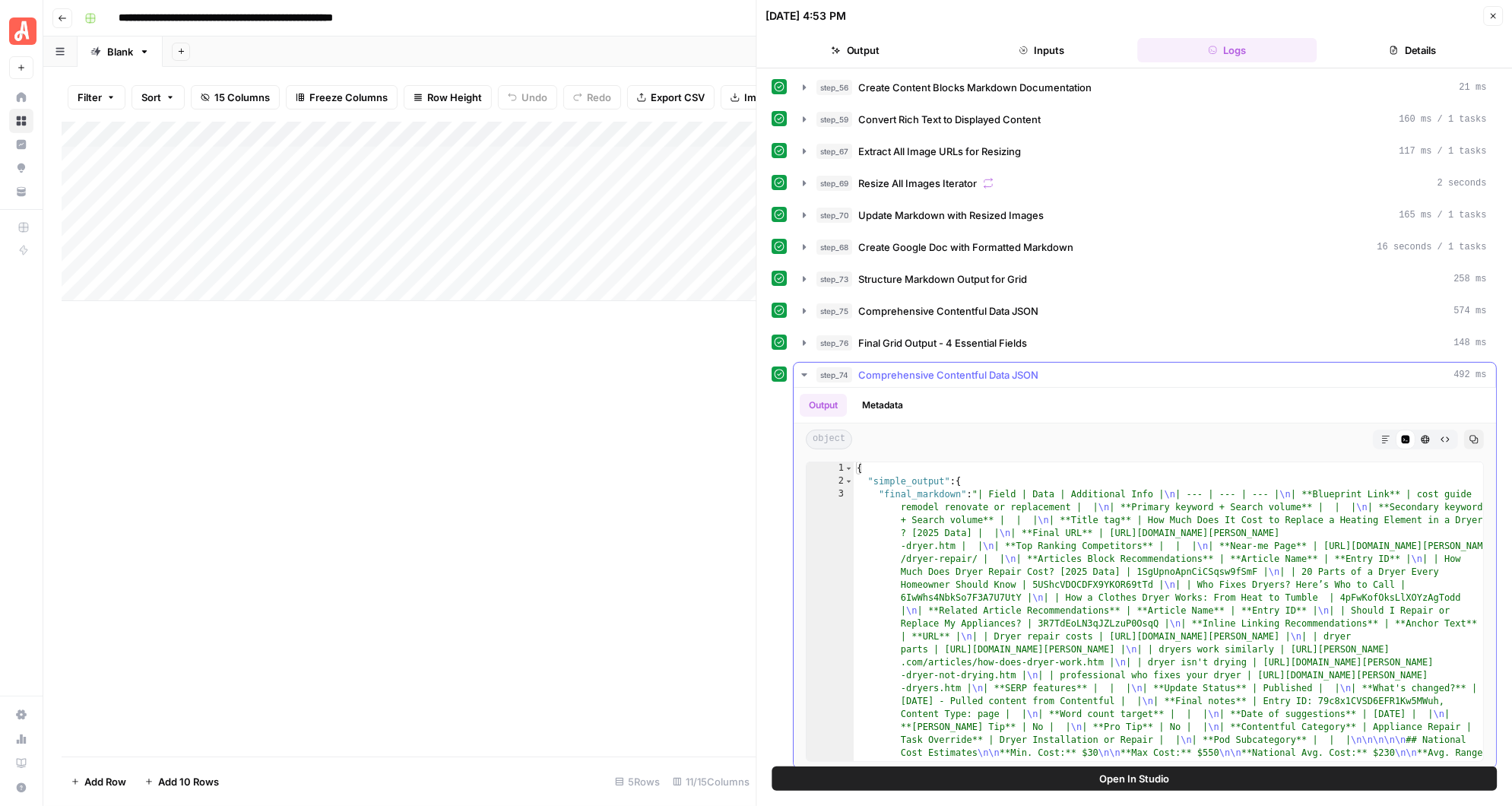
click at [806, 369] on icon "button" at bounding box center [805, 374] width 12 height 12
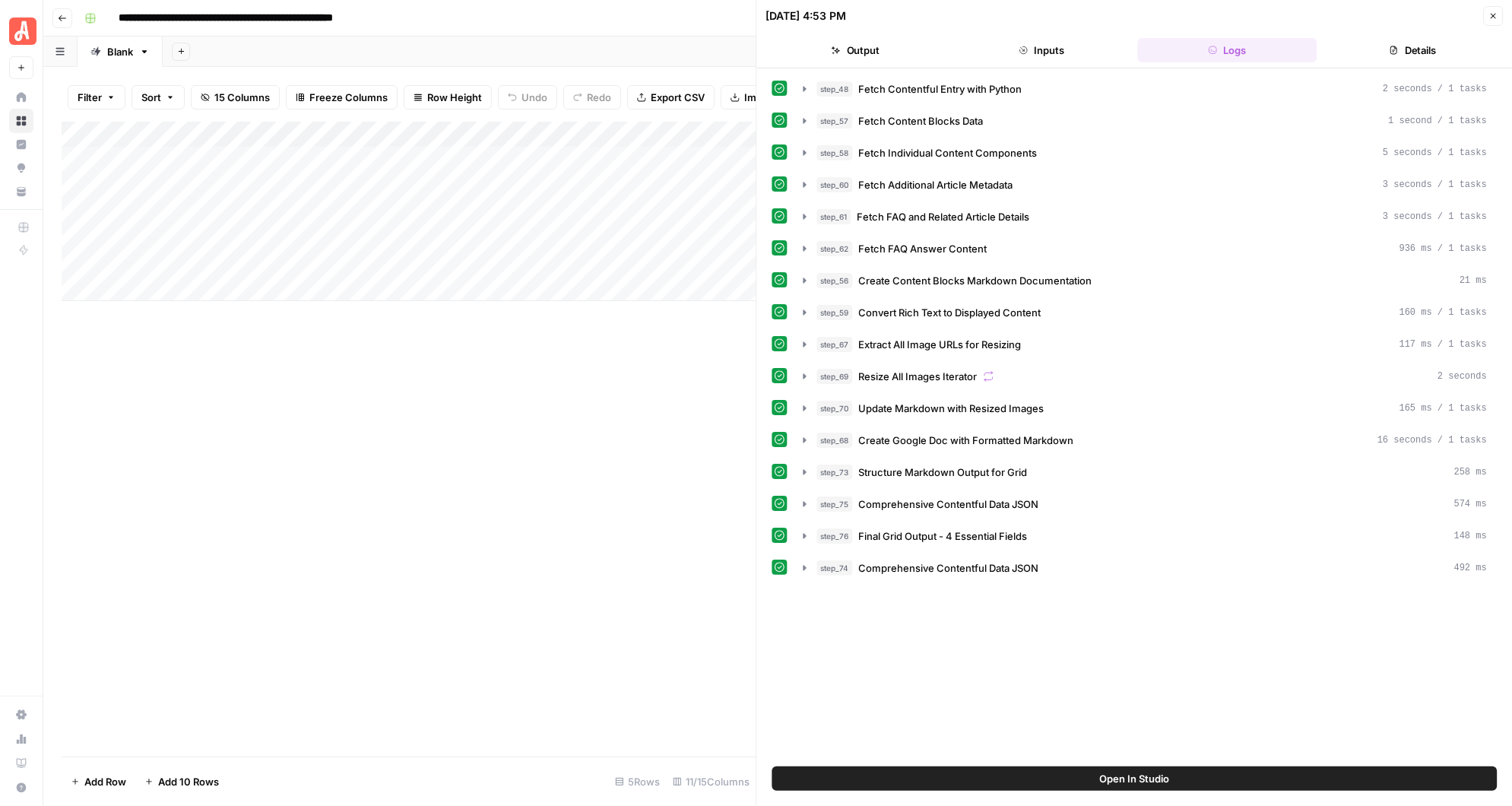
click at [639, 134] on div "Add Column" at bounding box center [409, 211] width 695 height 180
click at [436, 414] on div "Add Column" at bounding box center [409, 439] width 695 height 635
click at [639, 132] on div "Add Column" at bounding box center [409, 211] width 695 height 180
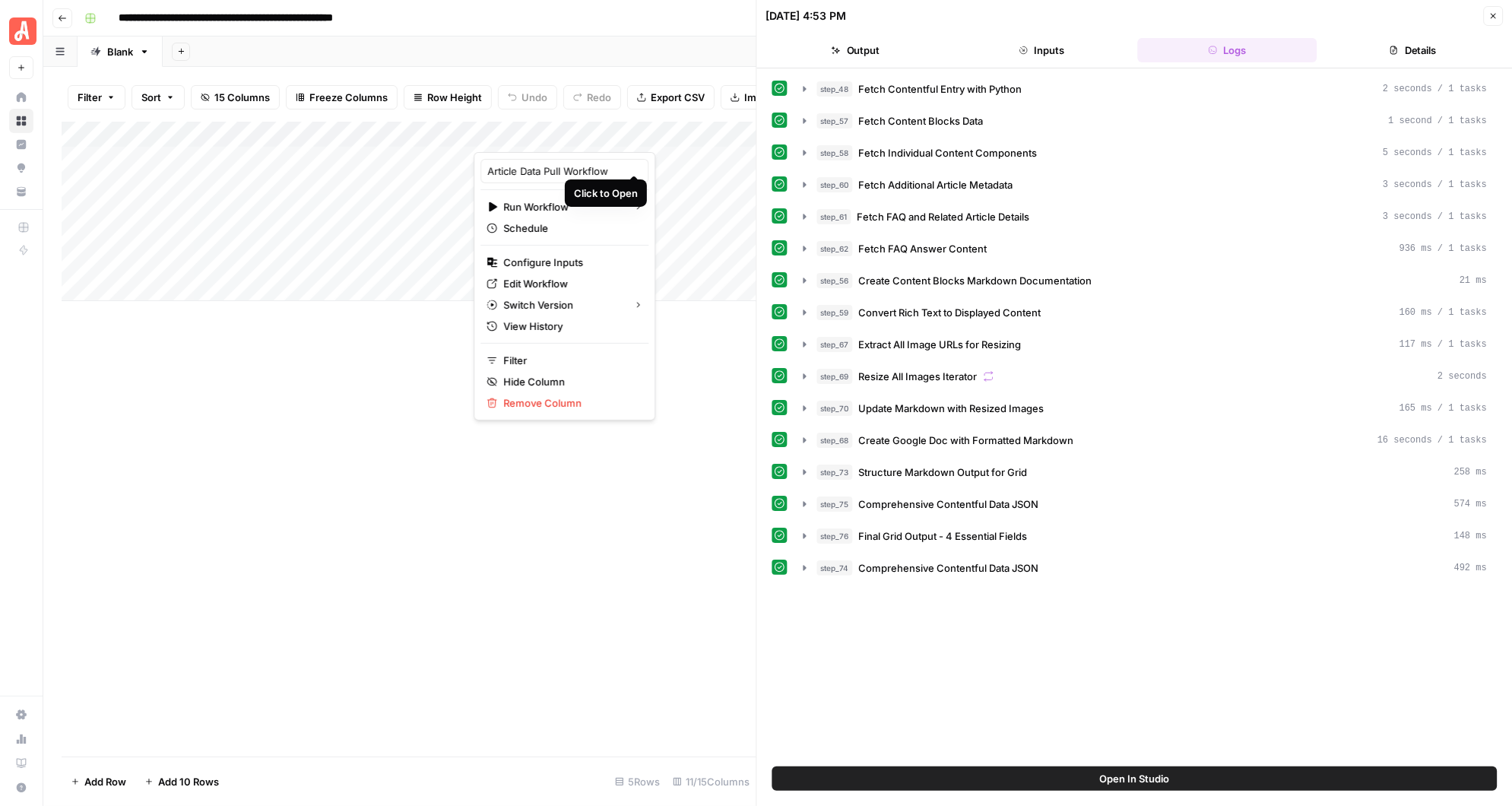
click at [650, 132] on div at bounding box center [571, 137] width 195 height 30
click at [652, 161] on div "Add Column" at bounding box center [409, 211] width 695 height 180
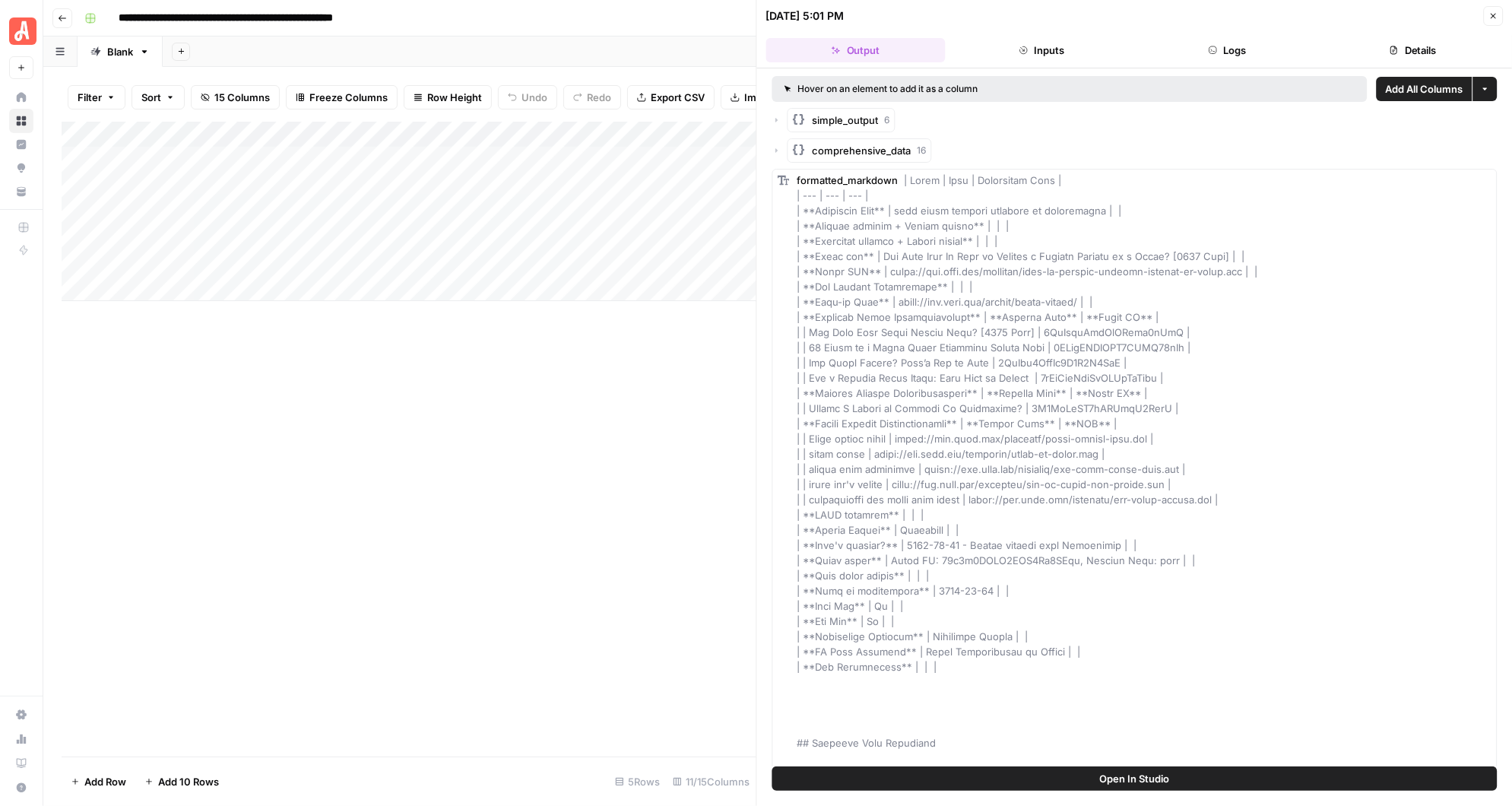
click at [1493, 15] on icon "button" at bounding box center [1493, 16] width 6 height 6
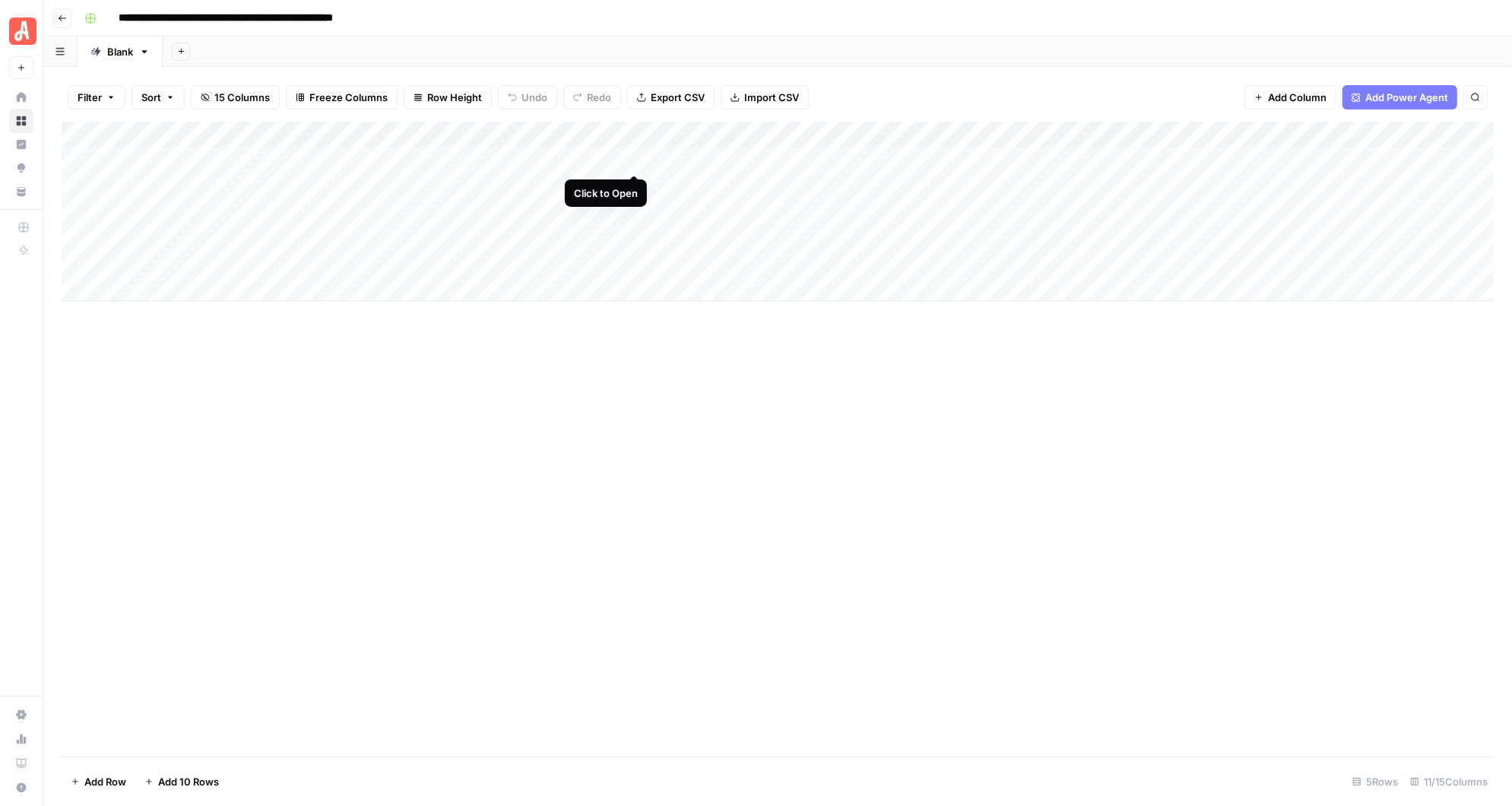
click at [632, 158] on div "Add Column" at bounding box center [778, 211] width 1433 height 180
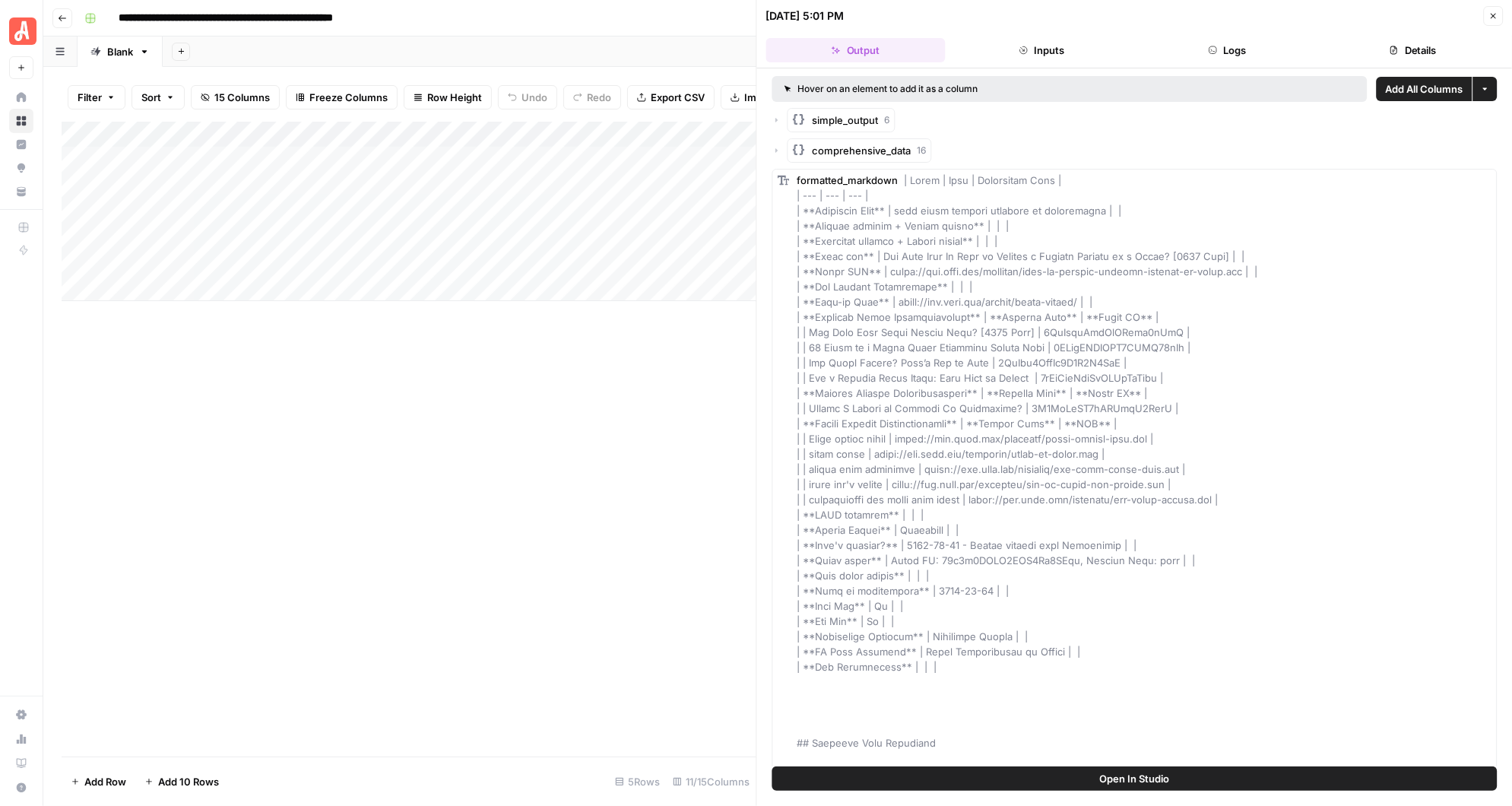
click at [1225, 44] on button "Logs" at bounding box center [1227, 50] width 180 height 25
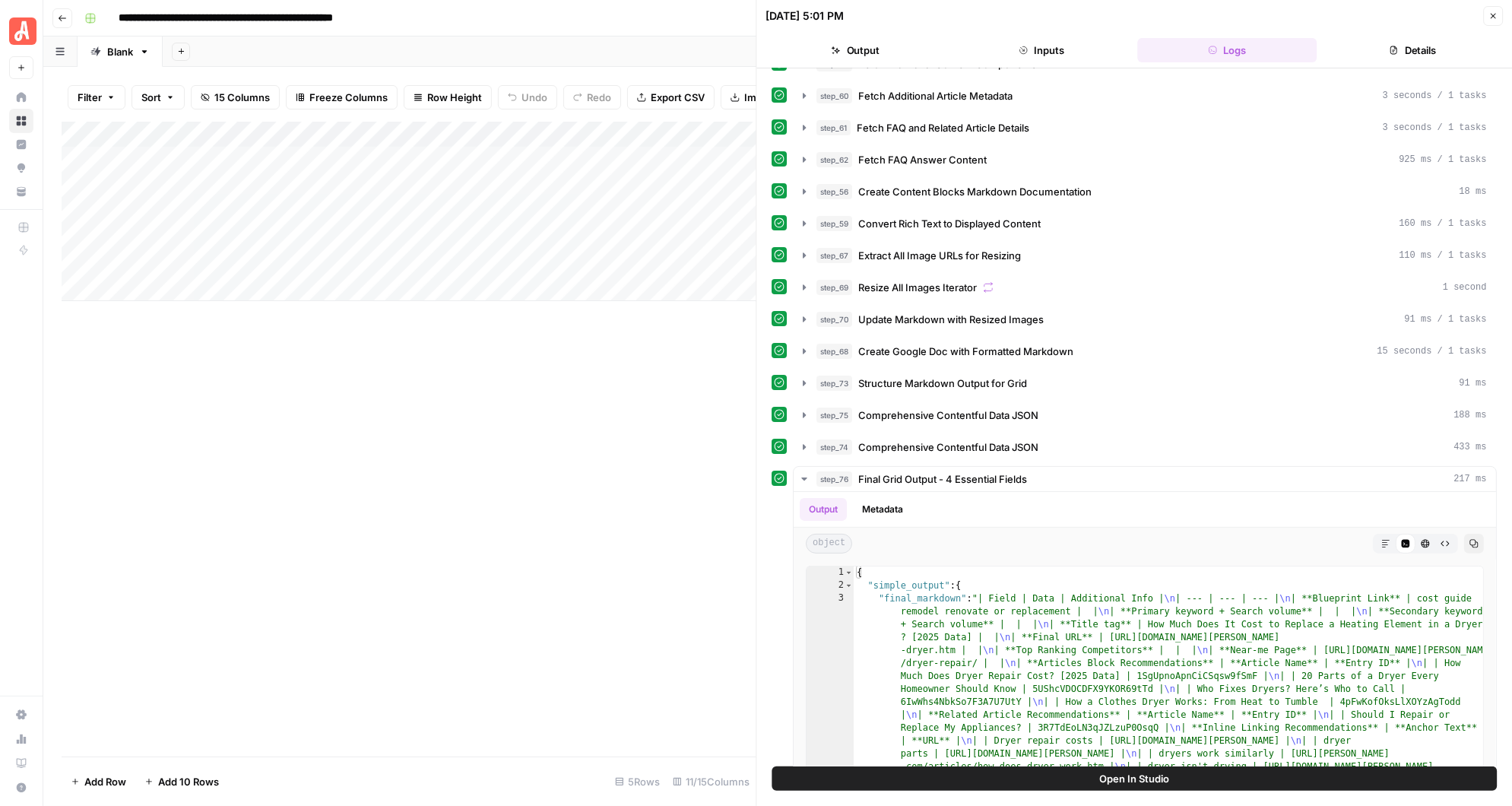
scroll to position [193, 0]
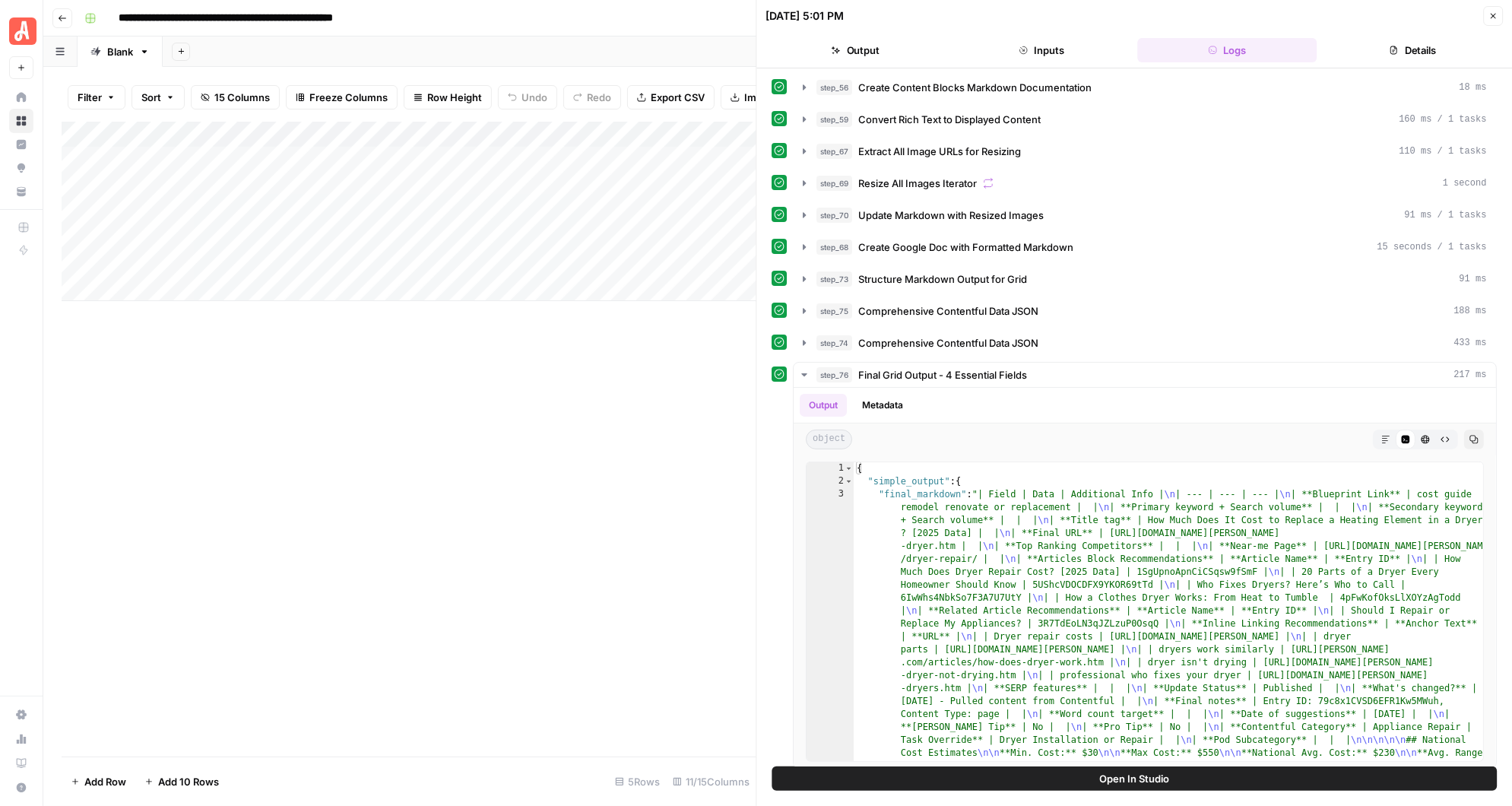
click at [866, 48] on button "Output" at bounding box center [856, 50] width 180 height 25
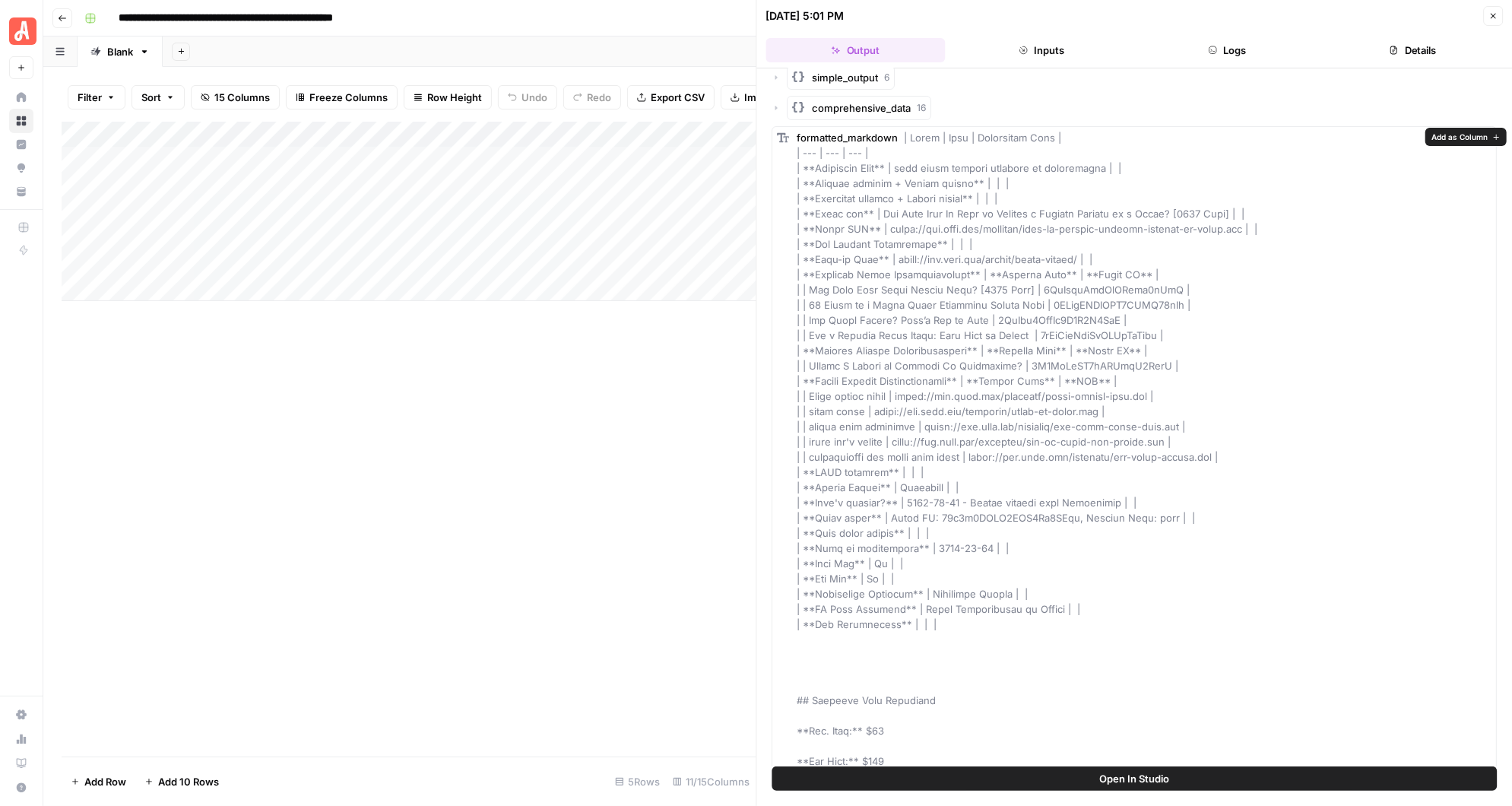
scroll to position [0, 0]
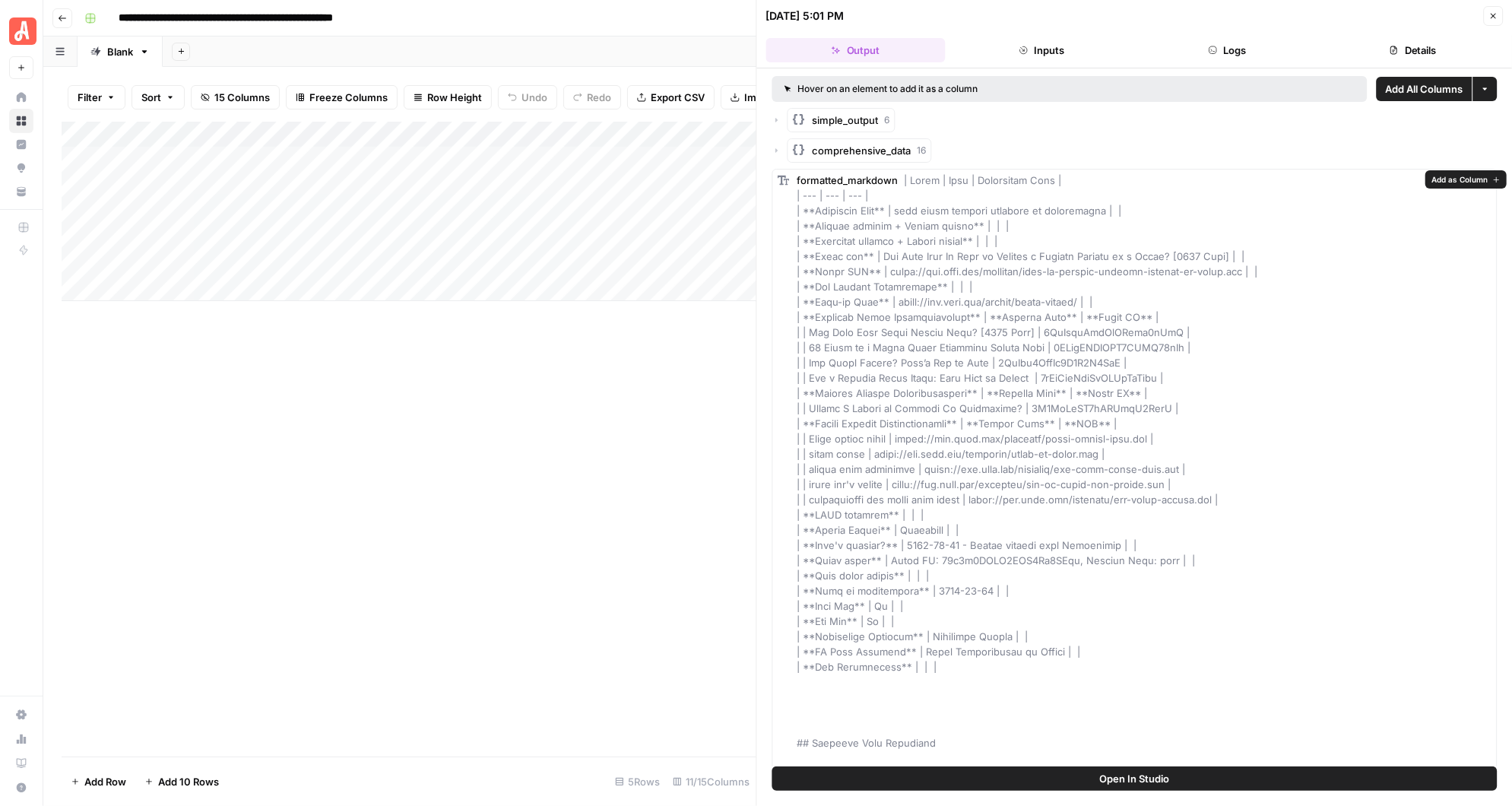
click at [1450, 183] on span "Add as Column" at bounding box center [1460, 179] width 56 height 12
click at [695, 233] on div "Add Column" at bounding box center [409, 211] width 695 height 180
click at [1493, 21] on button "Close" at bounding box center [1493, 16] width 20 height 20
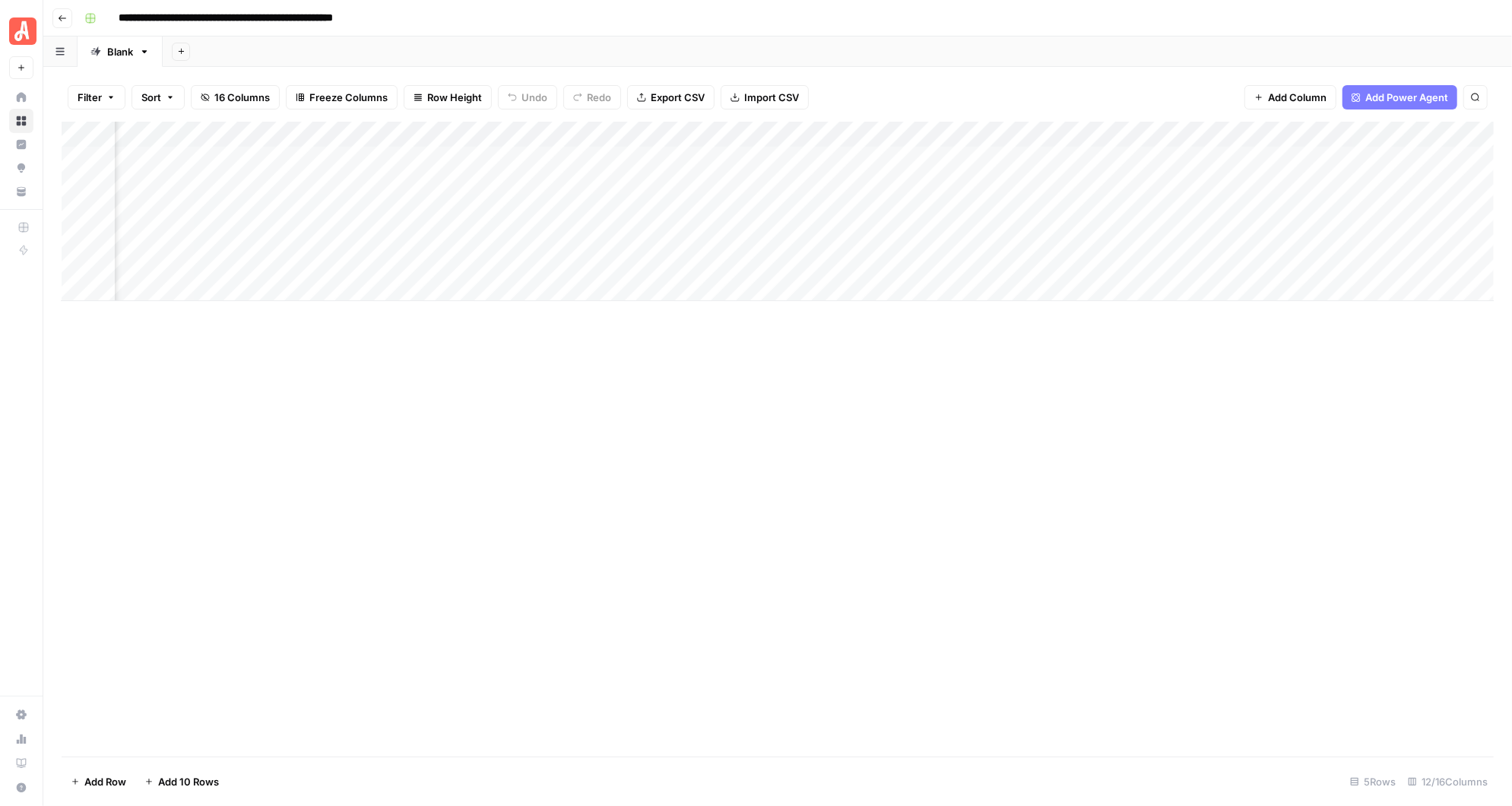
click at [766, 132] on div "Add Column" at bounding box center [778, 211] width 1433 height 180
click at [700, 280] on span "Remove Column" at bounding box center [737, 283] width 133 height 15
click at [713, 194] on button "Delete" at bounding box center [702, 184] width 51 height 27
click at [1104, 133] on div "Add Column" at bounding box center [778, 211] width 1433 height 180
click at [986, 260] on span "Configure Inputs" at bounding box center [1011, 262] width 133 height 15
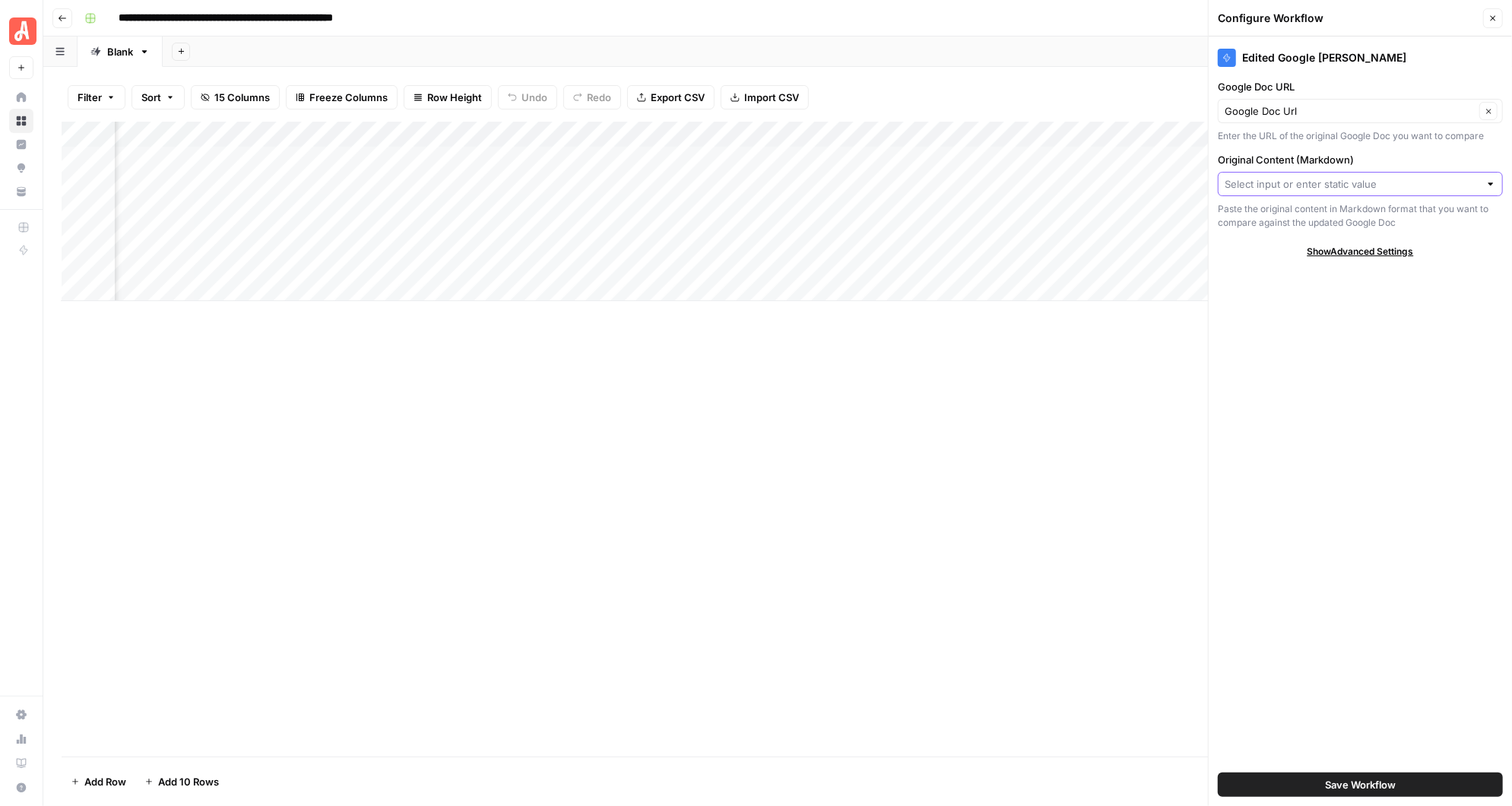
click at [1342, 176] on input "Original Content (Markdown)" at bounding box center [1352, 184] width 255 height 15
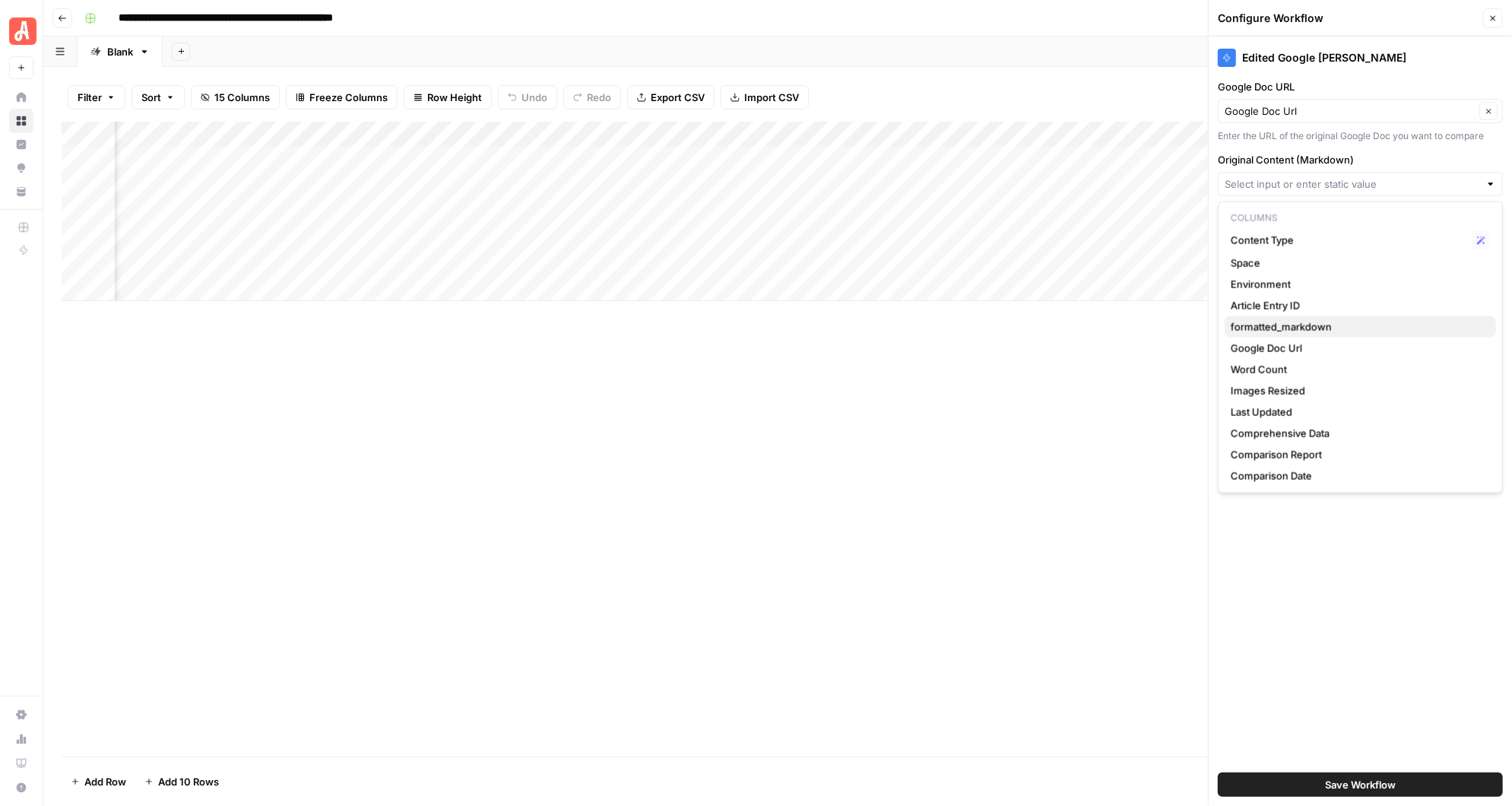
click at [1287, 323] on span "formatted_markdown" at bounding box center [1357, 327] width 253 height 15
type input "formatted_markdown"
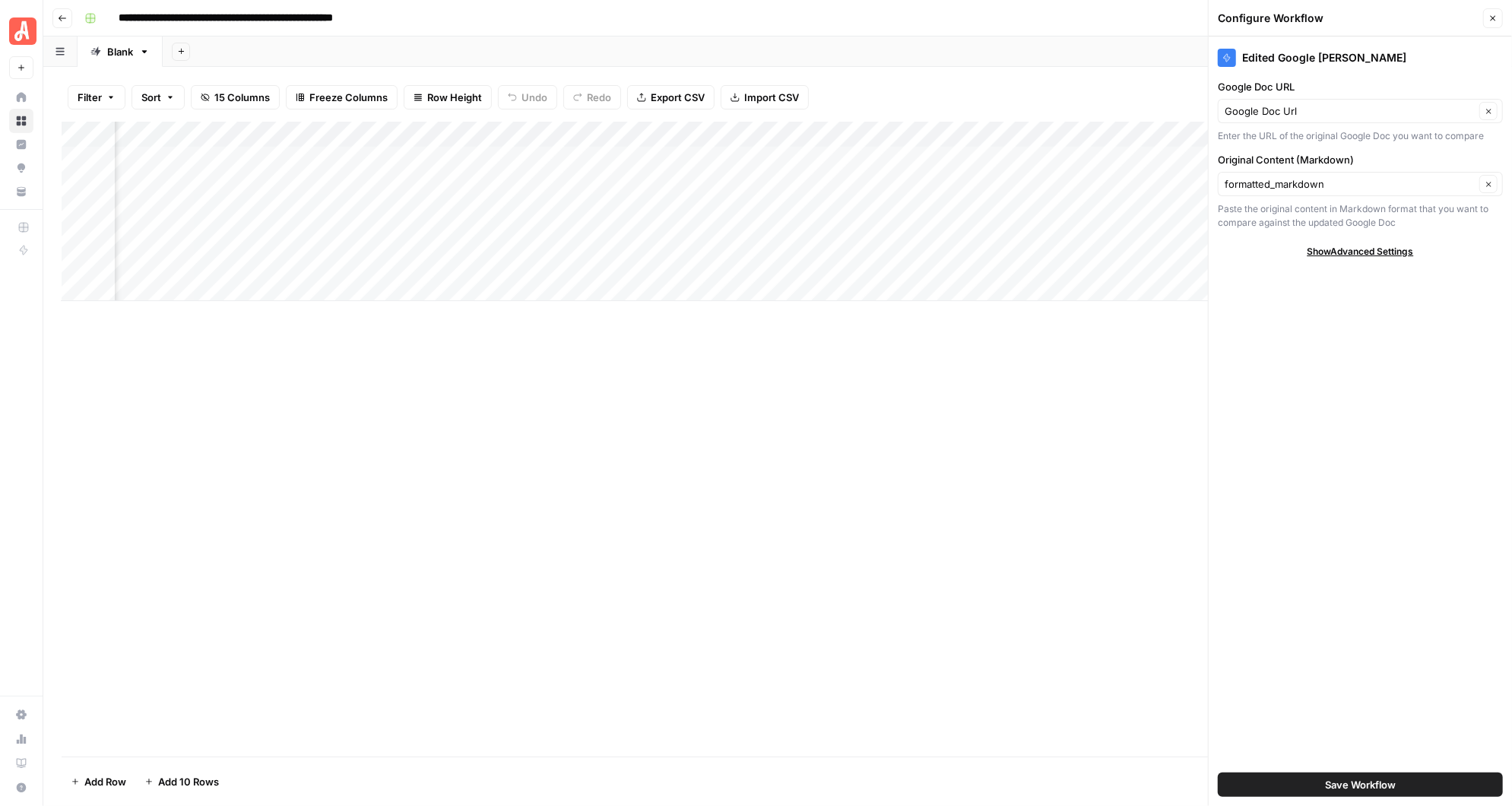
click at [1344, 780] on span "Save Workflow" at bounding box center [1360, 785] width 71 height 15
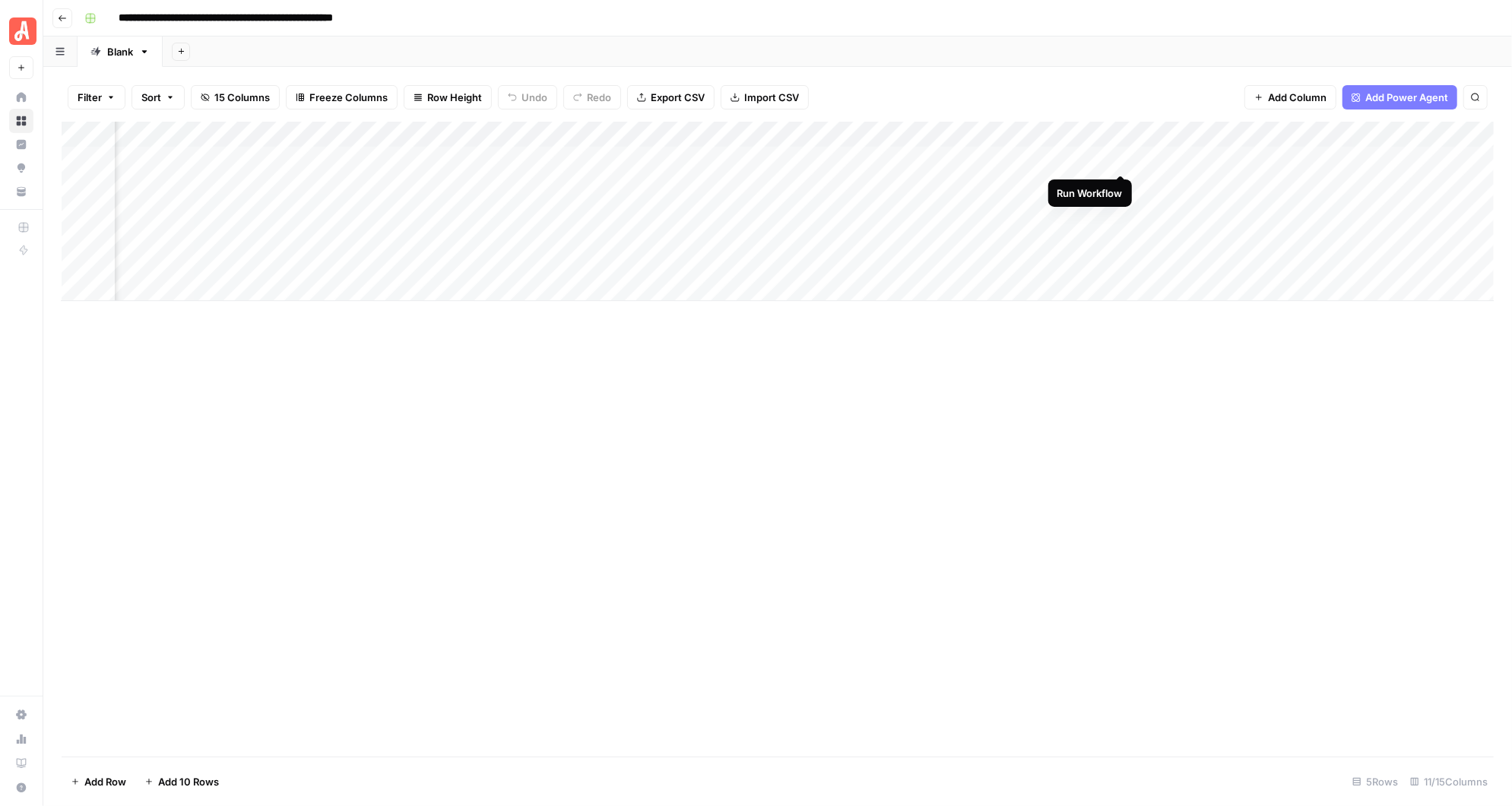
click at [1119, 156] on div "Add Column" at bounding box center [778, 211] width 1433 height 180
click at [1378, 134] on div "Add Column" at bounding box center [778, 211] width 1433 height 180
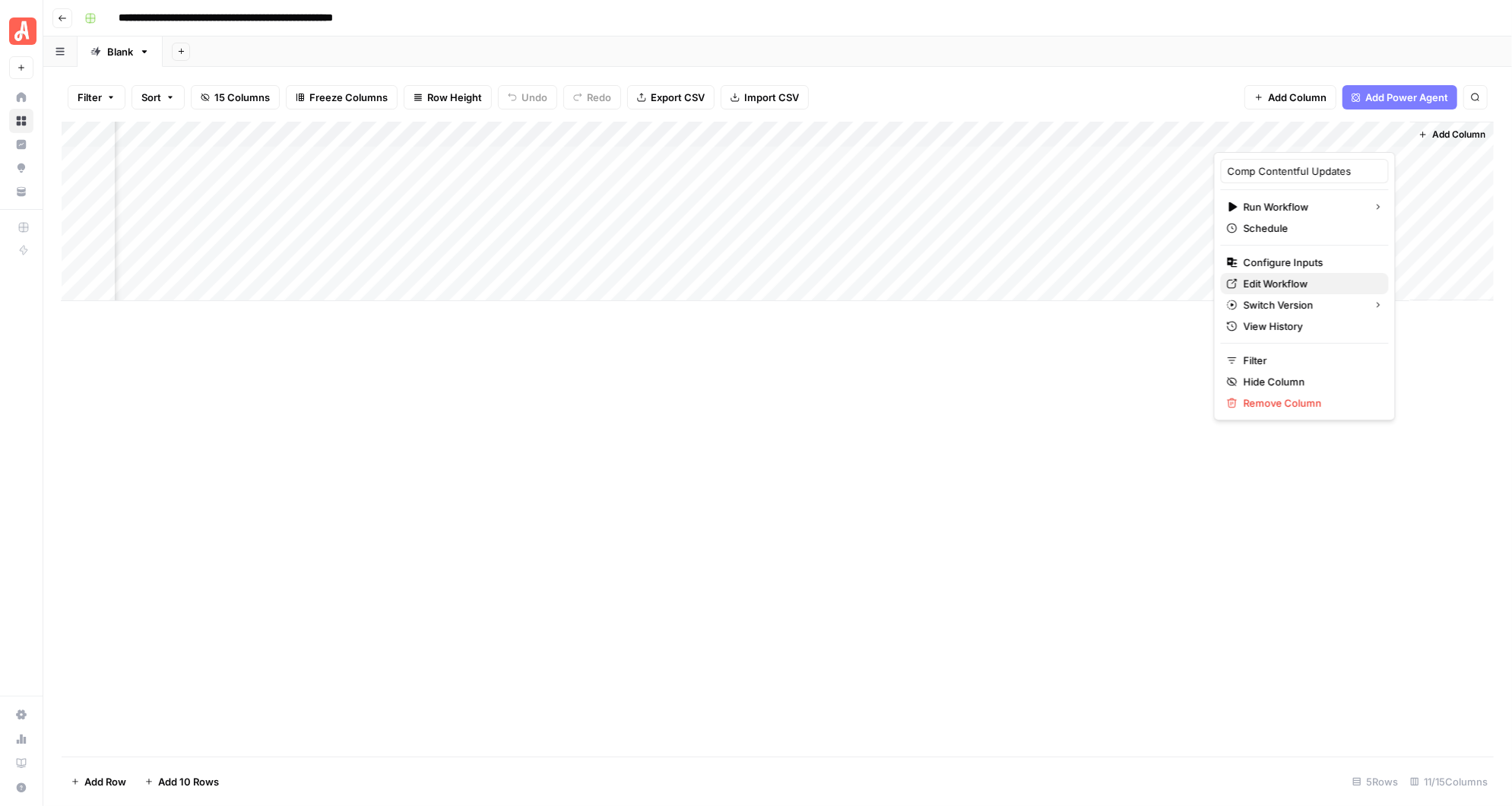
click at [1291, 276] on span "Edit Workflow" at bounding box center [1309, 283] width 133 height 15
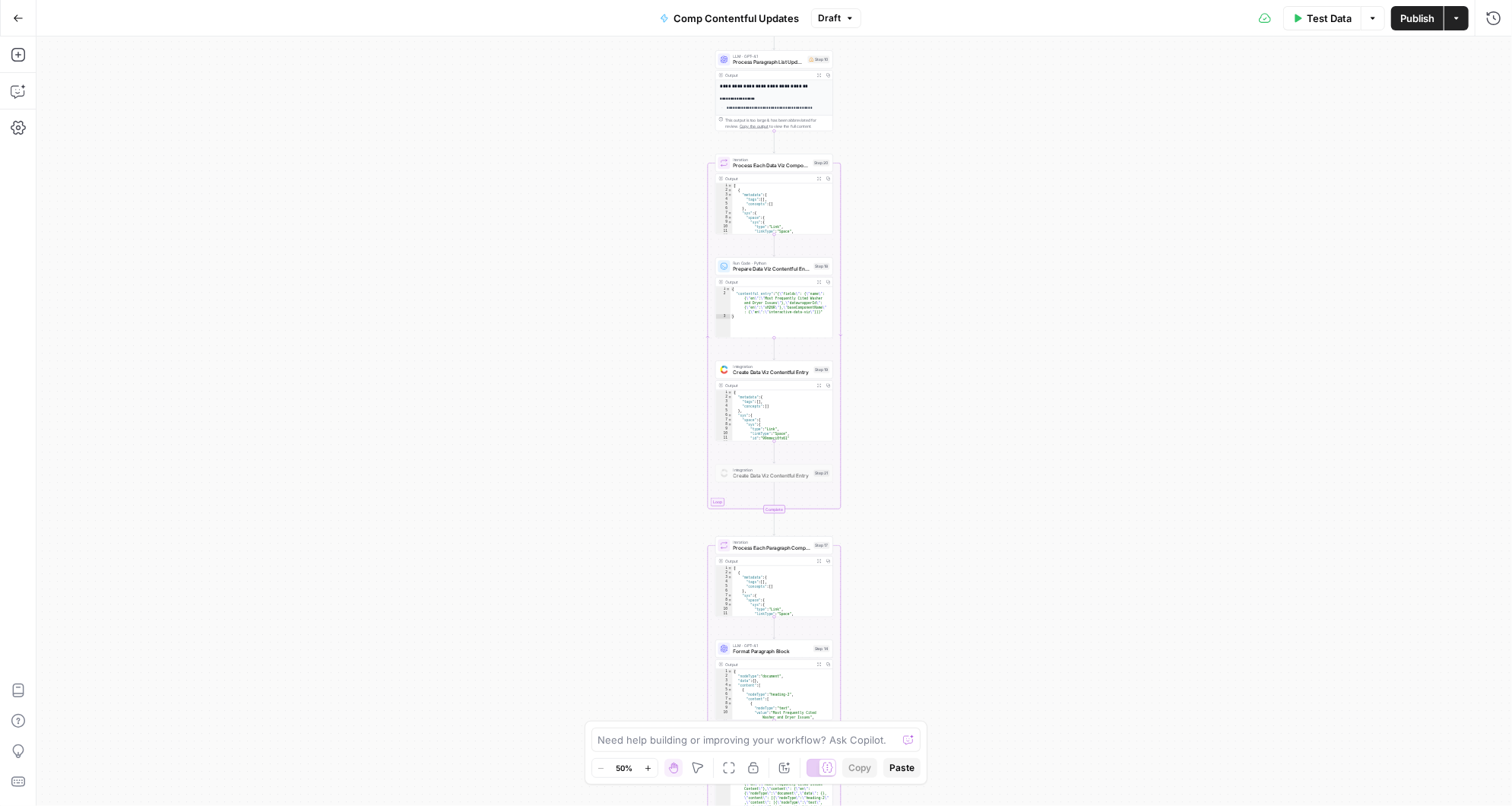
click at [854, 19] on button "Draft" at bounding box center [836, 18] width 50 height 20
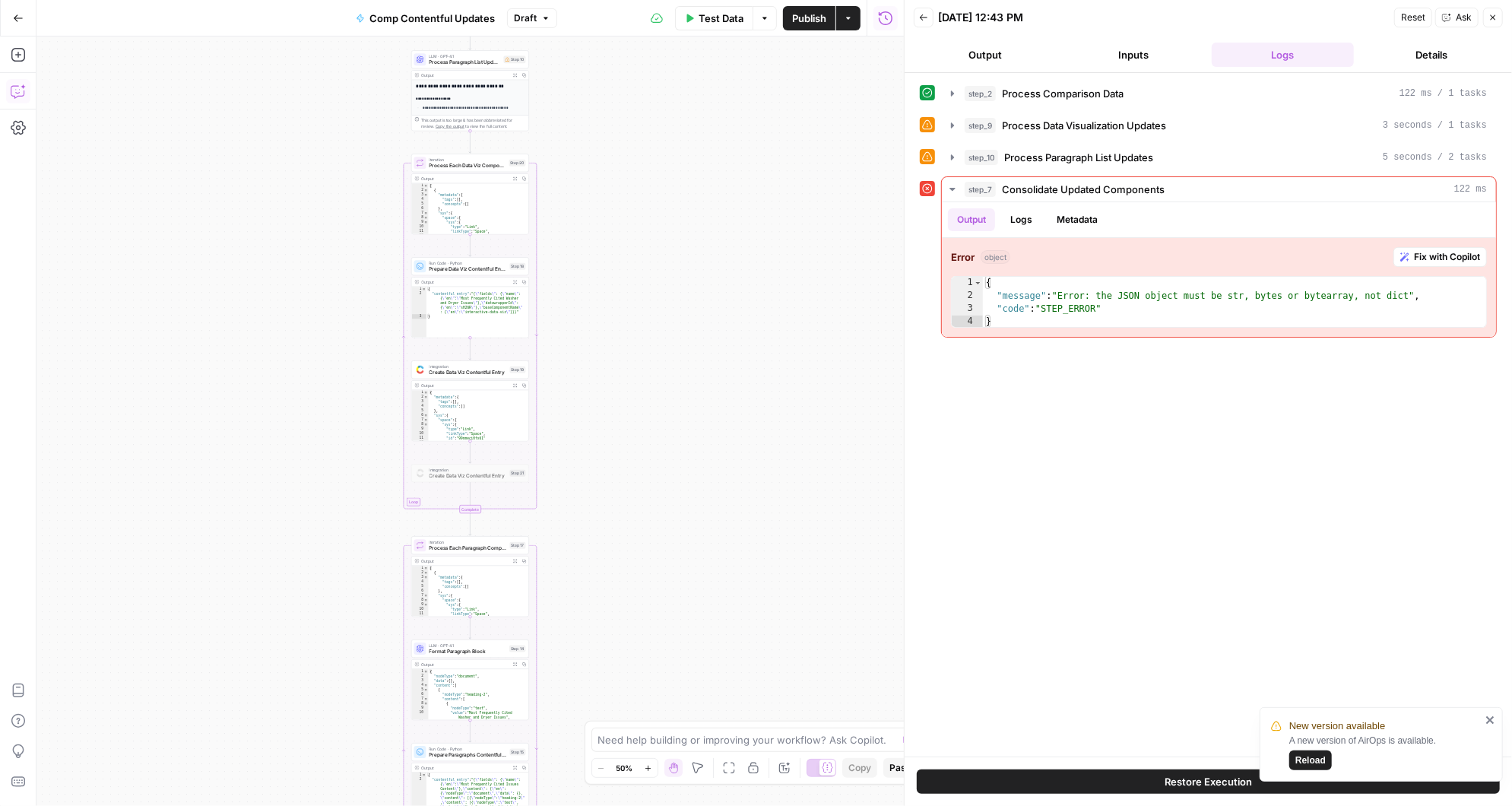
click at [16, 82] on button "Copilot" at bounding box center [18, 91] width 25 height 25
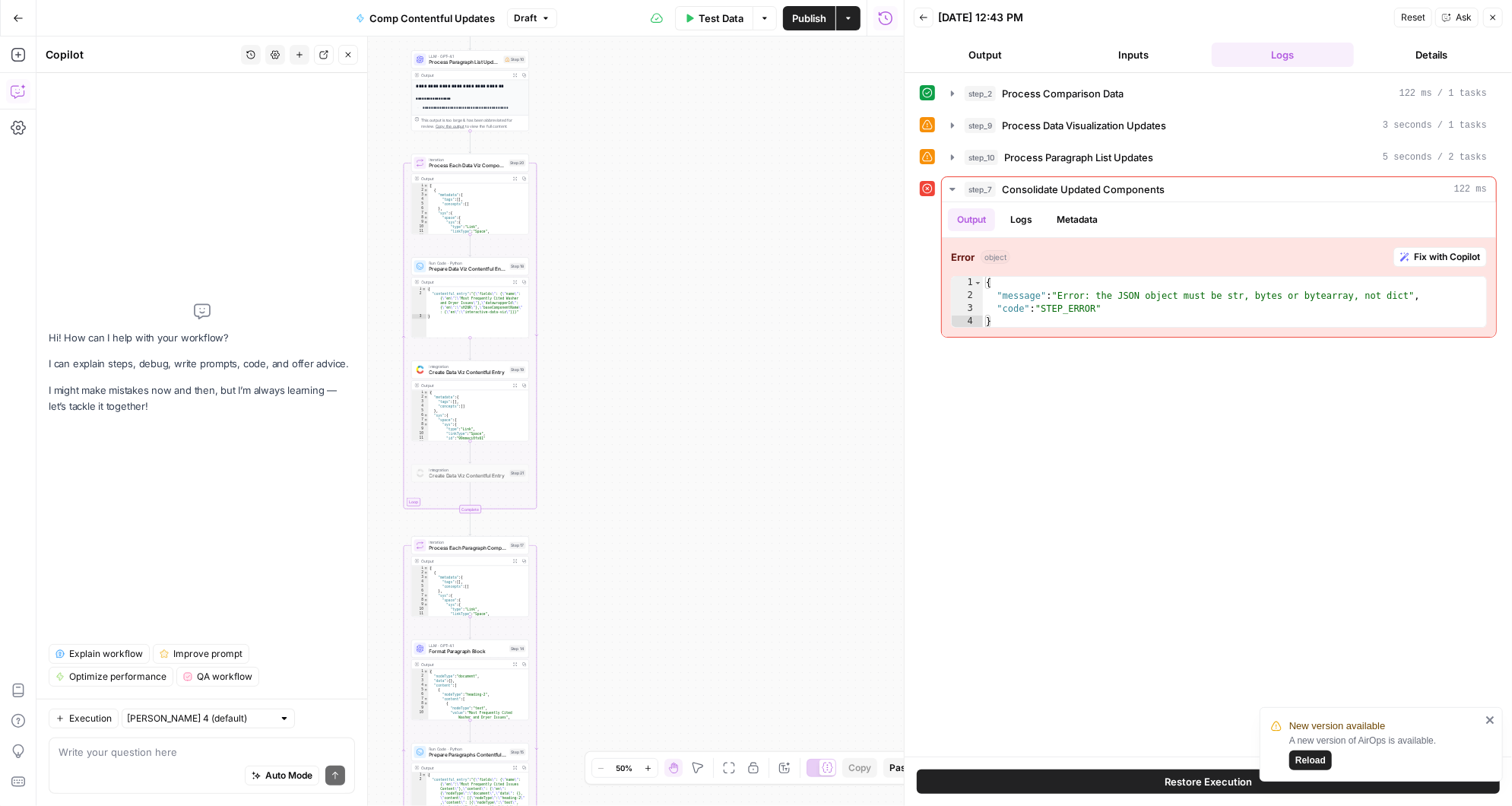
click at [142, 754] on textarea at bounding box center [202, 752] width 287 height 15
type textarea "okay, so no"
click at [541, 14] on icon "button" at bounding box center [545, 17] width 9 height 9
